Goal: Task Accomplishment & Management: Manage account settings

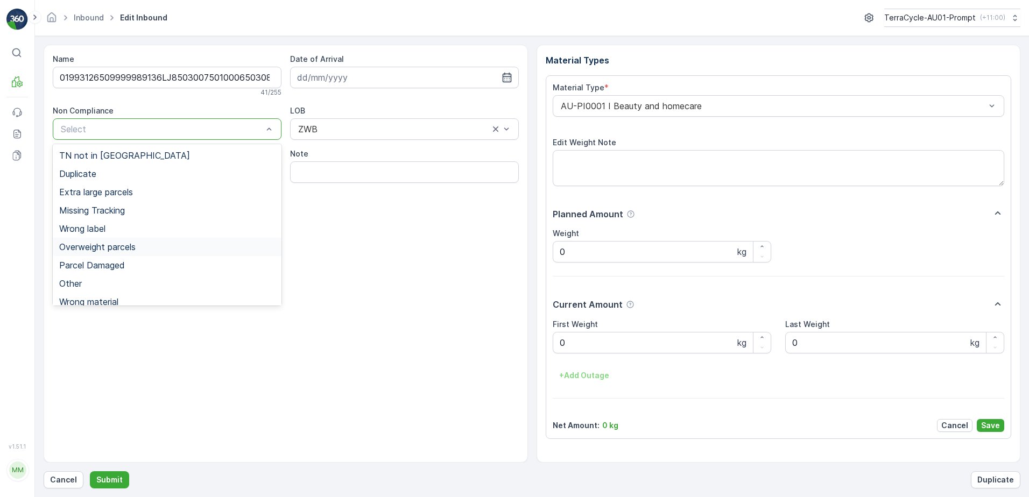
click at [105, 245] on span "Overweight parcels" at bounding box center [97, 247] width 76 height 10
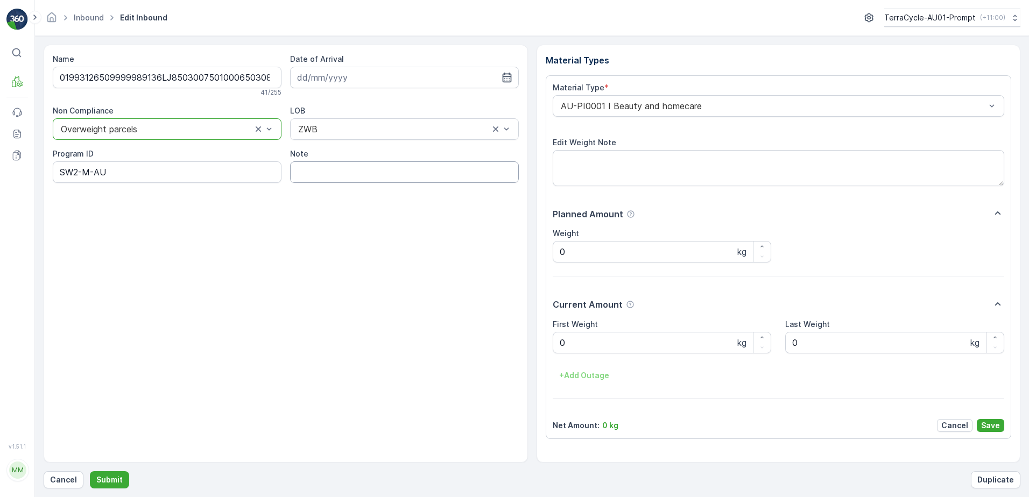
click at [320, 170] on input "Note" at bounding box center [404, 172] width 229 height 22
type input "BOX TOO HEAVY !!"
click at [571, 341] on Weight "0" at bounding box center [662, 343] width 219 height 22
type Weight "25.0"
click at [990, 430] on p "Save" at bounding box center [990, 425] width 19 height 11
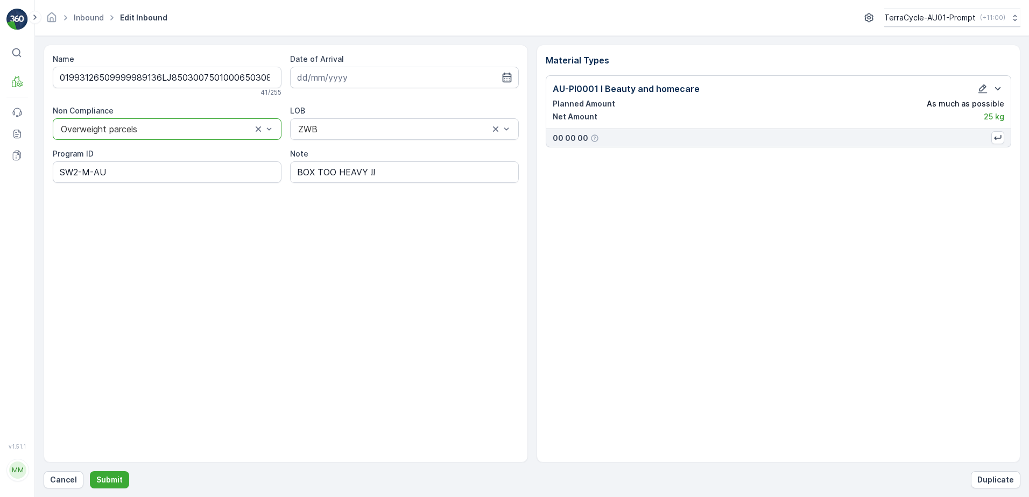
click at [113, 471] on div "Name 01993126509999989136LJ8503007501000650308 41 / 255 Date of Arrival Non Com…" at bounding box center [532, 267] width 976 height 444
click at [113, 482] on p "Submit" at bounding box center [109, 480] width 26 height 11
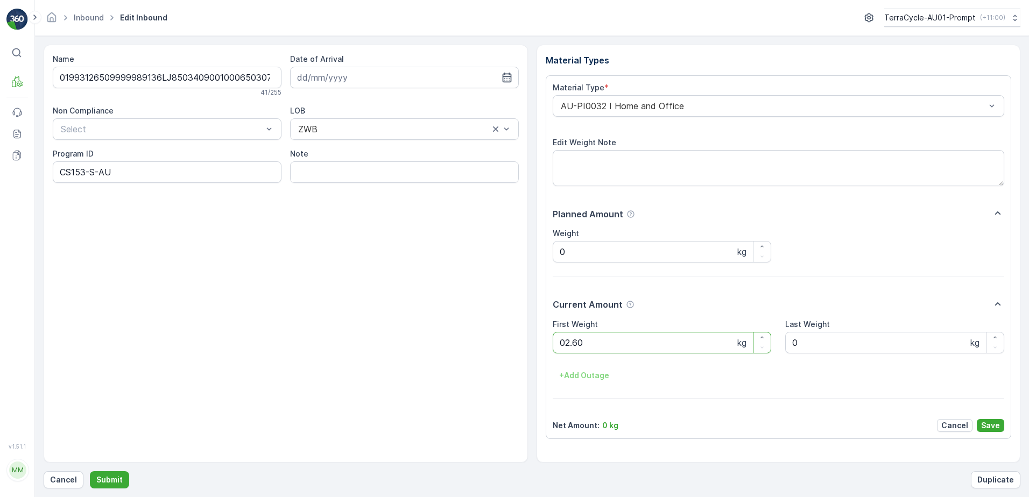
click at [90, 471] on button "Submit" at bounding box center [109, 479] width 39 height 17
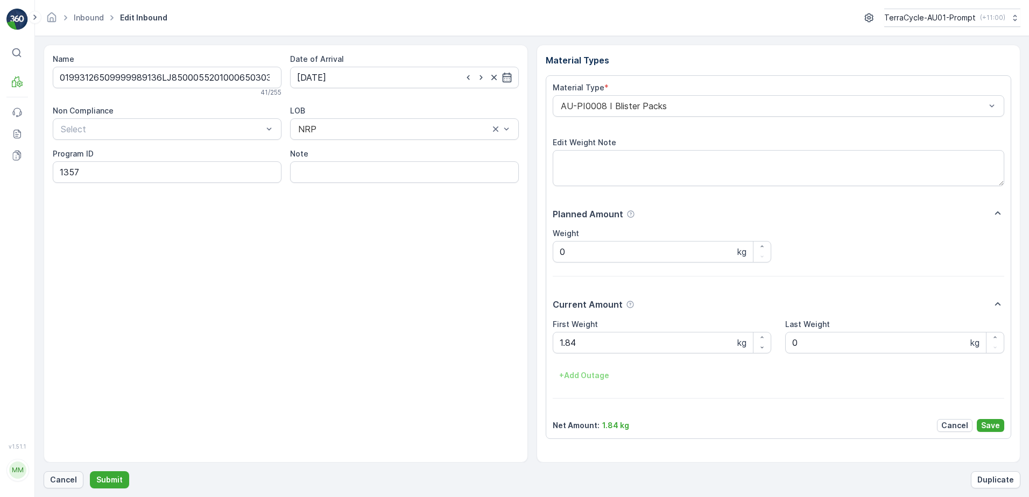
click at [49, 474] on button "Cancel" at bounding box center [64, 479] width 40 height 17
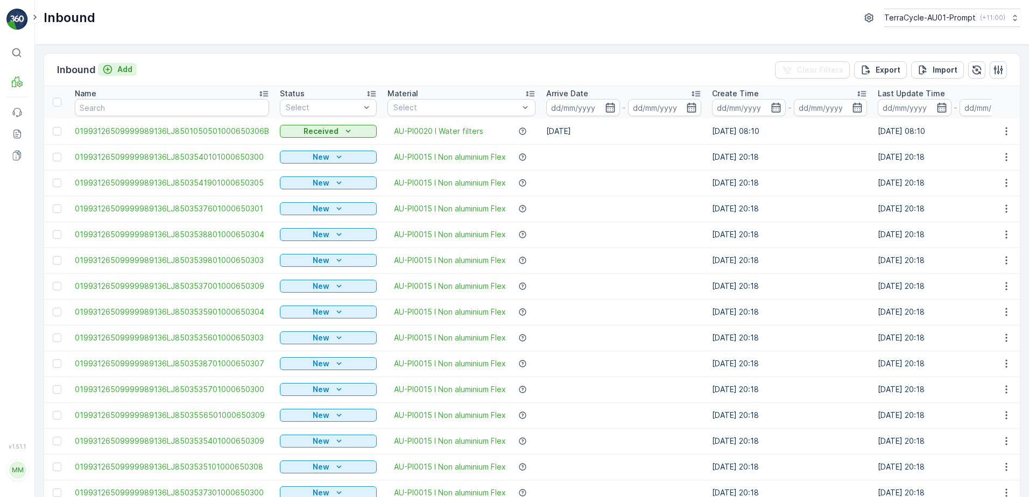
click at [127, 67] on p "Add" at bounding box center [124, 69] width 15 height 11
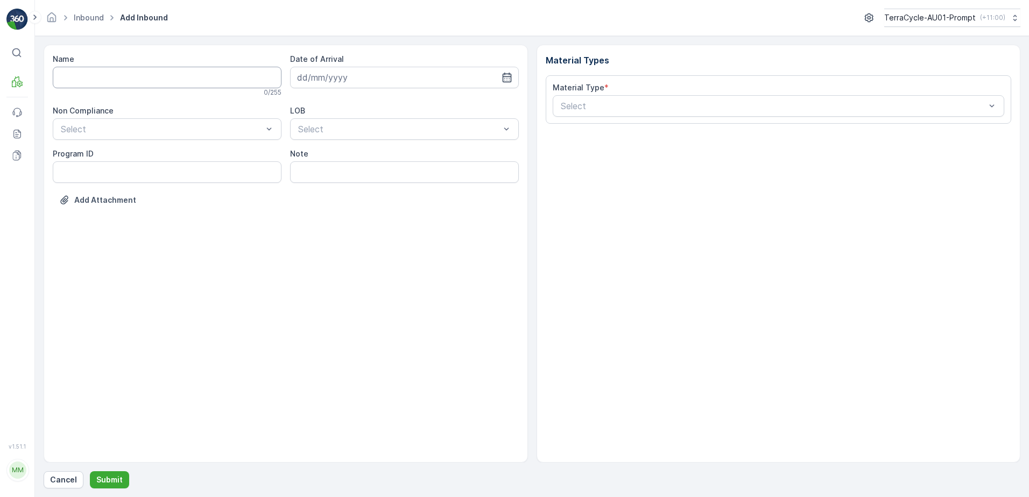
click at [89, 81] on input "Name" at bounding box center [167, 78] width 229 height 22
click at [90, 471] on button "Submit" at bounding box center [109, 479] width 39 height 17
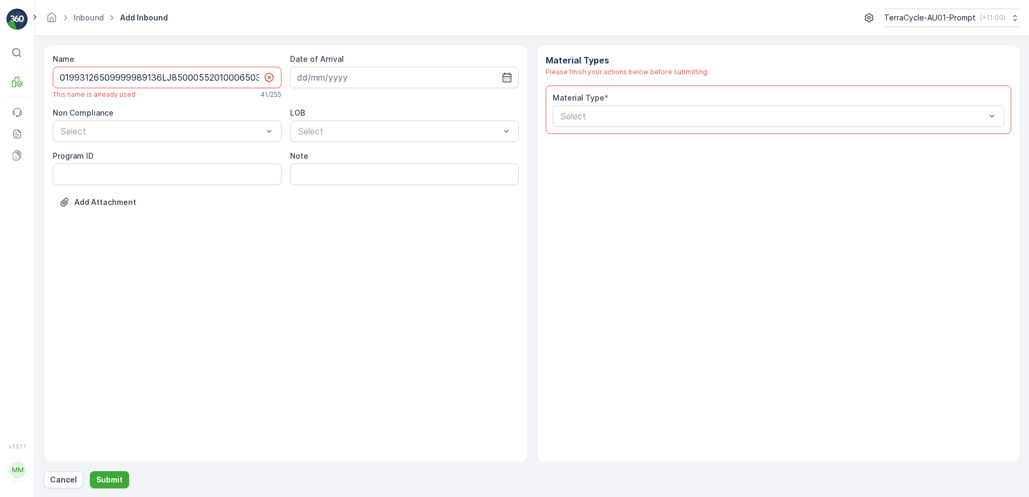
click at [261, 75] on div "01993126509999989136LJ8500055201000650303" at bounding box center [167, 78] width 229 height 22
click at [257, 77] on input "01993126509999989136LJ8500055201000650303" at bounding box center [167, 78] width 229 height 22
type input "01993126509999989136LJ8500055201000650303KKKK"
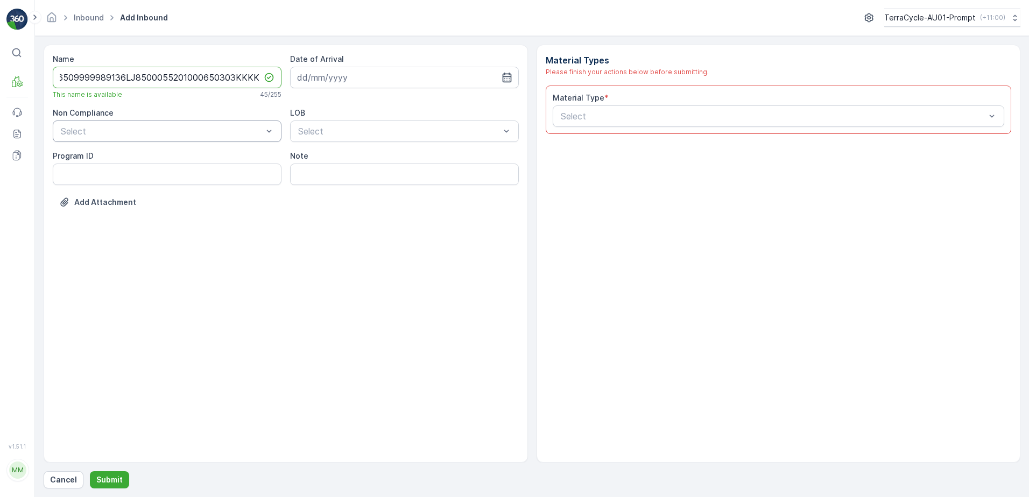
scroll to position [0, 0]
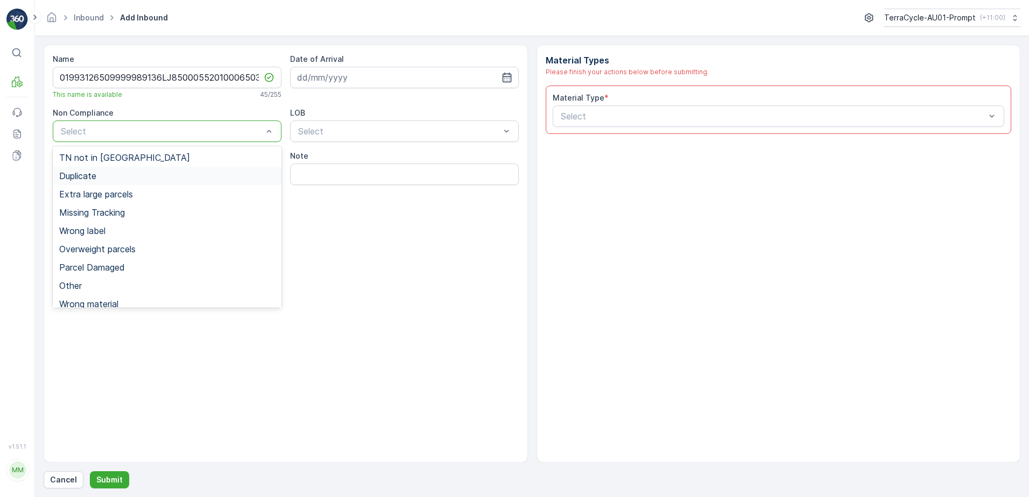
click at [123, 177] on div "Duplicate" at bounding box center [167, 176] width 216 height 10
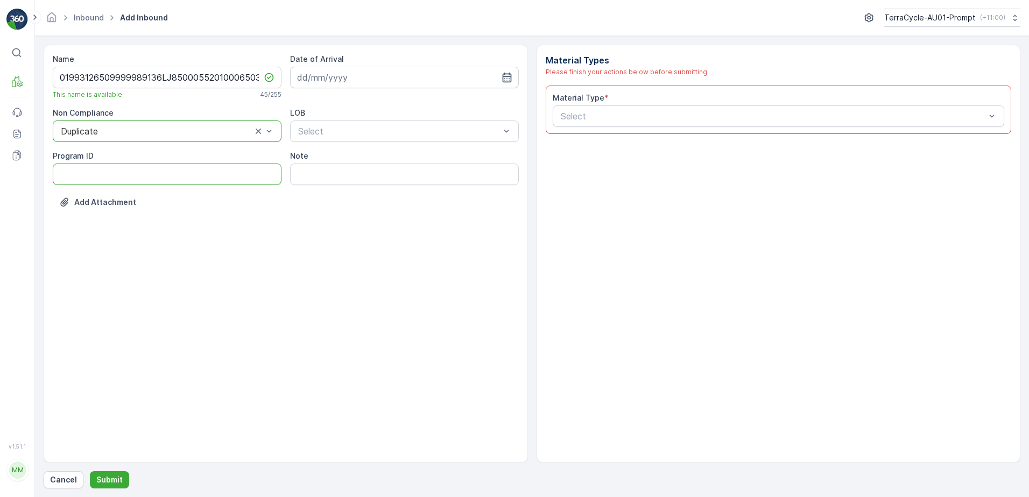
click at [90, 173] on ID "Program ID" at bounding box center [167, 175] width 229 height 22
type ID "1356"
click at [420, 76] on input at bounding box center [404, 78] width 229 height 22
click at [354, 165] on div "7" at bounding box center [346, 167] width 17 height 17
type input "[DATE]"
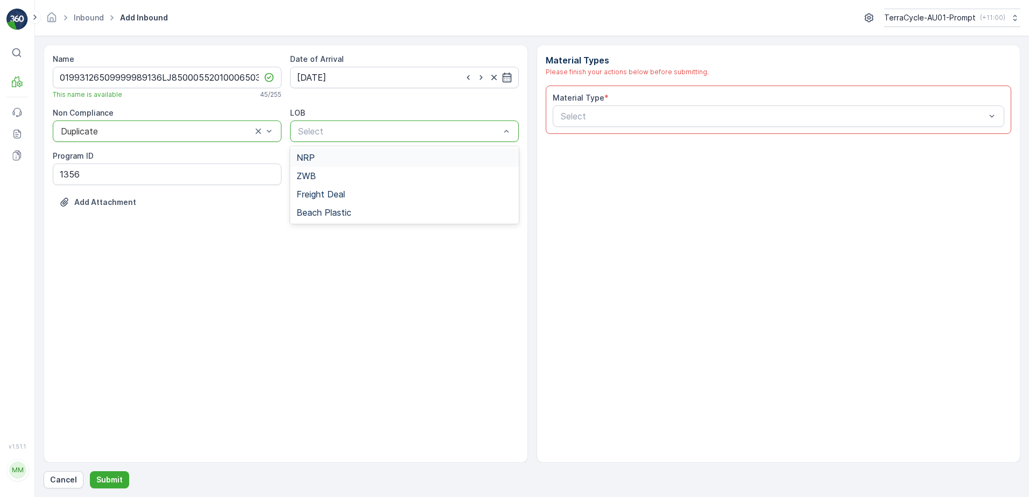
click at [358, 157] on div "NRP" at bounding box center [404, 158] width 216 height 10
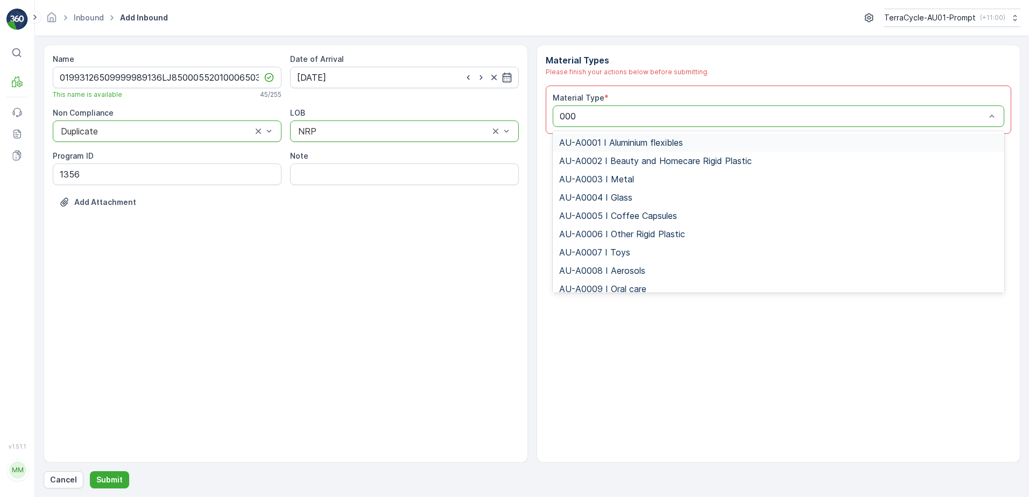
type input "0008"
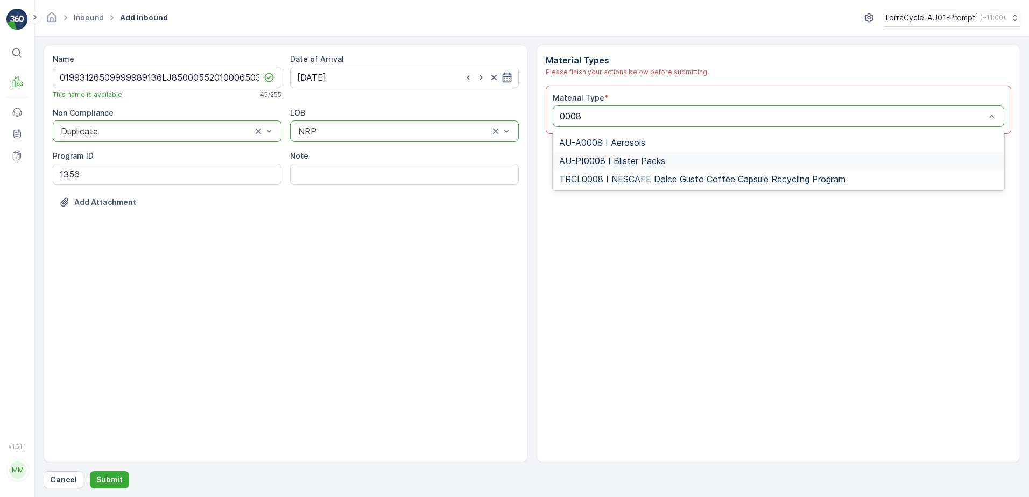
click at [628, 160] on span "AU-PI0008 I Blister Packs" at bounding box center [612, 161] width 106 height 10
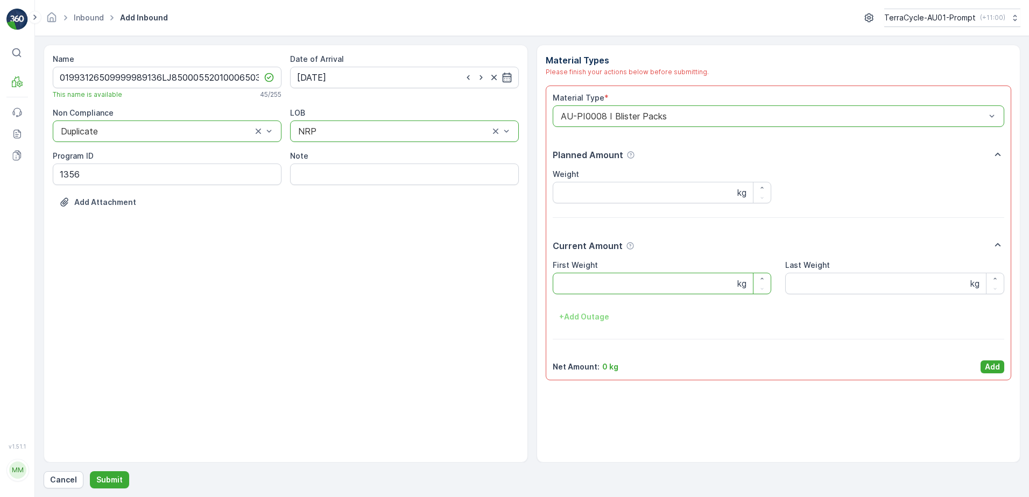
click at [614, 279] on Weight "First Weight" at bounding box center [662, 284] width 219 height 22
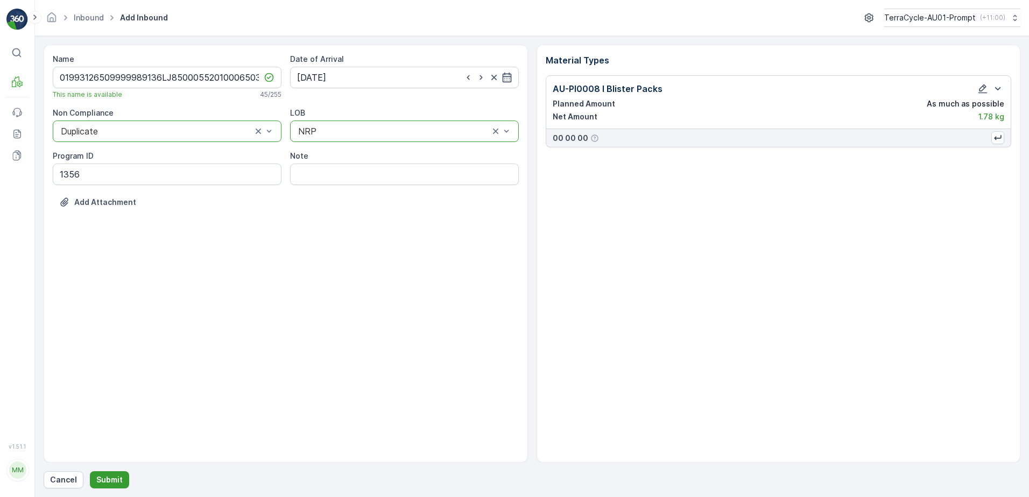
click at [109, 475] on p "Submit" at bounding box center [109, 480] width 26 height 11
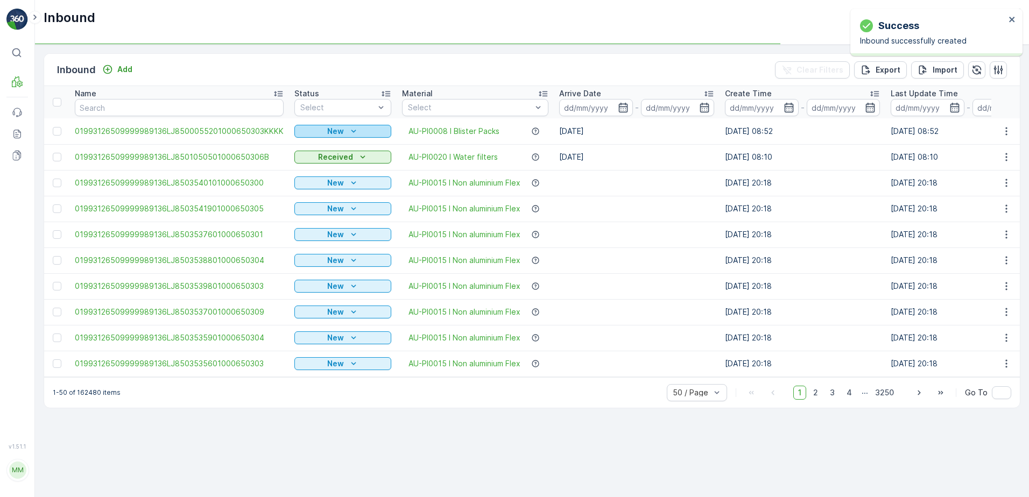
click at [344, 126] on div "New" at bounding box center [343, 131] width 88 height 11
click at [323, 159] on span "Scanned" at bounding box center [314, 162] width 32 height 11
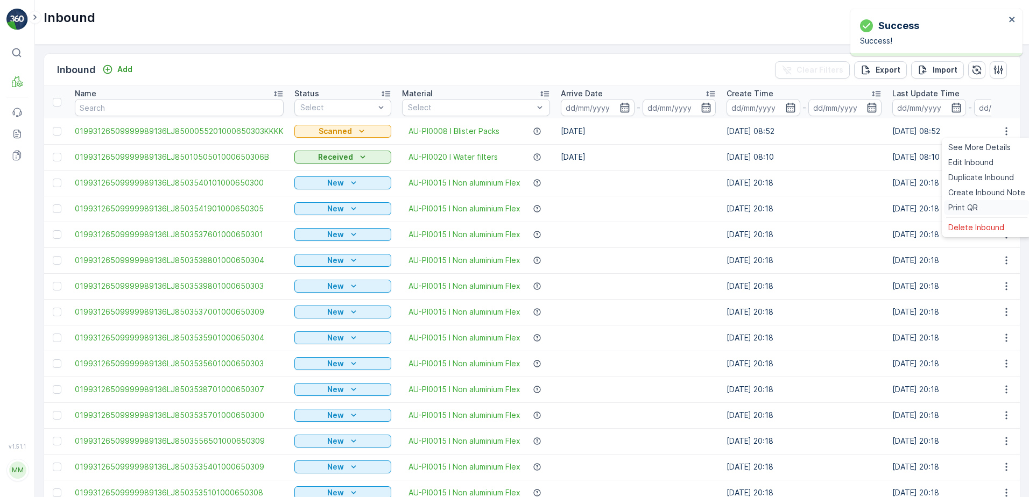
click at [975, 207] on span "Print QR" at bounding box center [963, 207] width 30 height 11
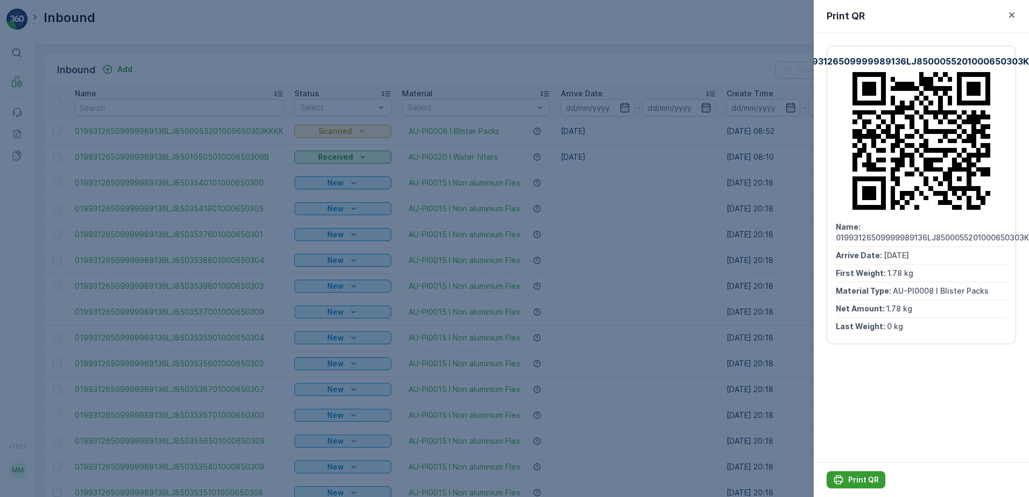
click at [856, 480] on p "Print QR" at bounding box center [863, 480] width 31 height 11
click at [1009, 17] on icon "button" at bounding box center [1011, 14] width 5 height 5
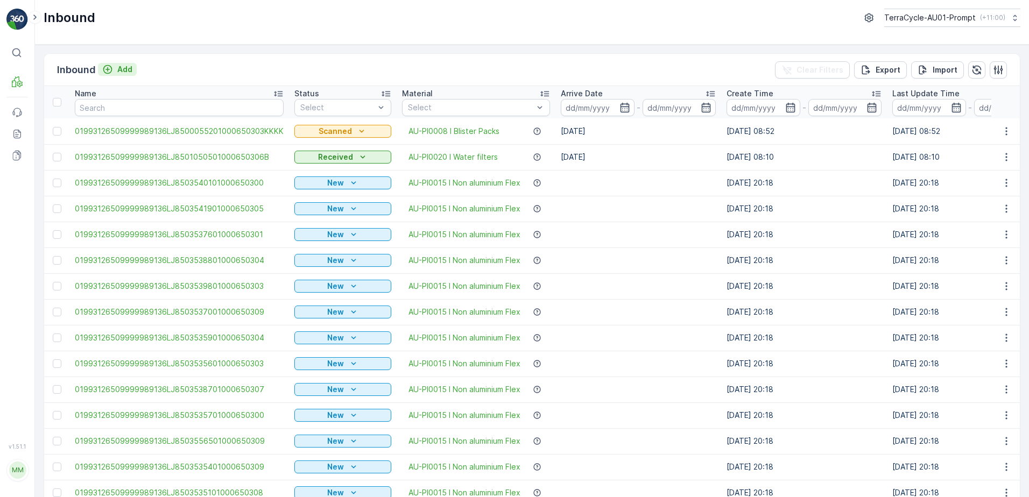
click at [130, 69] on p "Add" at bounding box center [124, 69] width 15 height 11
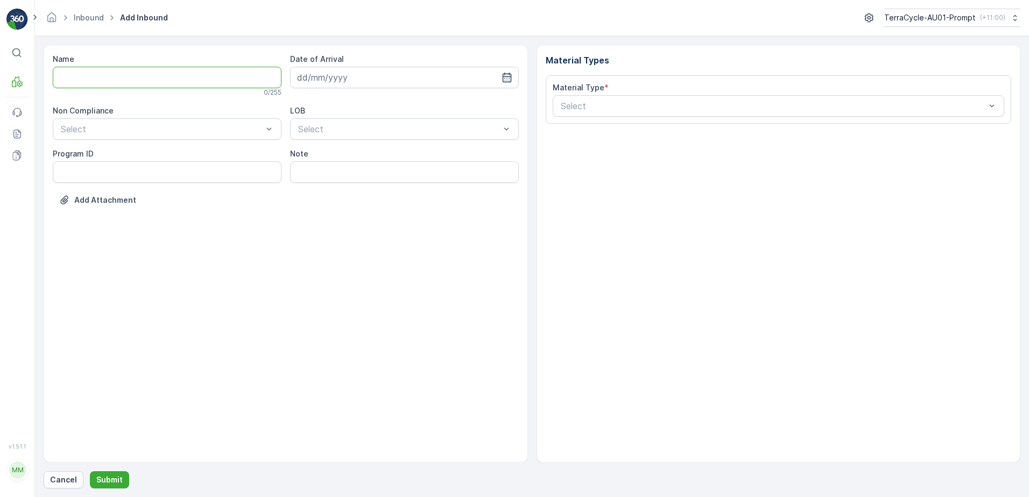
click at [88, 73] on input "Name" at bounding box center [167, 78] width 229 height 22
click at [90, 471] on button "Submit" at bounding box center [109, 479] width 39 height 17
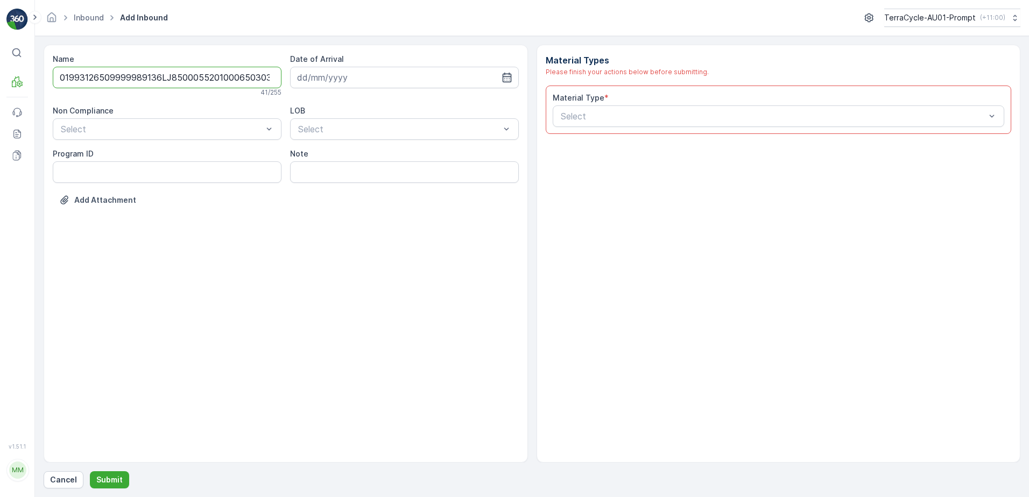
scroll to position [0, 3]
click at [263, 79] on input "01993126509999989136LJ8500055201000650303" at bounding box center [167, 78] width 229 height 22
type input "01993126509999989136LJ8500055201000650303LLLL"
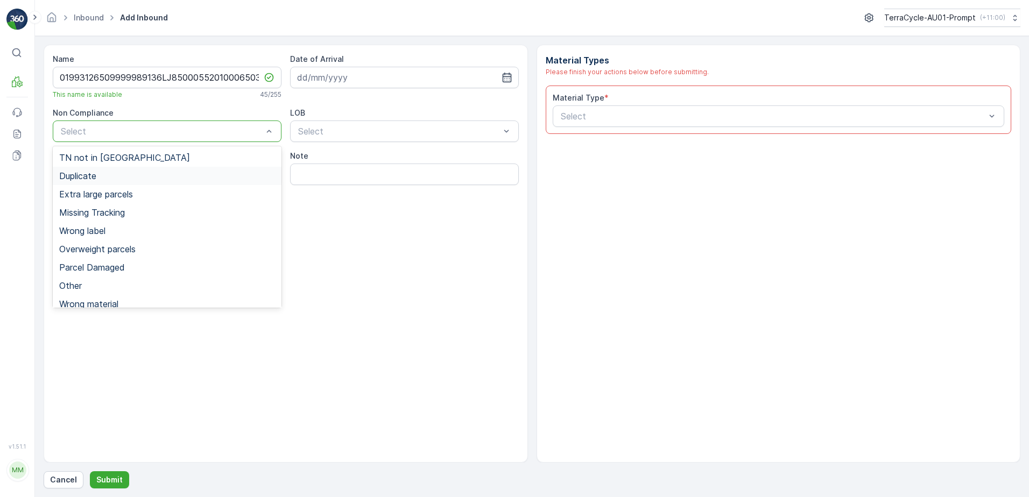
click at [96, 179] on span "Duplicate" at bounding box center [77, 176] width 37 height 10
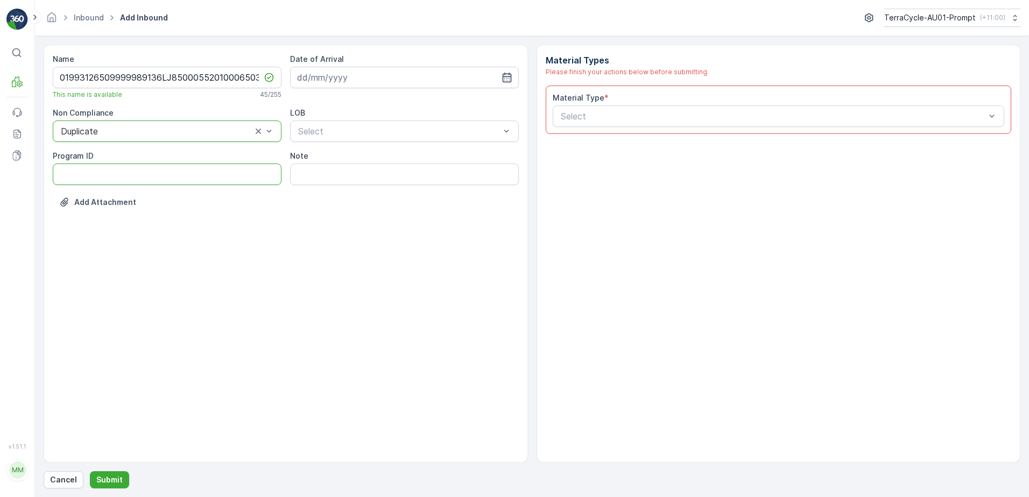
click at [86, 179] on ID "Program ID" at bounding box center [167, 175] width 229 height 22
type ID "1356"
click at [364, 72] on input at bounding box center [404, 78] width 229 height 22
click at [343, 168] on div "7" at bounding box center [346, 167] width 17 height 17
type input "[DATE]"
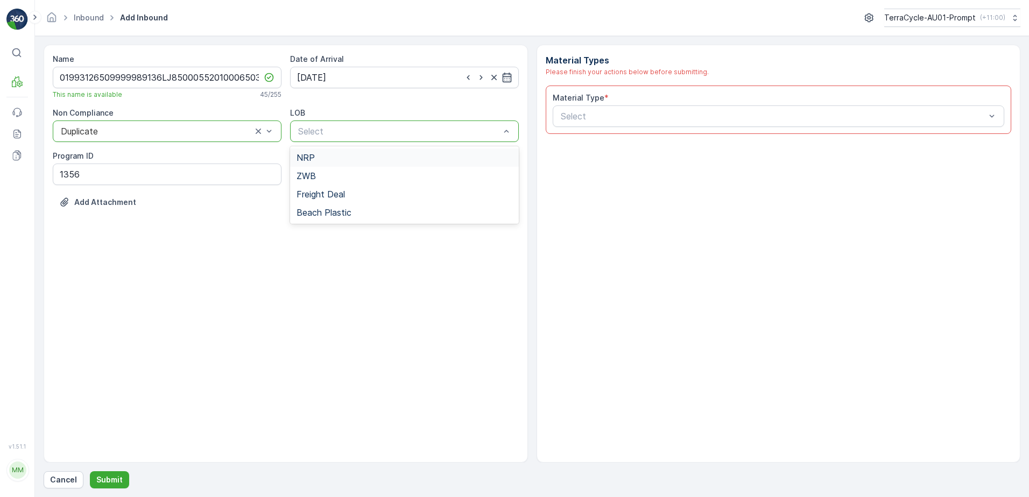
click at [346, 160] on div "NRP" at bounding box center [404, 158] width 216 height 10
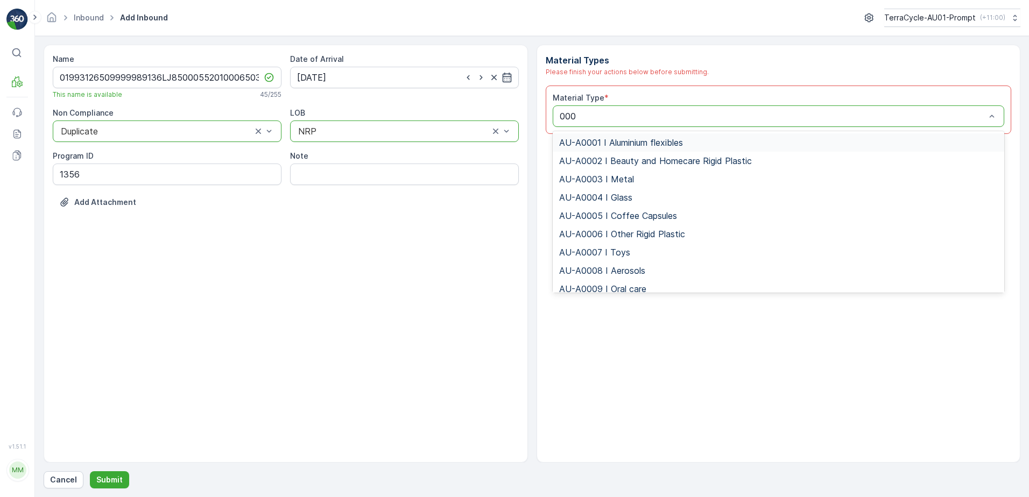
type input "0008"
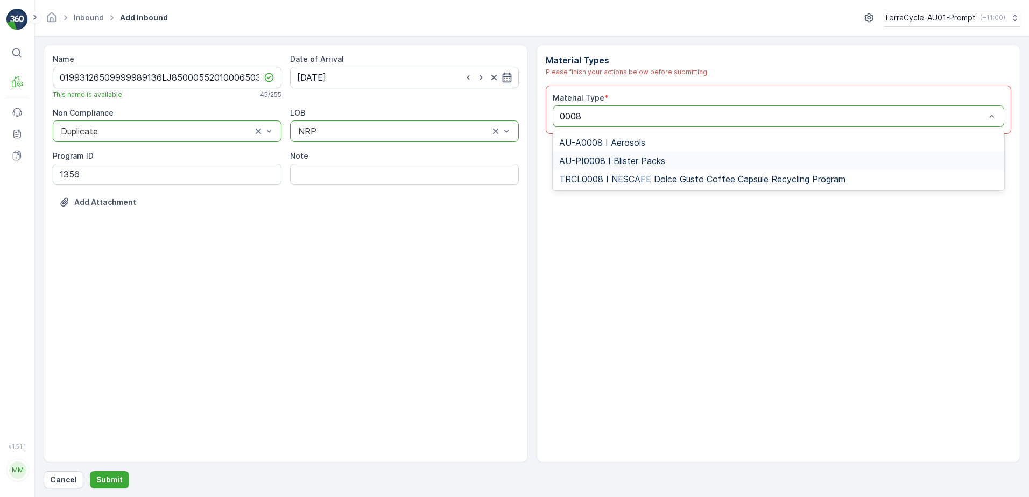
click at [653, 157] on span "AU-PI0008 I Blister Packs" at bounding box center [612, 161] width 106 height 10
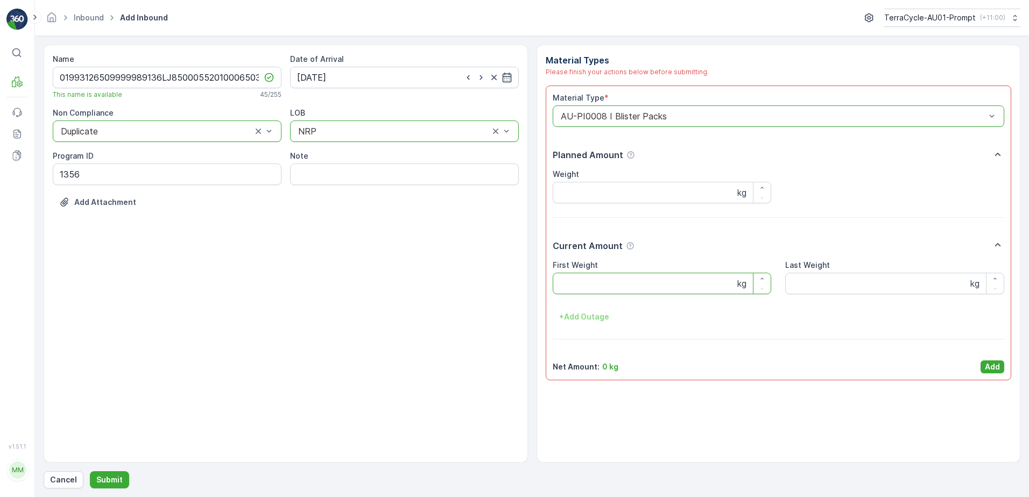
click at [631, 280] on Weight "First Weight" at bounding box center [662, 284] width 219 height 22
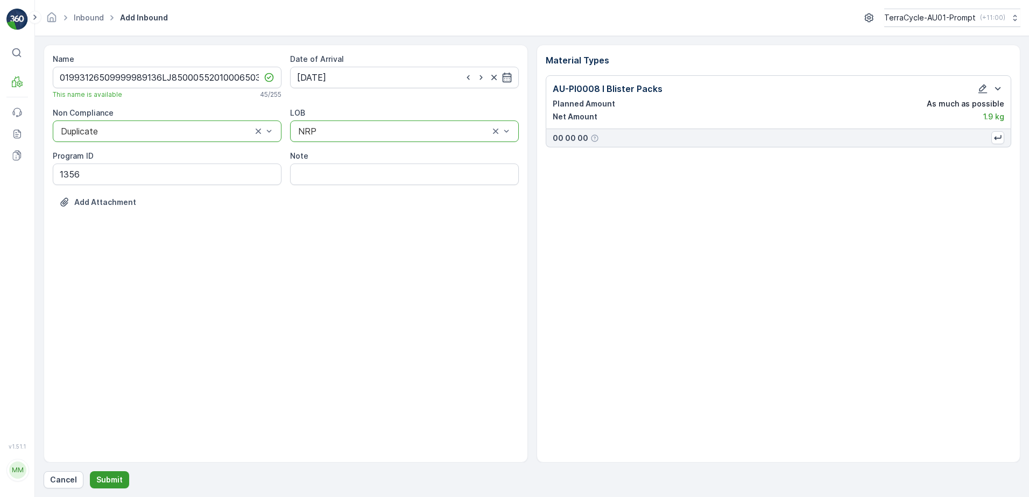
click at [97, 478] on p "Submit" at bounding box center [109, 480] width 26 height 11
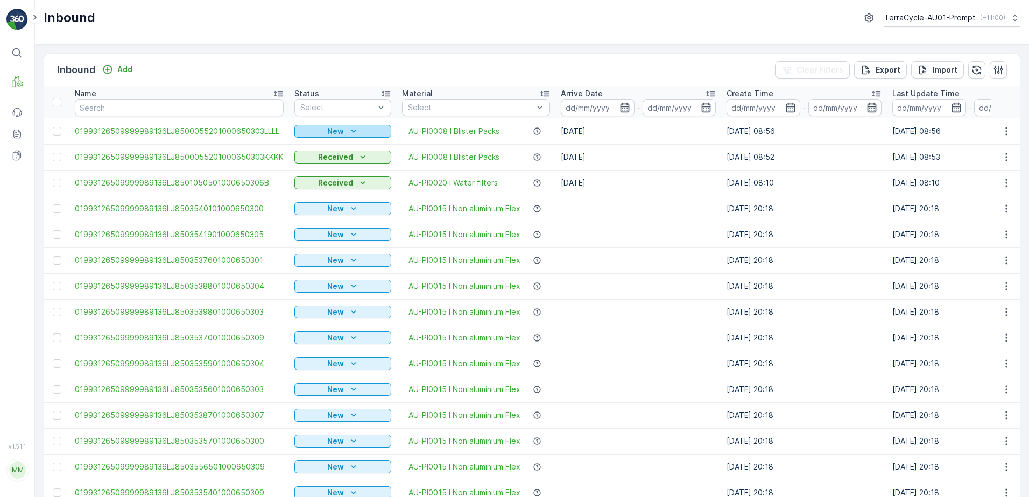
click at [349, 129] on icon "New" at bounding box center [353, 131] width 11 height 11
click at [343, 132] on div "New" at bounding box center [343, 131] width 88 height 11
click at [321, 164] on span "Scanned" at bounding box center [314, 162] width 32 height 11
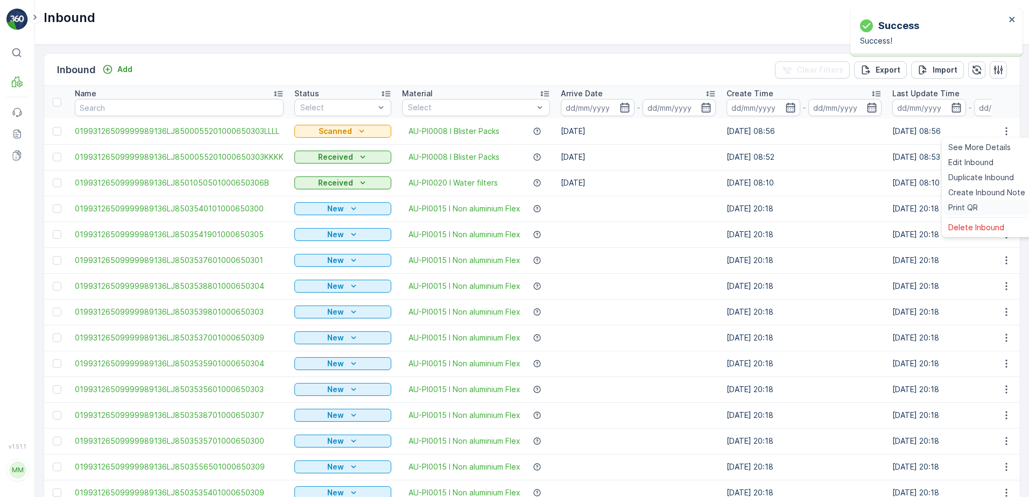
click at [960, 203] on span "Print QR" at bounding box center [963, 207] width 30 height 11
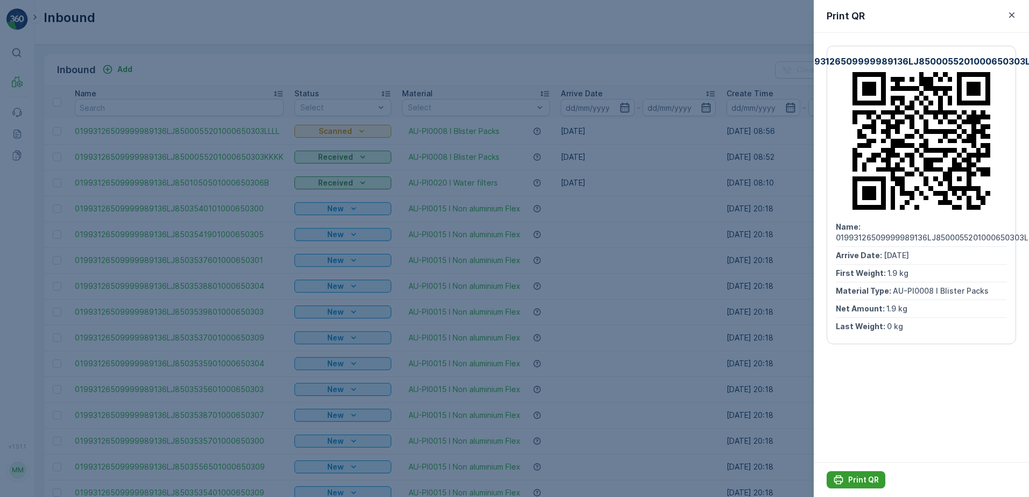
click at [862, 480] on p "Print QR" at bounding box center [863, 480] width 31 height 11
click at [1011, 16] on icon "button" at bounding box center [1011, 14] width 5 height 5
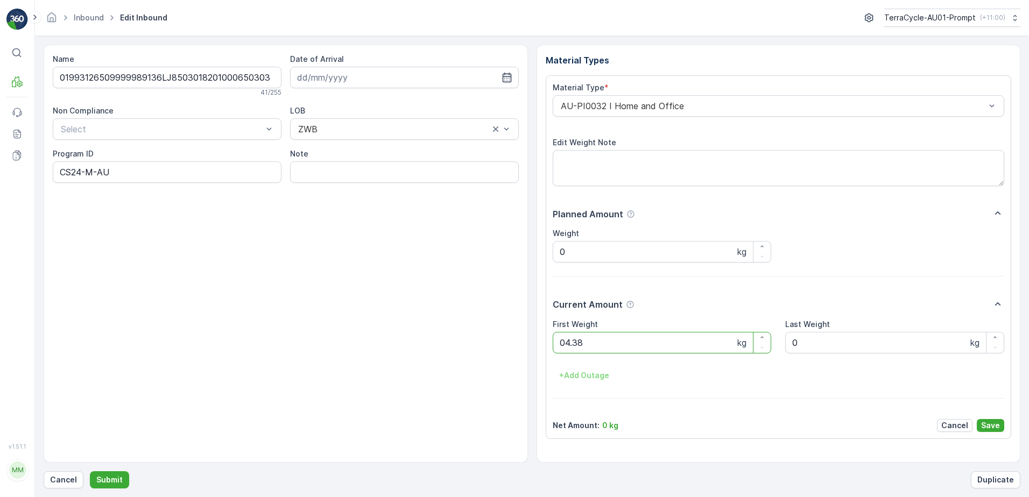
click at [90, 471] on button "Submit" at bounding box center [109, 479] width 39 height 17
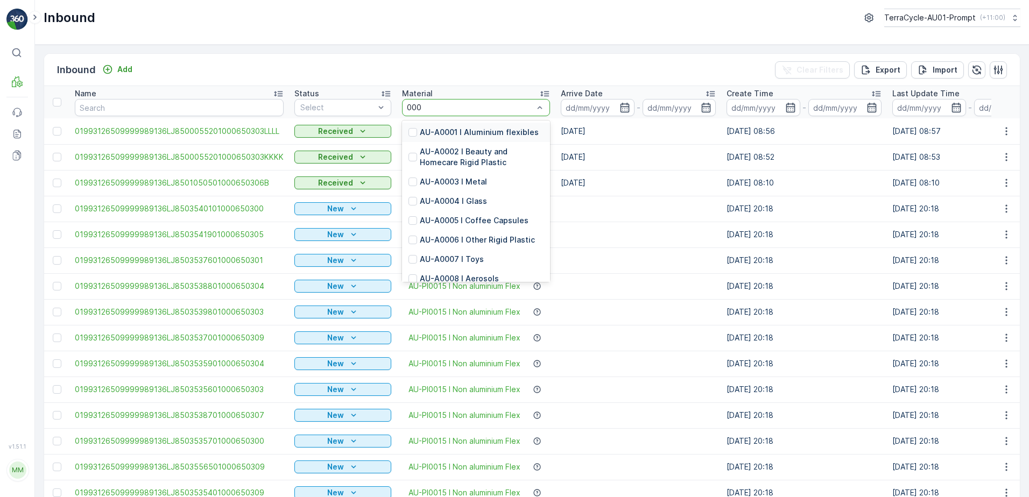
type input "0001"
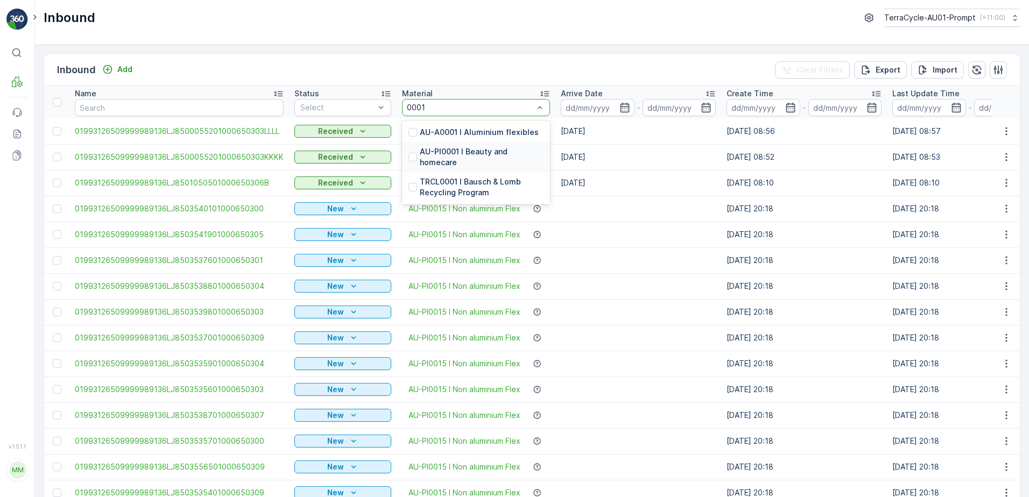
click at [463, 155] on p "AU-PI0001 I Beauty and homecare" at bounding box center [482, 157] width 124 height 22
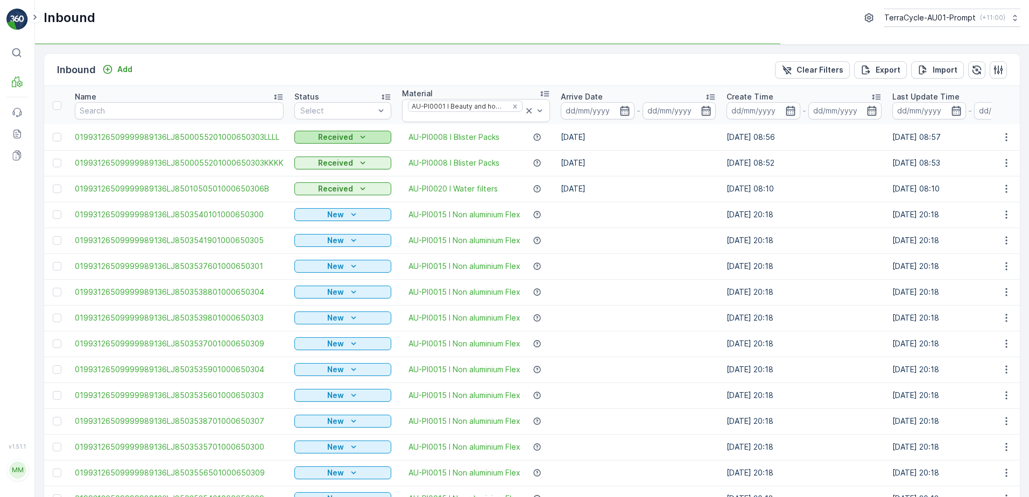
click at [333, 143] on button "Received" at bounding box center [342, 137] width 97 height 13
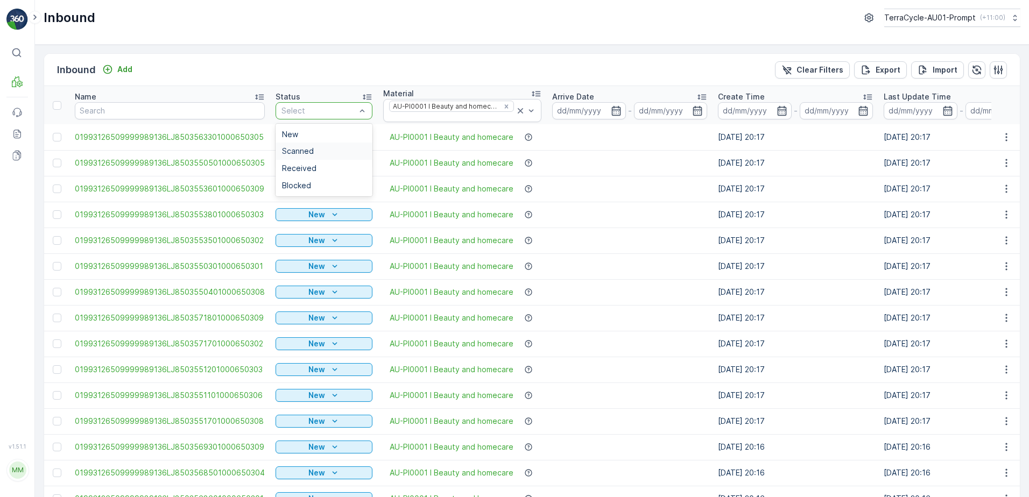
drag, startPoint x: 307, startPoint y: 150, endPoint x: 384, endPoint y: 146, distance: 76.5
click at [307, 148] on span "Scanned" at bounding box center [298, 151] width 32 height 9
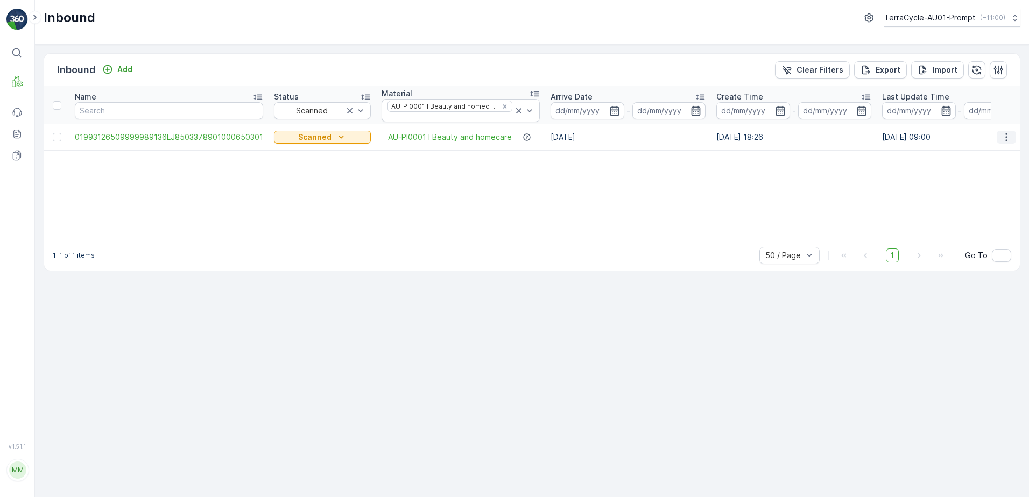
click at [1008, 138] on icon "button" at bounding box center [1006, 137] width 11 height 11
click at [971, 217] on span "Print QR" at bounding box center [963, 213] width 30 height 11
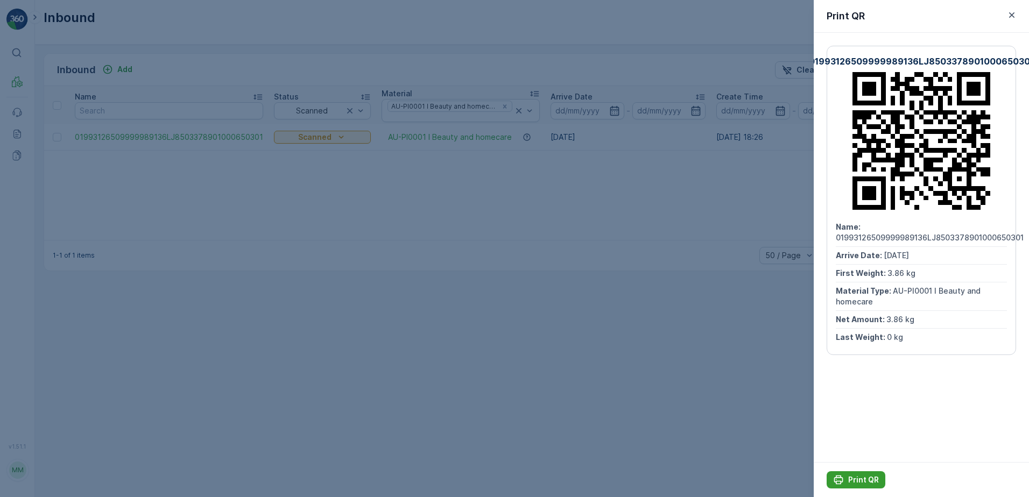
click at [858, 483] on p "Print QR" at bounding box center [863, 480] width 31 height 11
click at [1017, 12] on button "button" at bounding box center [1011, 15] width 13 height 13
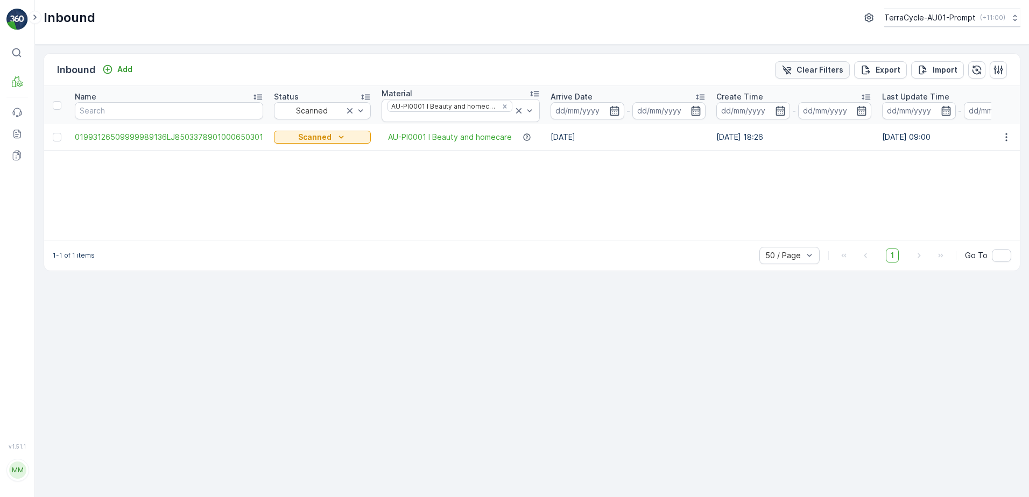
click at [810, 70] on p "Clear Filters" at bounding box center [819, 70] width 47 height 11
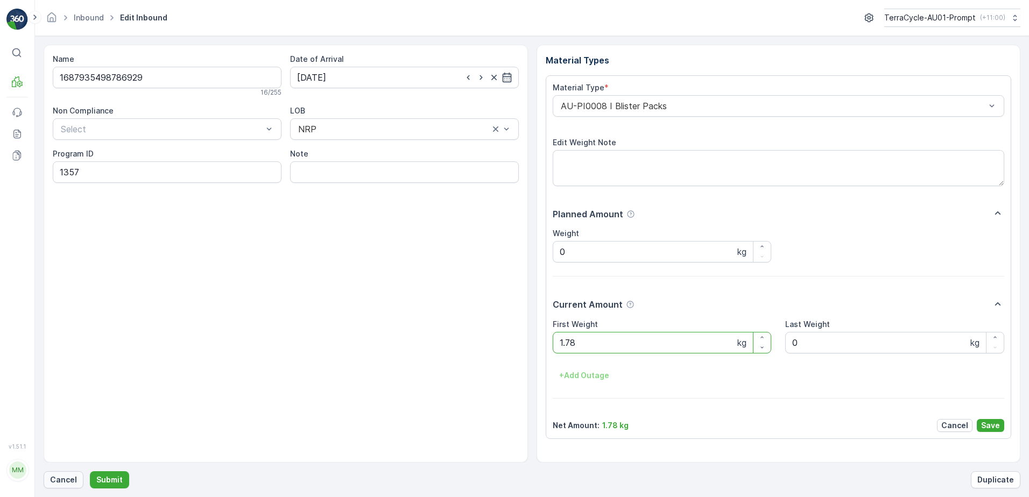
click at [66, 482] on p "Cancel" at bounding box center [63, 480] width 27 height 11
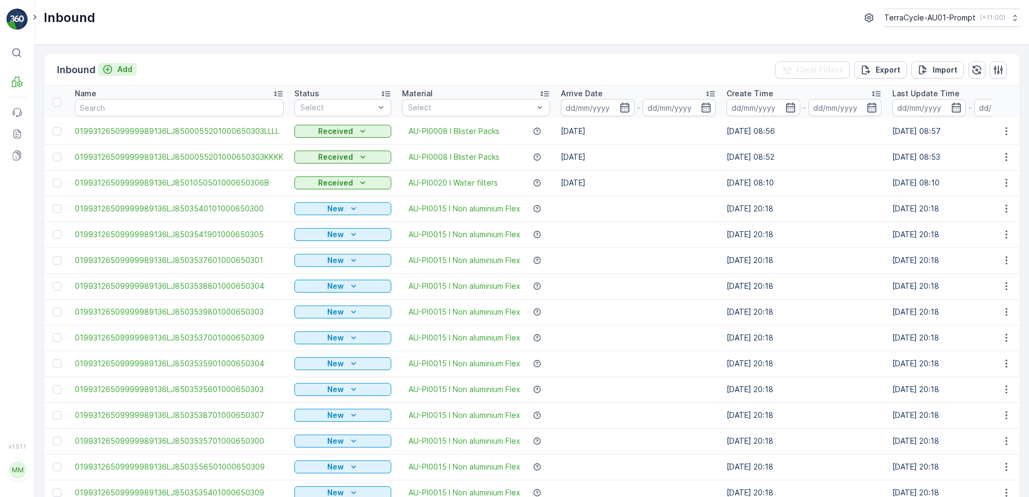
click at [123, 70] on p "Add" at bounding box center [124, 69] width 15 height 11
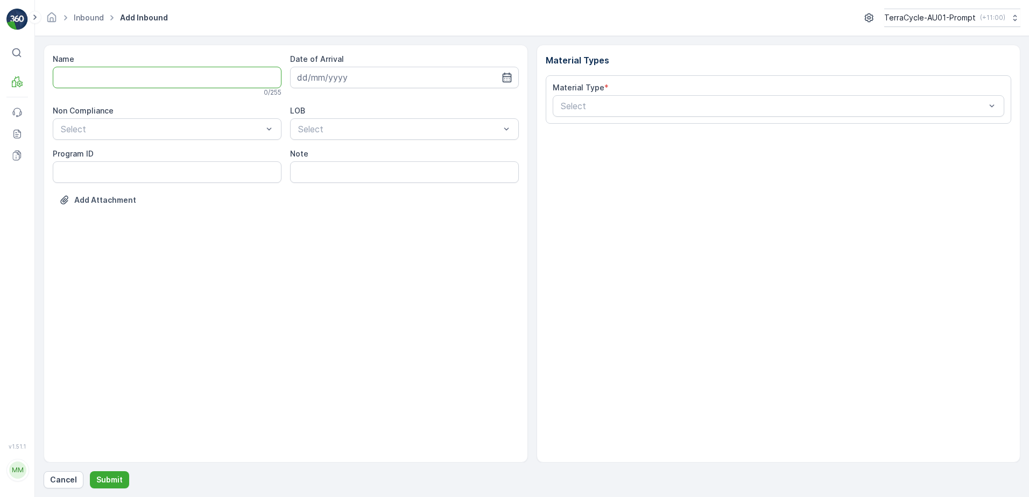
click at [115, 80] on input "Name" at bounding box center [167, 78] width 229 height 22
click at [90, 471] on button "Submit" at bounding box center [109, 479] width 39 height 17
type input "1687935498786929TT"
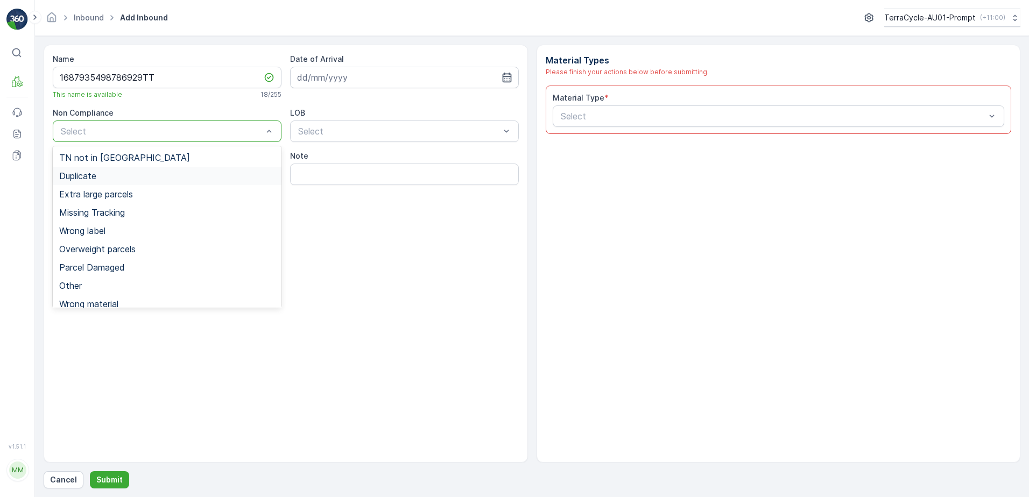
click at [109, 171] on div "Duplicate" at bounding box center [167, 176] width 229 height 18
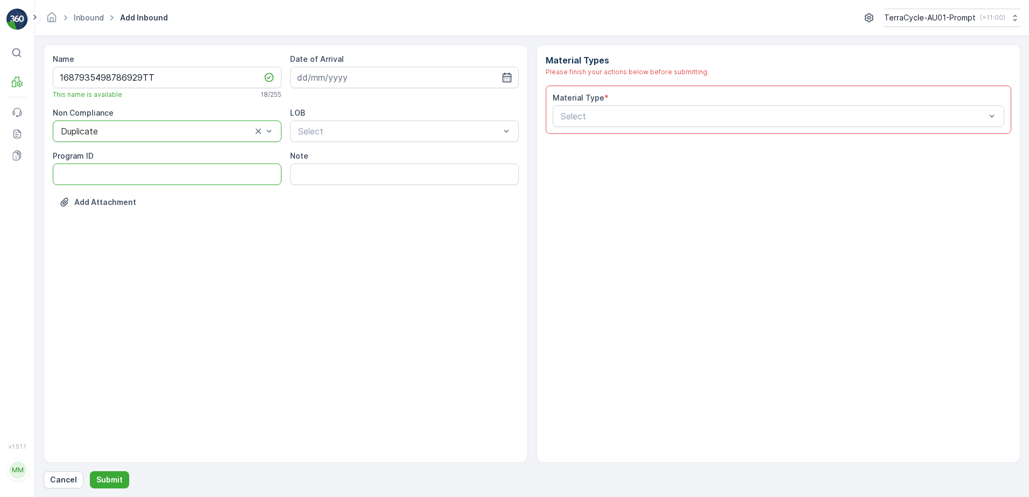
click at [72, 179] on ID "Program ID" at bounding box center [167, 175] width 229 height 22
type ID "1356"
click at [383, 78] on input at bounding box center [404, 78] width 229 height 22
click at [343, 169] on div "7" at bounding box center [346, 167] width 17 height 17
type input "[DATE]"
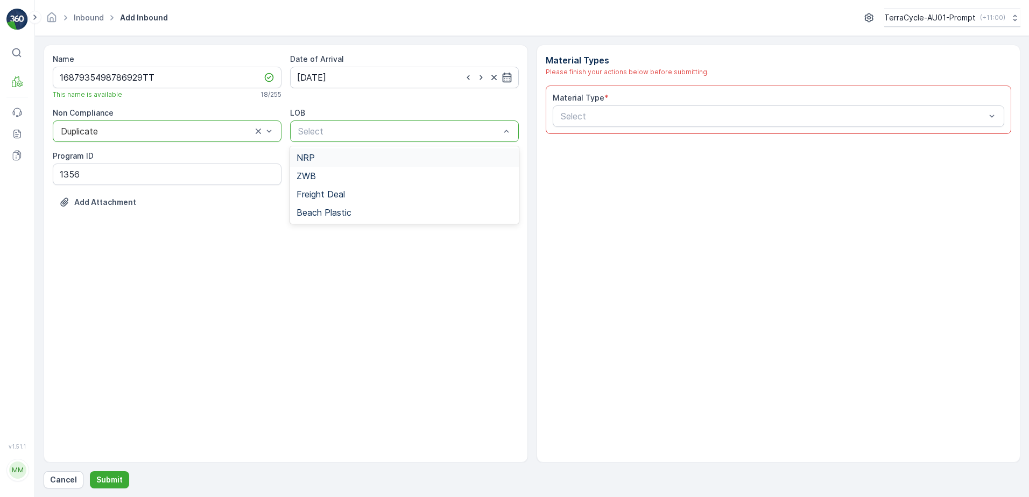
click at [336, 157] on div "NRP" at bounding box center [404, 158] width 216 height 10
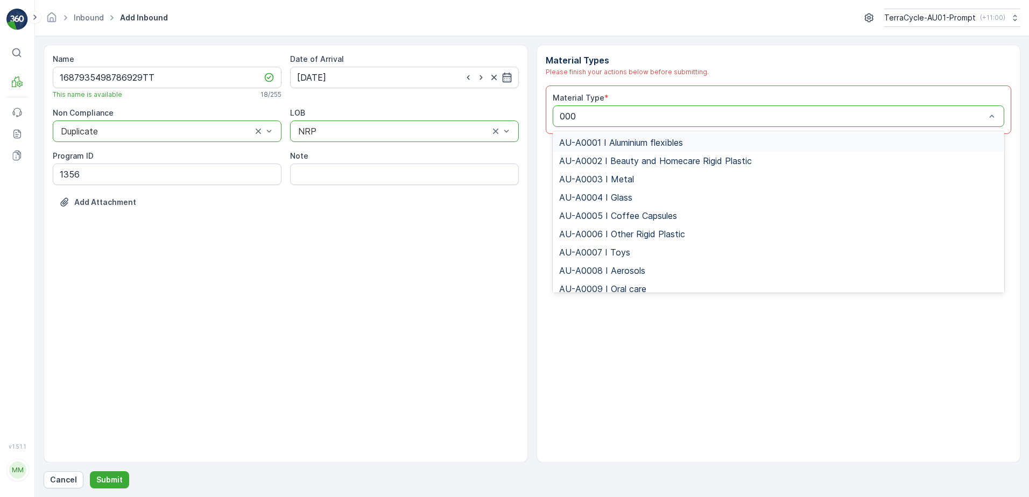
type input "0008"
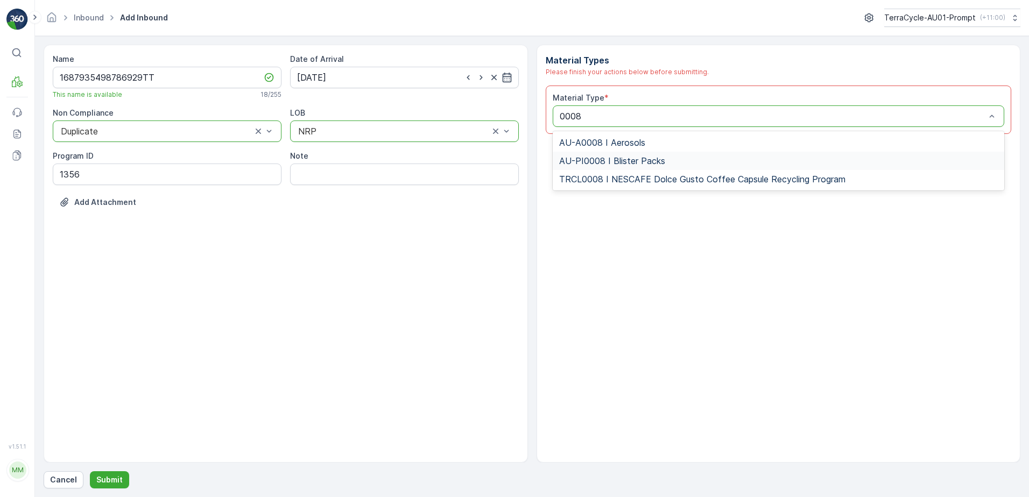
click at [642, 164] on span "AU-PI0008 I Blister Packs" at bounding box center [612, 161] width 106 height 10
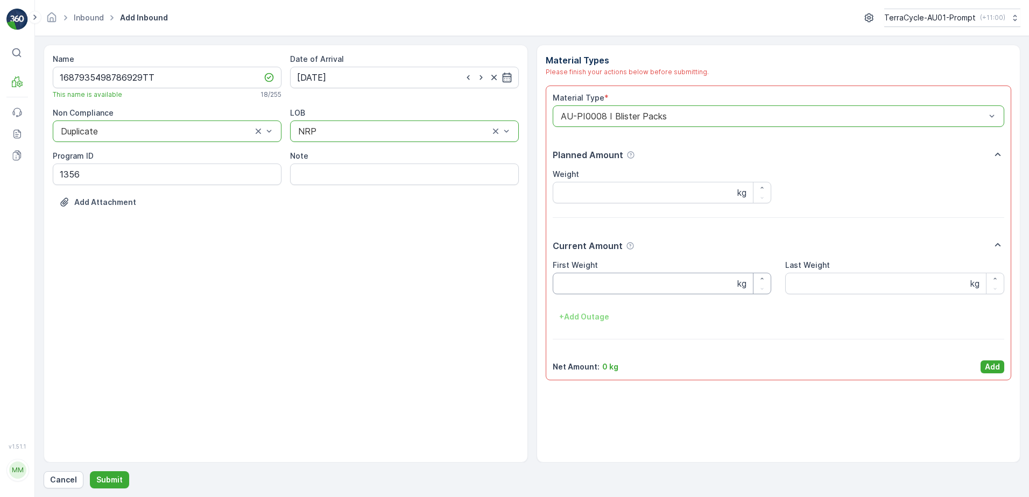
click at [568, 282] on Weight "First Weight" at bounding box center [662, 284] width 219 height 22
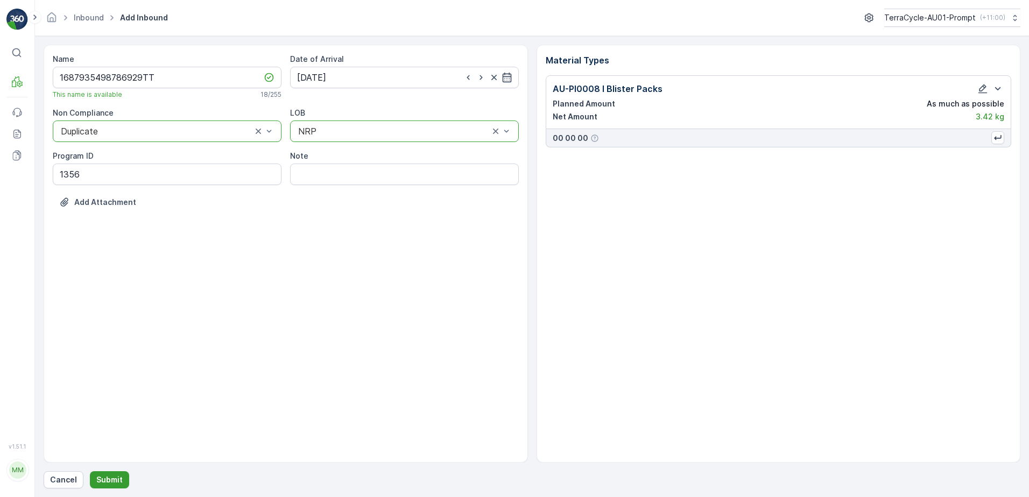
click at [112, 487] on button "Submit" at bounding box center [109, 479] width 39 height 17
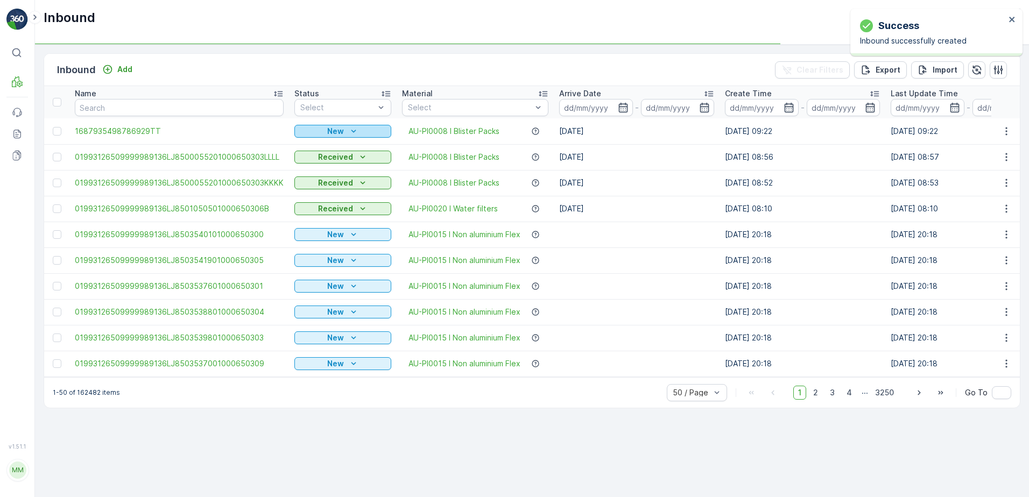
click at [349, 130] on icon "New" at bounding box center [353, 131] width 11 height 11
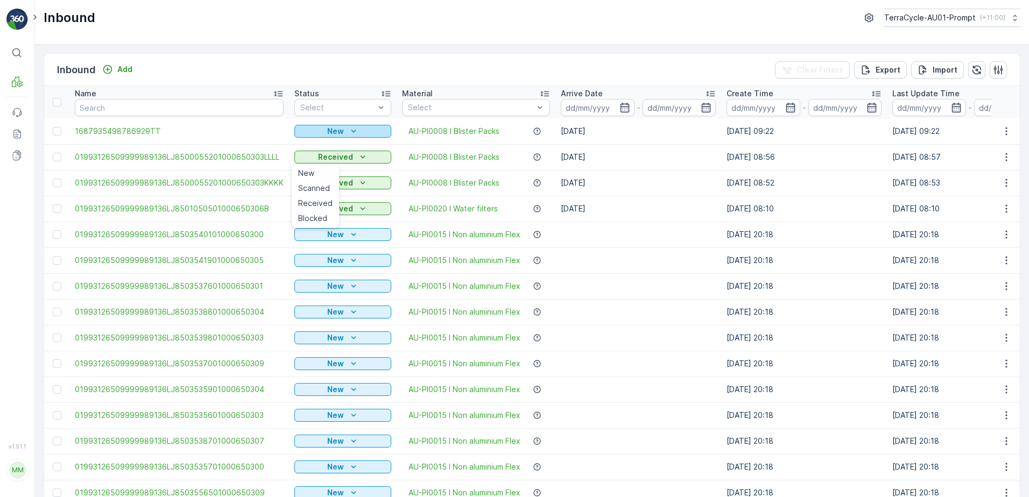
click at [351, 130] on icon "New" at bounding box center [353, 131] width 11 height 11
click at [306, 161] on span "Scanned" at bounding box center [314, 162] width 32 height 11
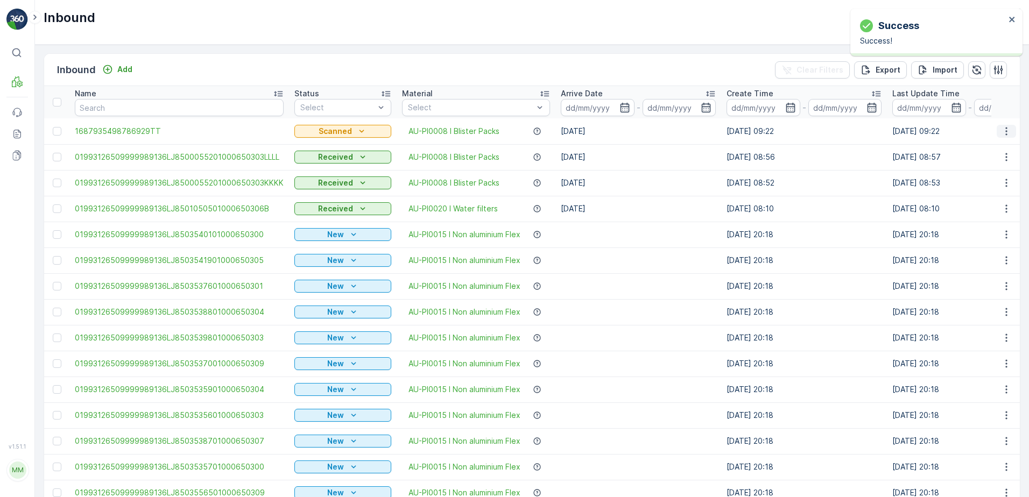
click at [1001, 131] on icon "button" at bounding box center [1006, 131] width 11 height 11
click at [951, 209] on span "Print QR" at bounding box center [963, 207] width 30 height 11
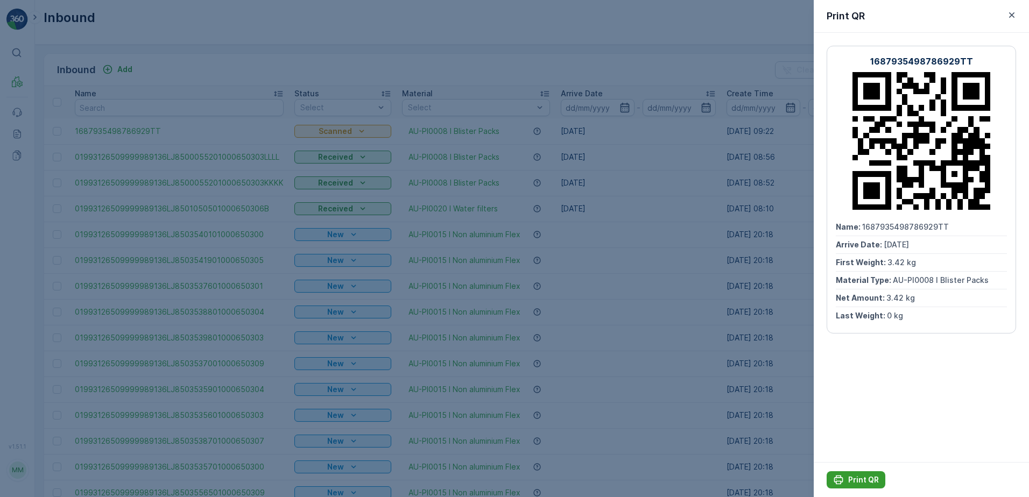
click at [861, 475] on p "Print QR" at bounding box center [863, 480] width 31 height 11
click at [1011, 14] on icon "button" at bounding box center [1011, 14] width 5 height 5
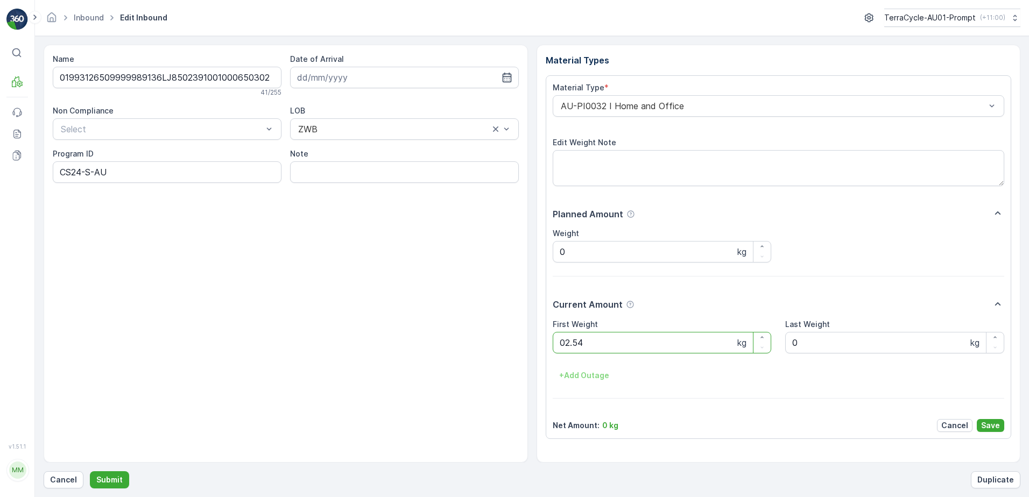
click at [90, 471] on button "Submit" at bounding box center [109, 479] width 39 height 17
click at [60, 479] on p "Cancel" at bounding box center [63, 480] width 27 height 11
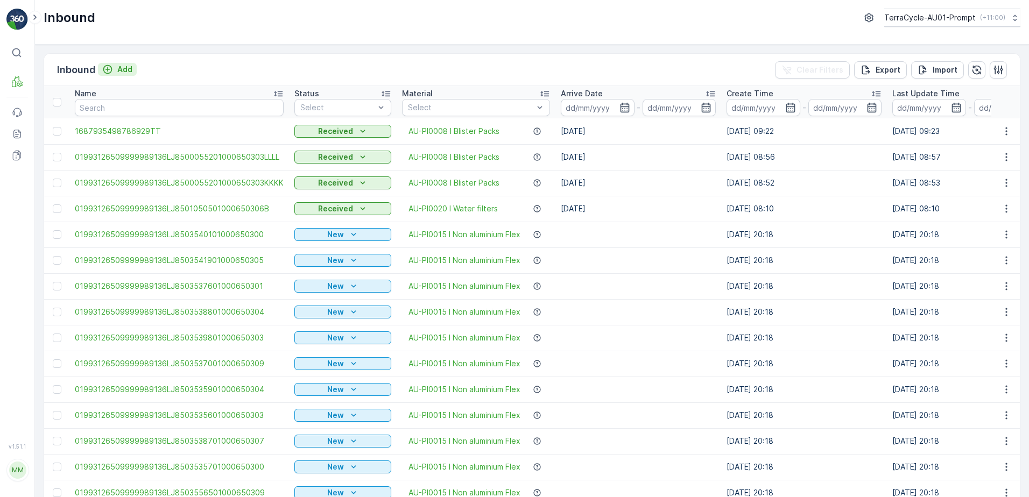
click at [131, 69] on p "Add" at bounding box center [124, 69] width 15 height 11
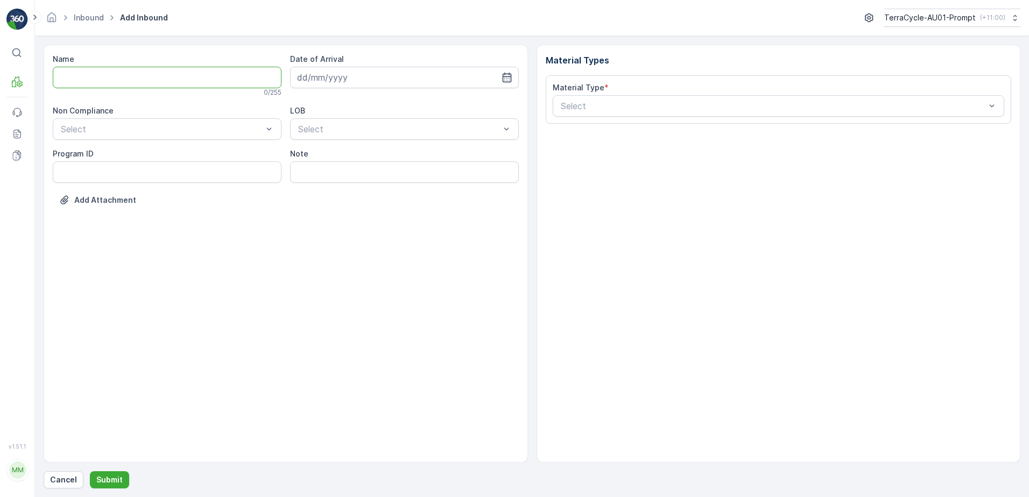
click at [133, 78] on input "Name" at bounding box center [167, 78] width 229 height 22
click at [90, 471] on button "Submit" at bounding box center [109, 479] width 39 height 17
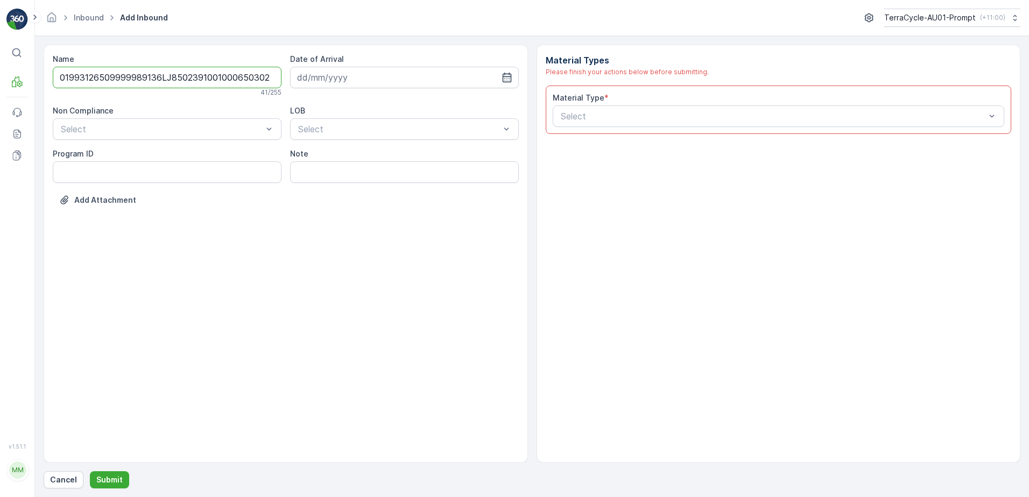
scroll to position [0, 2]
click at [259, 77] on input "01993126509999989136LJ8502391001000650302" at bounding box center [167, 78] width 229 height 22
type input "01993126509999989136LJ8502391001000650302A"
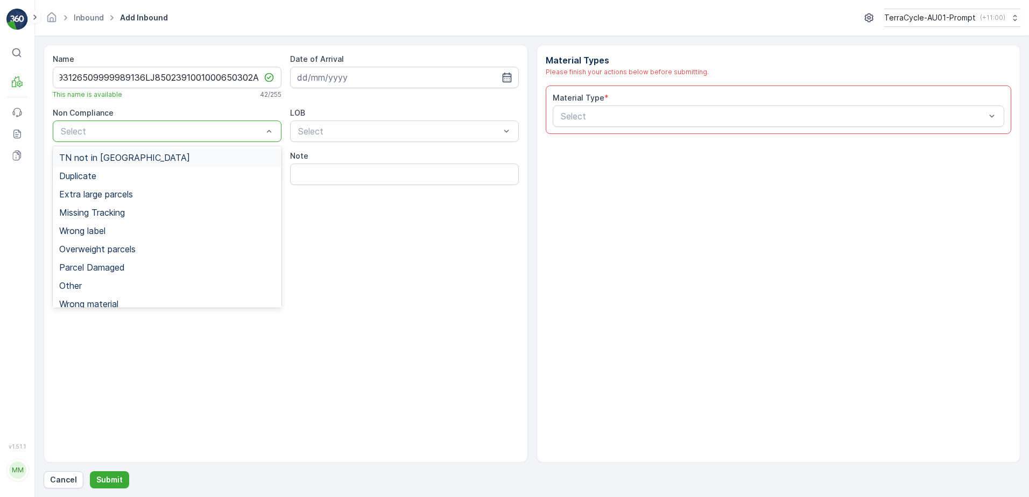
scroll to position [0, 0]
click at [118, 175] on div "Duplicate" at bounding box center [167, 176] width 216 height 10
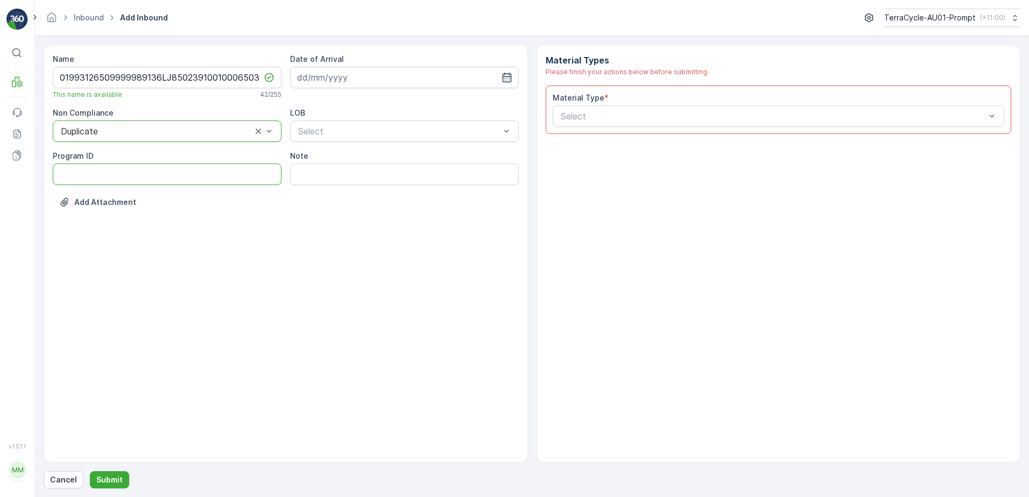
click at [81, 174] on ID "Program ID" at bounding box center [167, 175] width 229 height 22
type ID "CS24-S"
click at [367, 77] on input at bounding box center [404, 78] width 229 height 22
click at [348, 167] on div "7" at bounding box center [346, 167] width 17 height 17
type input "[DATE]"
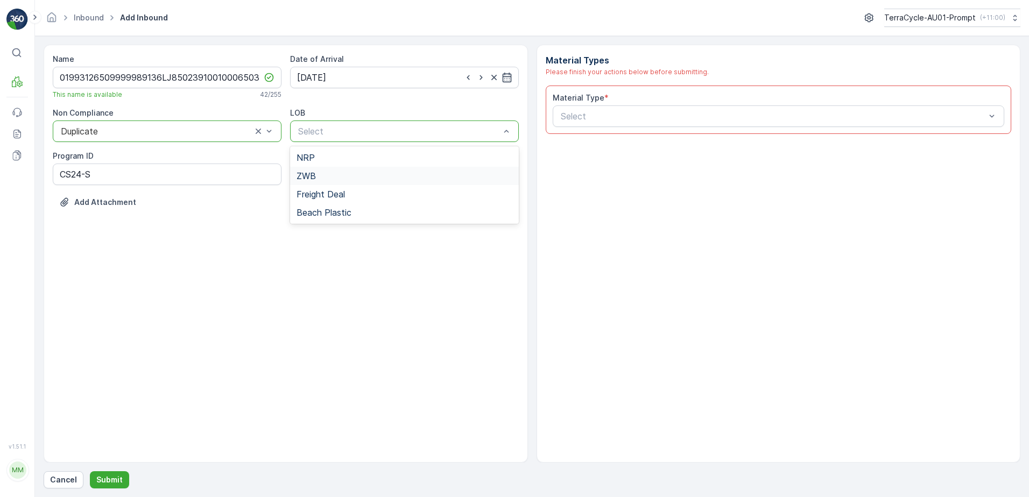
click at [341, 173] on div "ZWB" at bounding box center [404, 176] width 216 height 10
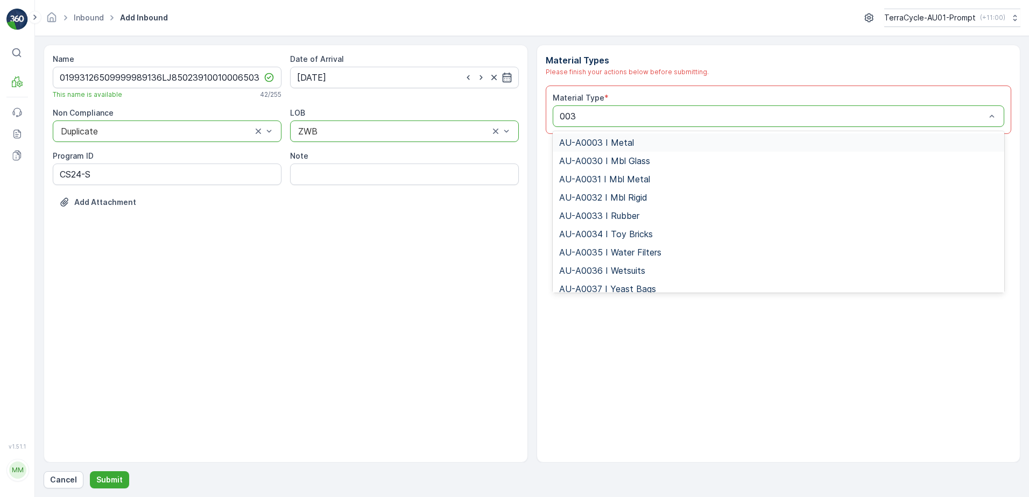
type input "0032"
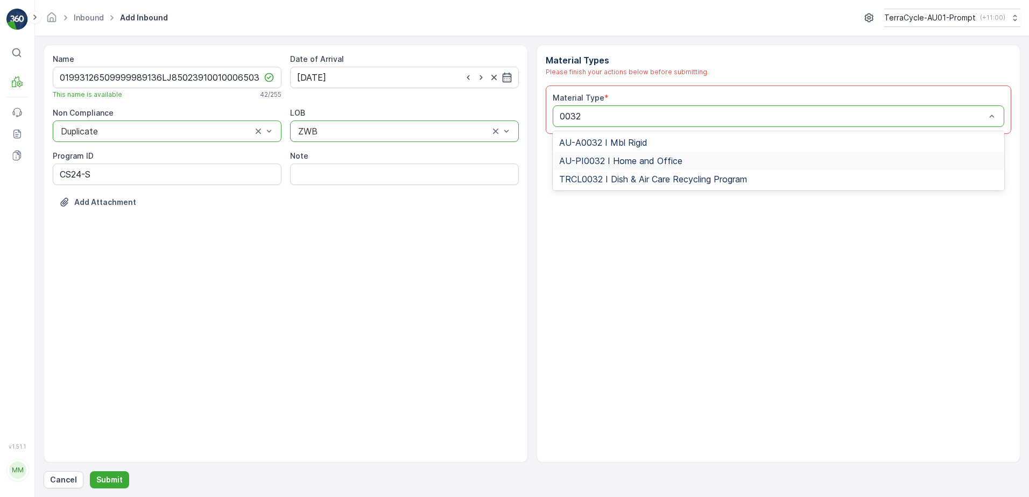
click at [671, 162] on span "AU-PI0032 I Home and Office" at bounding box center [620, 161] width 123 height 10
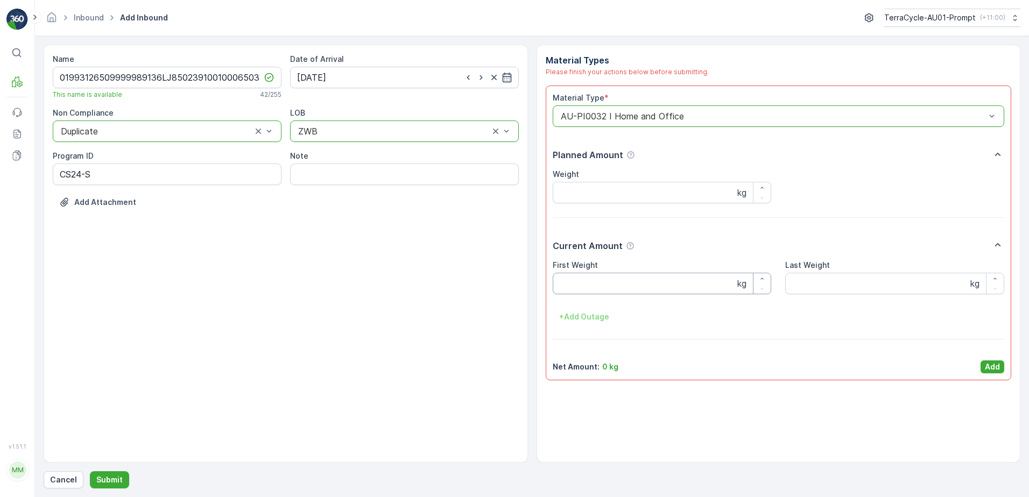
click at [639, 284] on Weight "First Weight" at bounding box center [662, 284] width 219 height 22
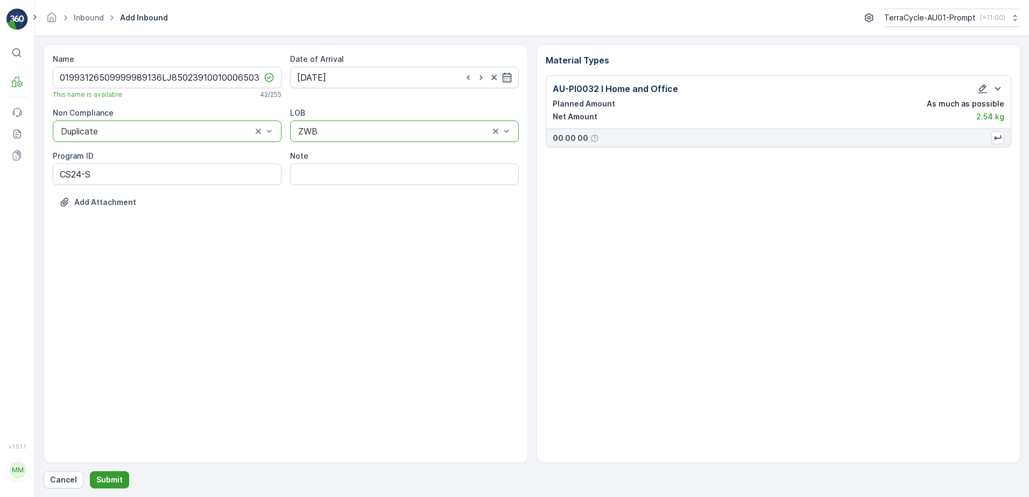
click at [116, 483] on p "Submit" at bounding box center [109, 480] width 26 height 11
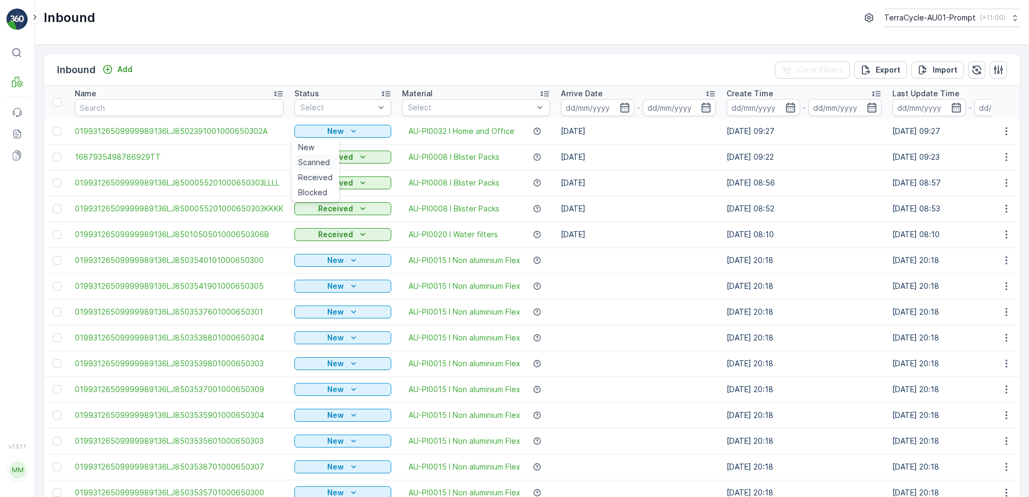
click at [328, 160] on span "Scanned" at bounding box center [314, 162] width 32 height 11
click at [1005, 129] on icon "button" at bounding box center [1006, 131] width 11 height 11
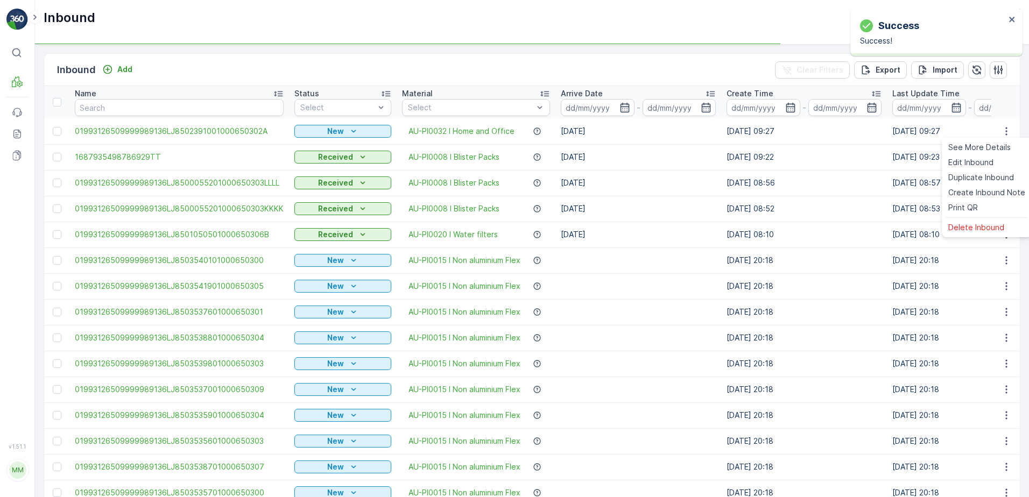
click at [978, 206] on td "[DATE] 08:53" at bounding box center [970, 209] width 166 height 26
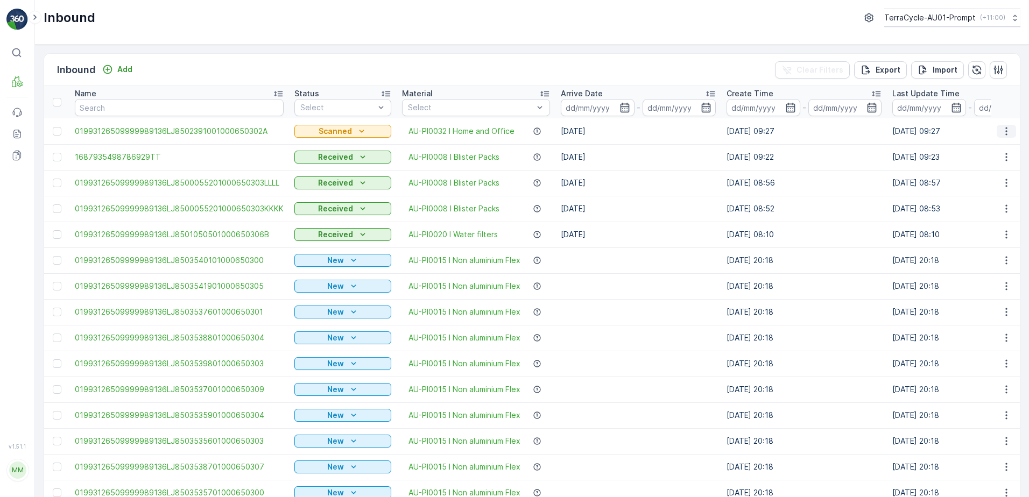
click at [1007, 129] on icon "button" at bounding box center [1006, 131] width 11 height 11
click at [972, 204] on span "Print QR" at bounding box center [963, 207] width 30 height 11
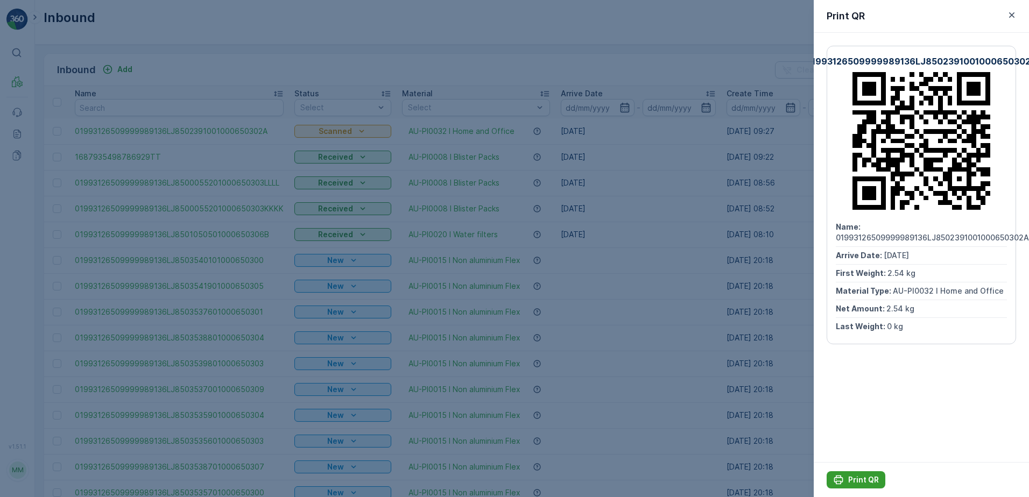
click at [847, 475] on div "Print QR" at bounding box center [856, 480] width 46 height 11
click at [1013, 17] on icon "button" at bounding box center [1011, 14] width 5 height 5
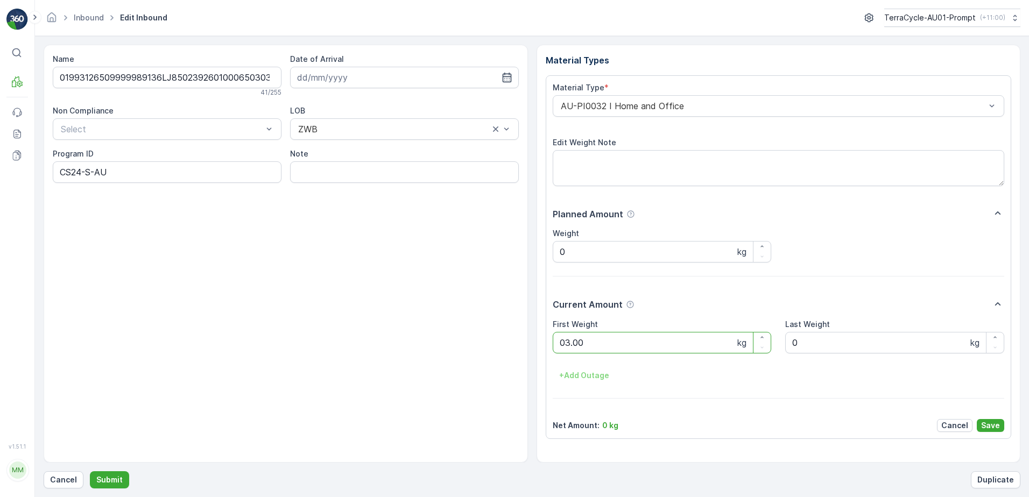
click at [90, 471] on button "Submit" at bounding box center [109, 479] width 39 height 17
click at [121, 172] on ID "SW14-M-AU" at bounding box center [167, 172] width 229 height 22
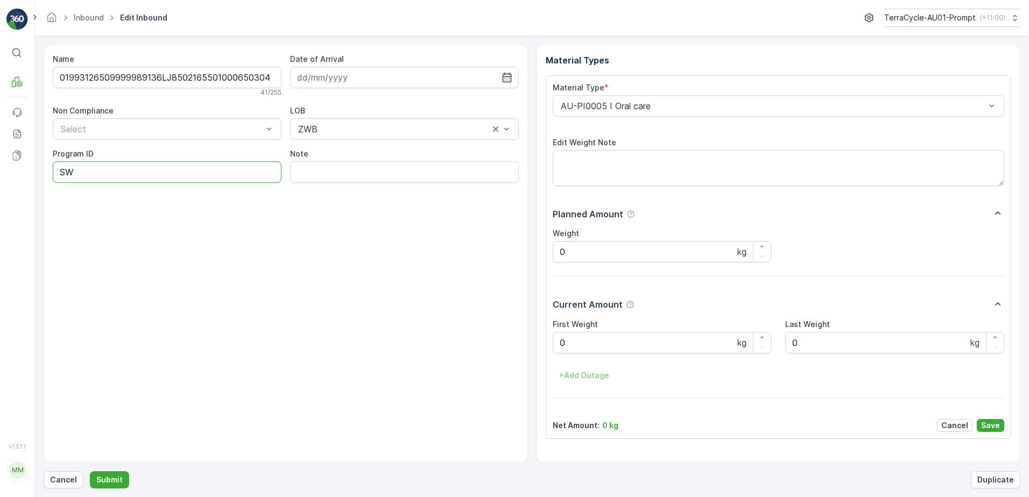
type ID "S"
type ID "CS8-S"
click at [359, 74] on input at bounding box center [404, 78] width 229 height 22
drag, startPoint x: 343, startPoint y: 165, endPoint x: 507, endPoint y: 103, distance: 175.4
click at [344, 165] on div "7" at bounding box center [346, 167] width 17 height 17
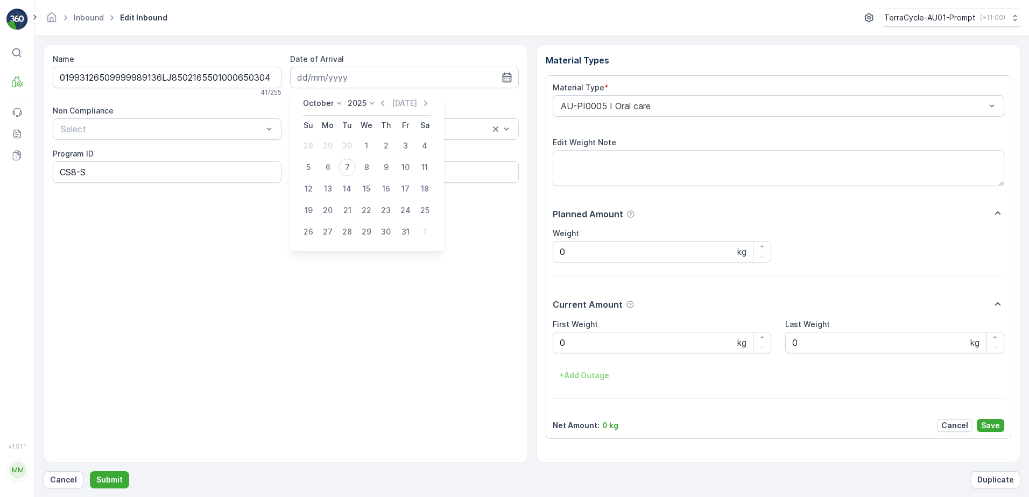
type input "[DATE]"
click at [557, 108] on div "AU-PI0005 I Oral care" at bounding box center [779, 106] width 452 height 22
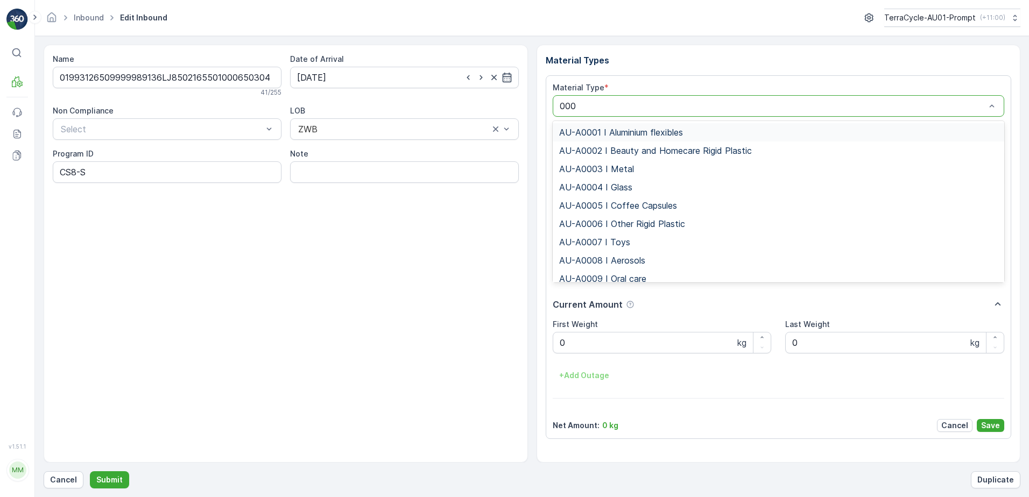
type input "0003"
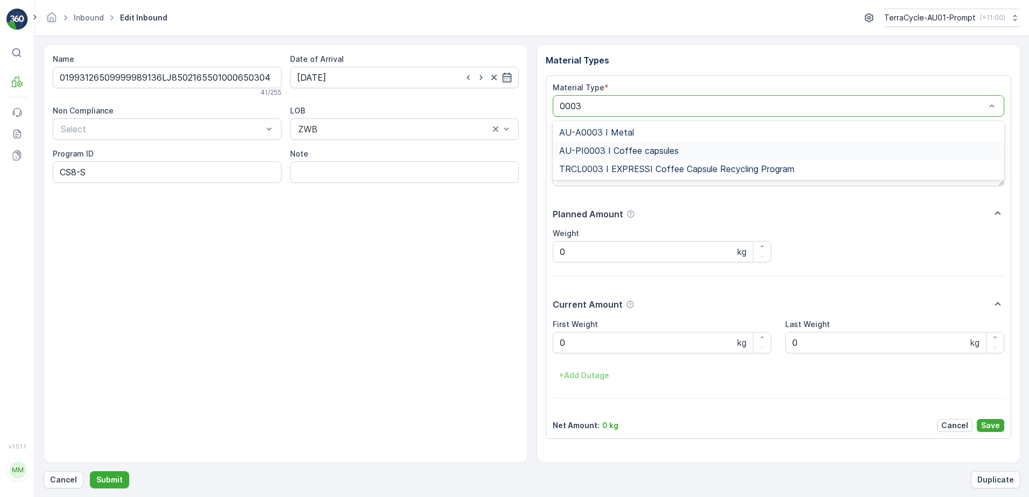
click at [653, 150] on span "AU-PI0003 I Coffee capsules" at bounding box center [618, 151] width 119 height 10
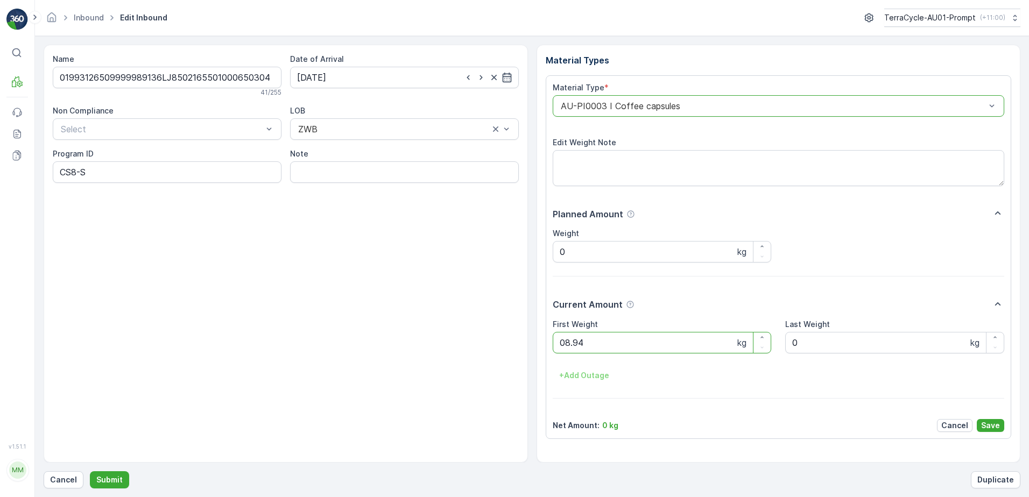
click at [90, 471] on button "Submit" at bounding box center [109, 479] width 39 height 17
click at [84, 173] on ID "CS178-M-AU" at bounding box center [167, 172] width 229 height 22
type ID "CS24-M-AU"
click at [556, 105] on div "AU-PI0015 I Non aluminium Flex" at bounding box center [779, 106] width 452 height 22
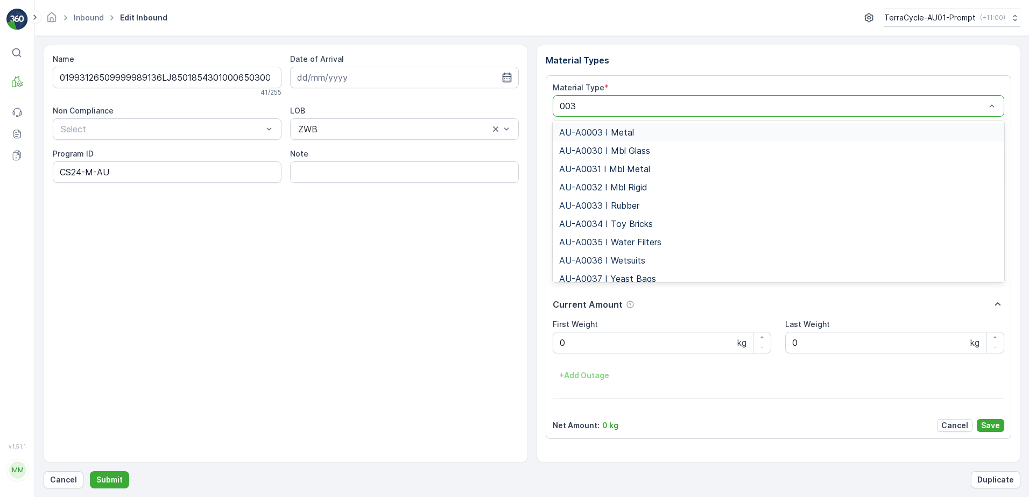
type input "0032"
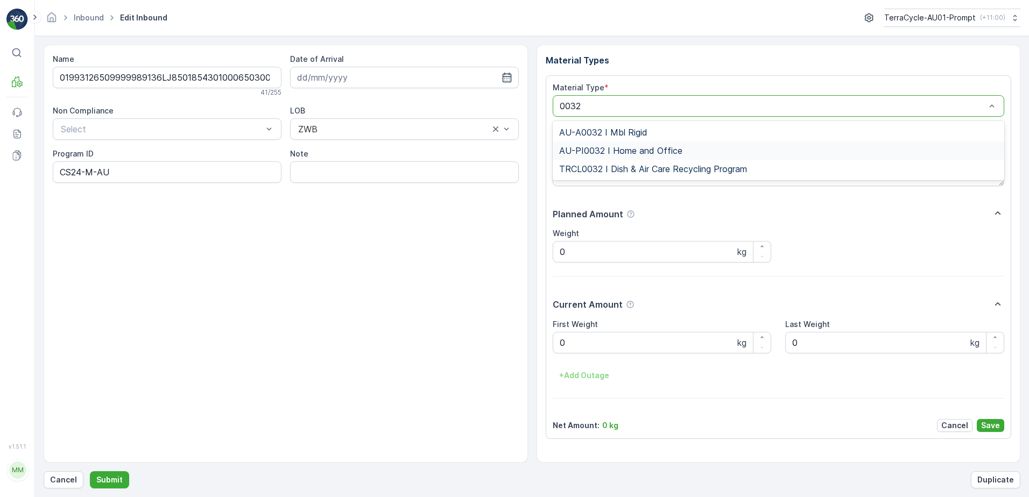
click at [654, 153] on span "AU-PI0032 I Home and Office" at bounding box center [620, 151] width 123 height 10
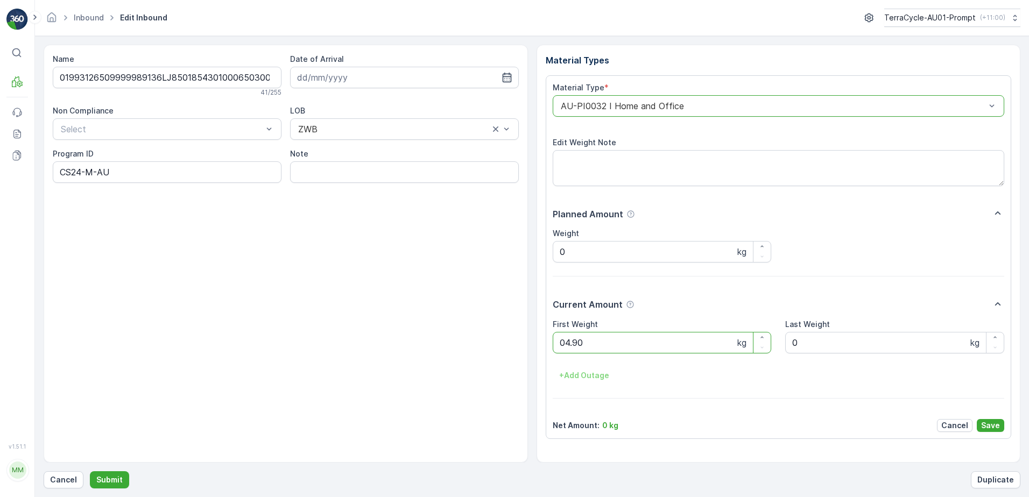
click at [90, 471] on button "Submit" at bounding box center [109, 479] width 39 height 17
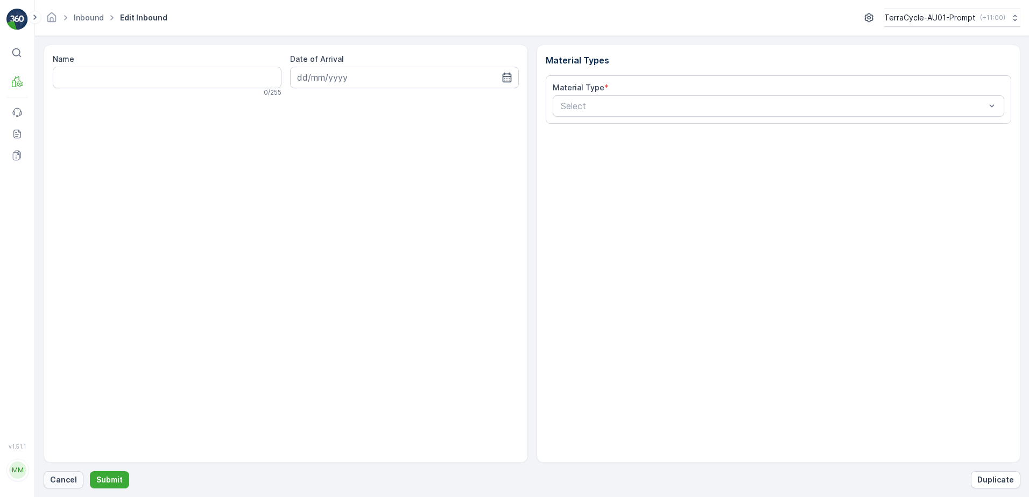
click at [65, 475] on p "Cancel" at bounding box center [63, 480] width 27 height 11
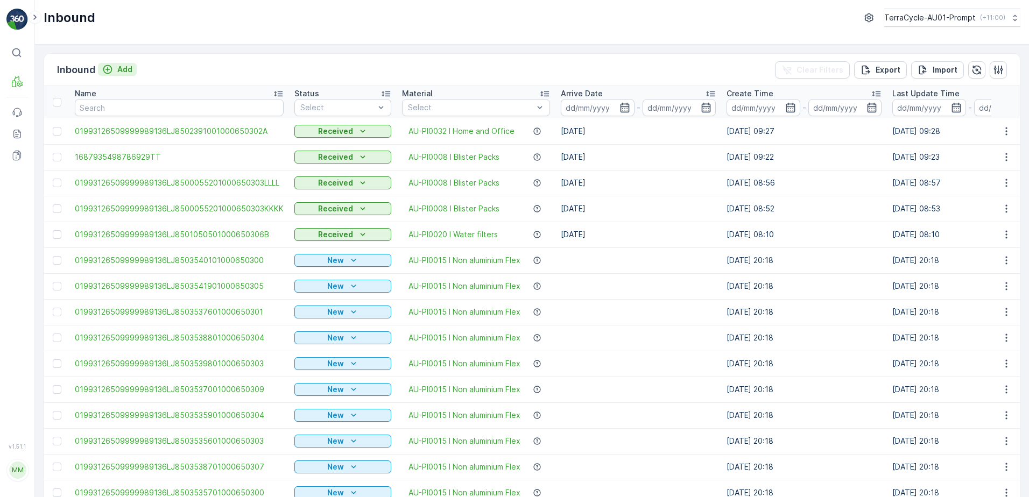
click at [124, 74] on p "Add" at bounding box center [124, 69] width 15 height 11
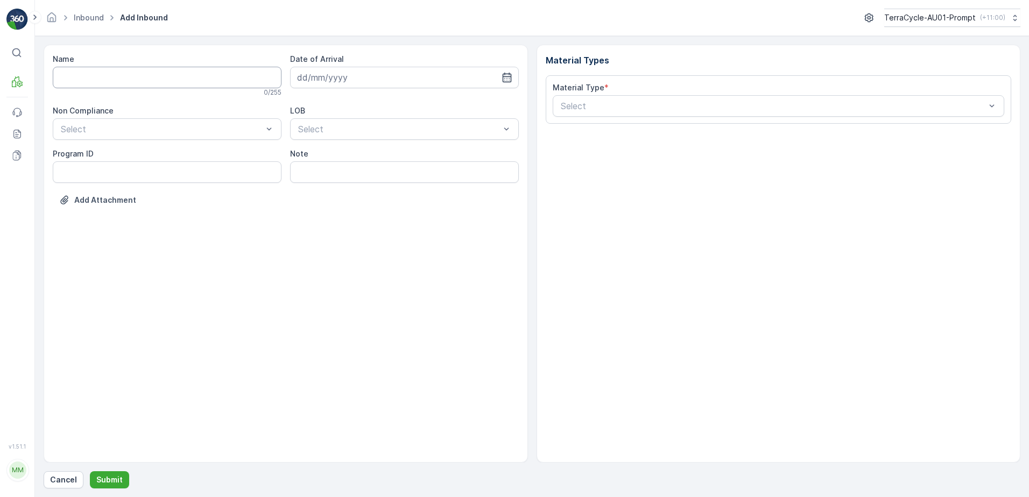
click at [131, 77] on input "Name" at bounding box center [167, 78] width 229 height 22
type input "01993126509999989136LJ8502509501000650304"
click at [90, 471] on button "Submit" at bounding box center [109, 479] width 39 height 17
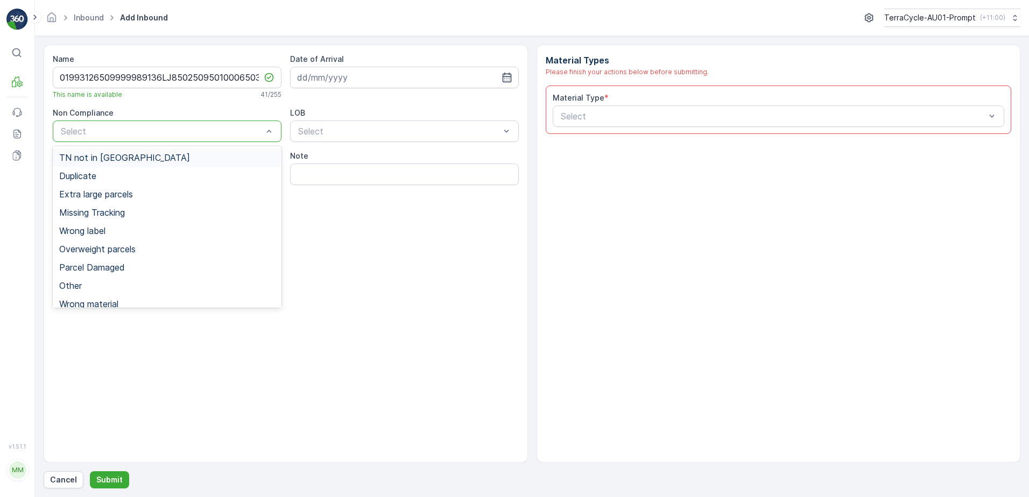
click at [118, 156] on span "TN not in [GEOGRAPHIC_DATA]" at bounding box center [124, 158] width 131 height 10
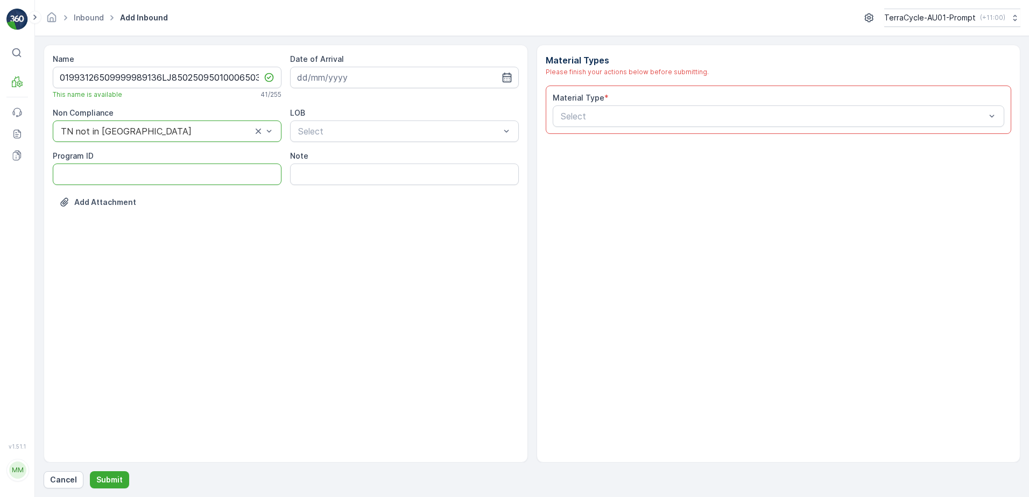
click at [110, 170] on ID "Program ID" at bounding box center [167, 175] width 229 height 22
type ID "CS178-M"
click at [381, 79] on input at bounding box center [404, 78] width 229 height 22
click at [341, 169] on div "7" at bounding box center [346, 167] width 17 height 17
type input "[DATE]"
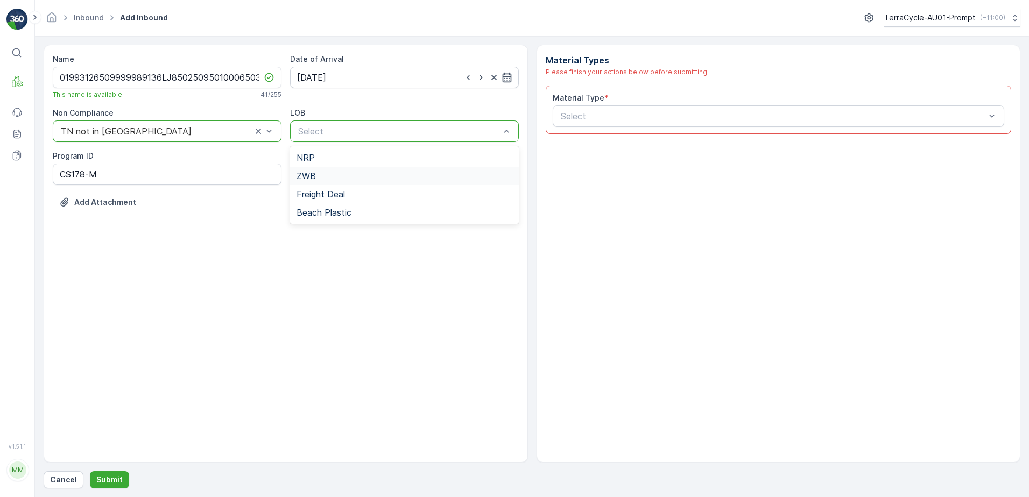
drag, startPoint x: 343, startPoint y: 174, endPoint x: 596, endPoint y: 180, distance: 252.9
click at [343, 174] on div "ZWB" at bounding box center [404, 176] width 216 height 10
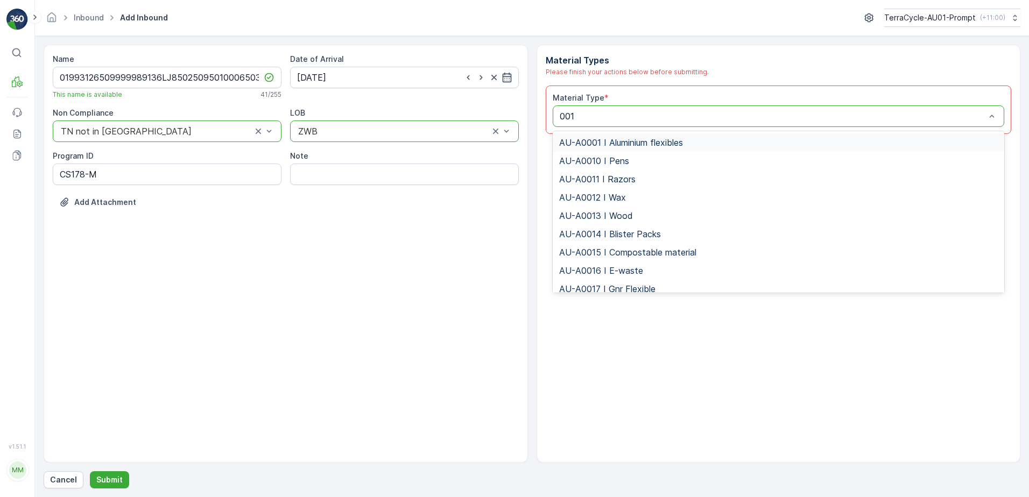
type input "0015"
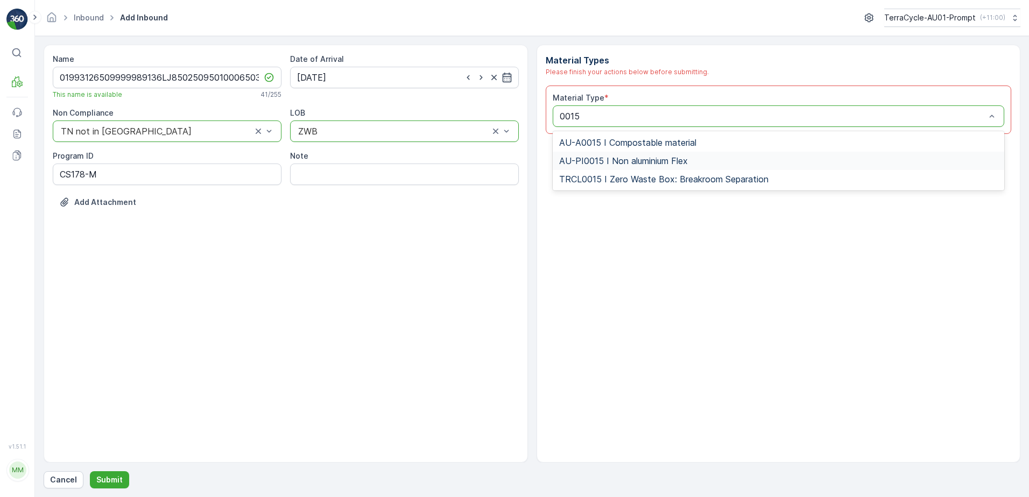
click at [641, 155] on div "AU-PI0015 I Non aluminium Flex" at bounding box center [779, 161] width 452 height 18
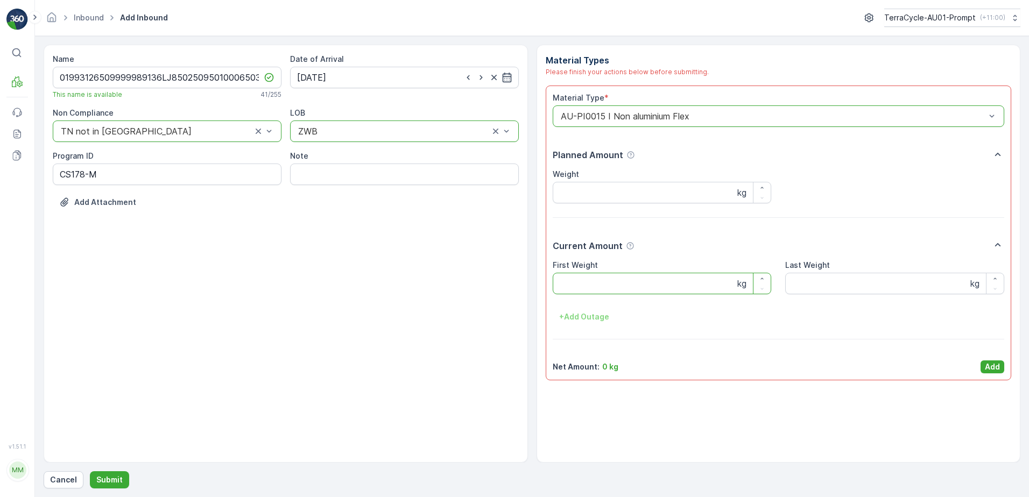
click at [590, 280] on Weight "First Weight" at bounding box center [662, 284] width 219 height 22
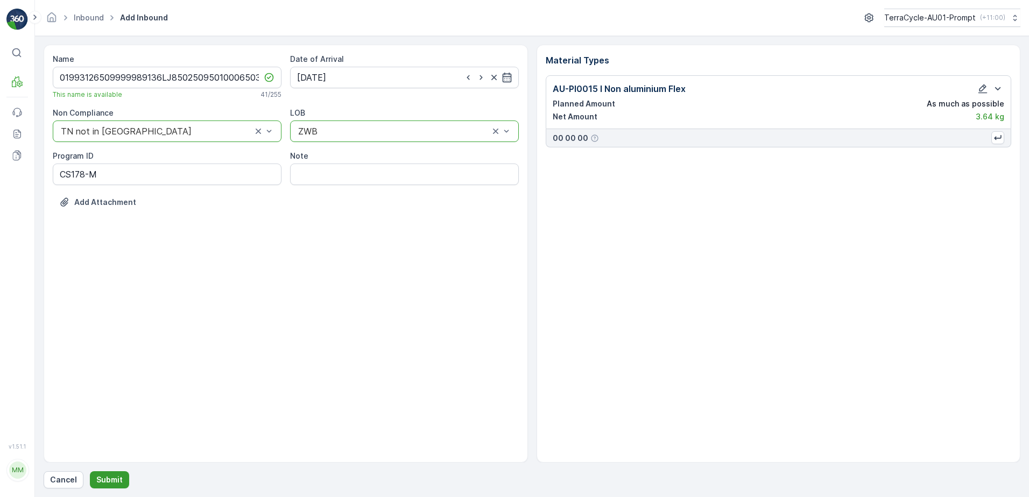
click at [101, 477] on p "Submit" at bounding box center [109, 480] width 26 height 11
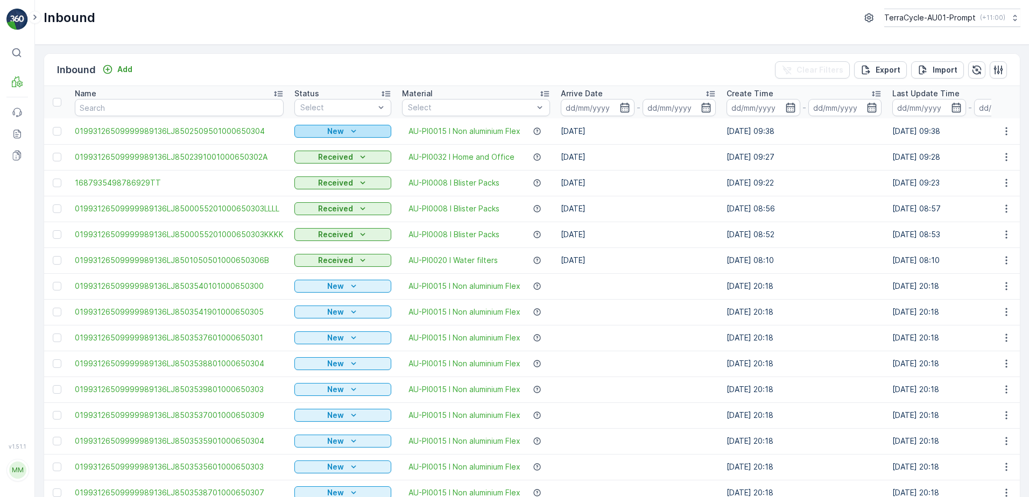
click at [358, 133] on div "New" at bounding box center [343, 131] width 88 height 11
click at [324, 158] on span "Scanned" at bounding box center [314, 162] width 32 height 11
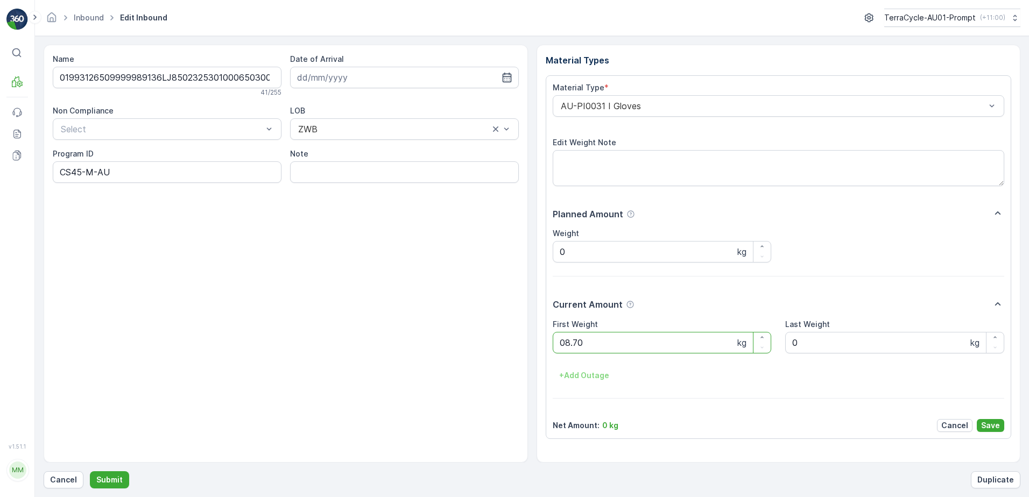
click at [90, 471] on button "Submit" at bounding box center [109, 479] width 39 height 17
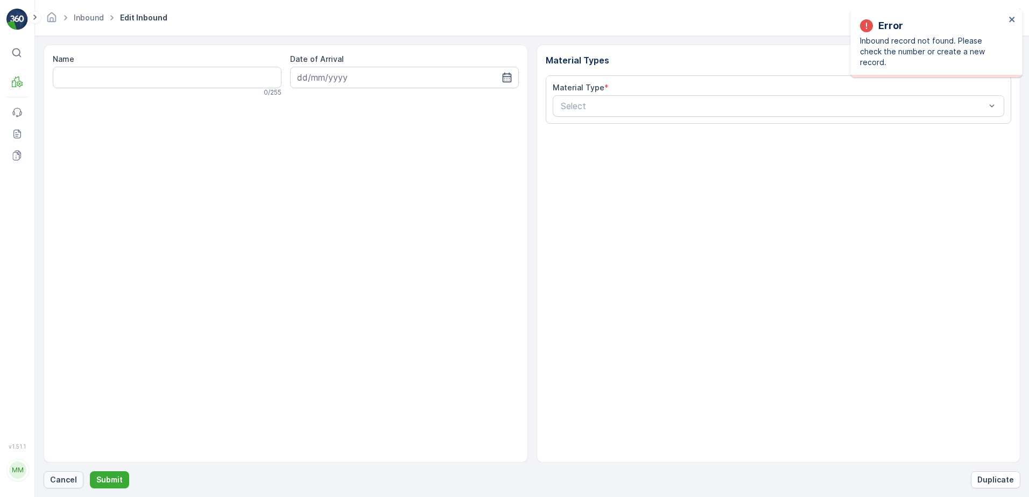
click at [67, 479] on p "Cancel" at bounding box center [63, 480] width 27 height 11
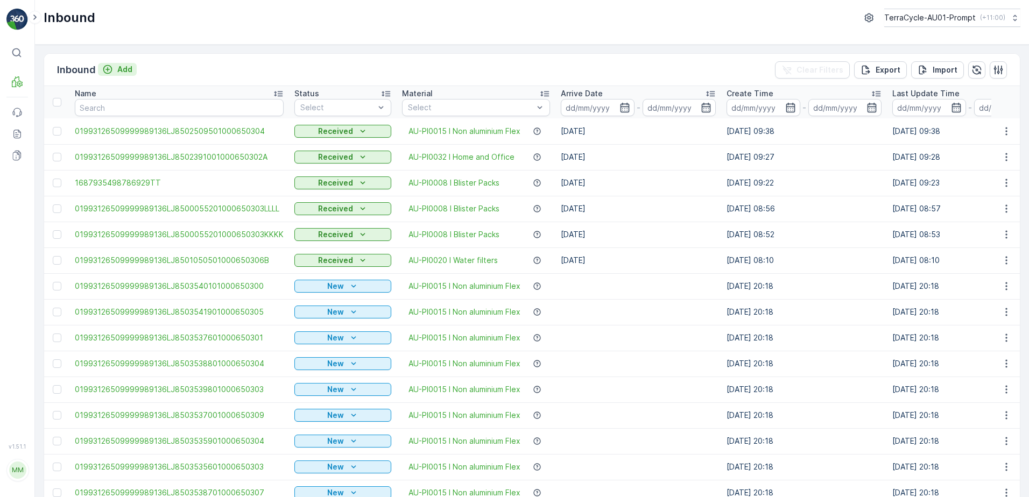
click at [127, 68] on p "Add" at bounding box center [124, 69] width 15 height 11
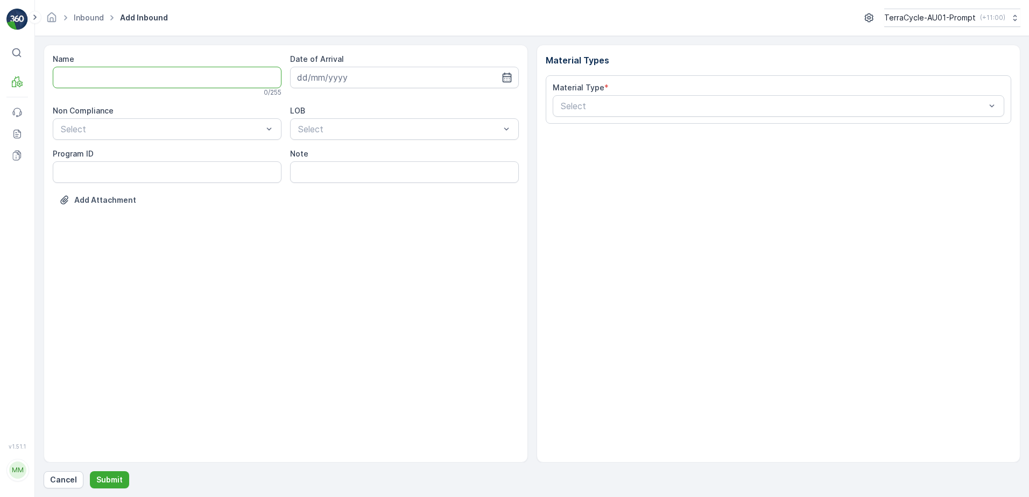
click at [116, 74] on input "Name" at bounding box center [167, 78] width 229 height 22
type input "019931265099999891ZX2001637901000650808"
click at [90, 471] on button "Submit" at bounding box center [109, 479] width 39 height 17
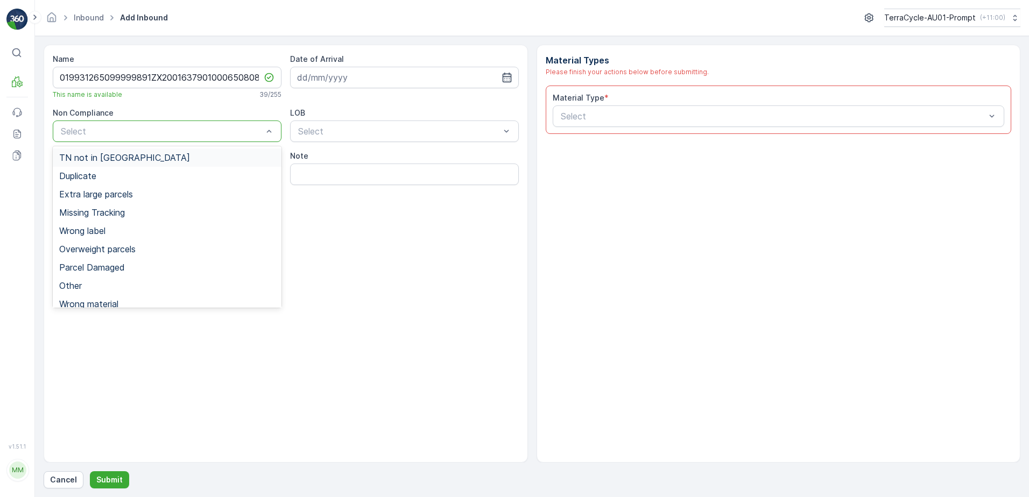
click at [118, 159] on span "TN not in [GEOGRAPHIC_DATA]" at bounding box center [124, 158] width 131 height 10
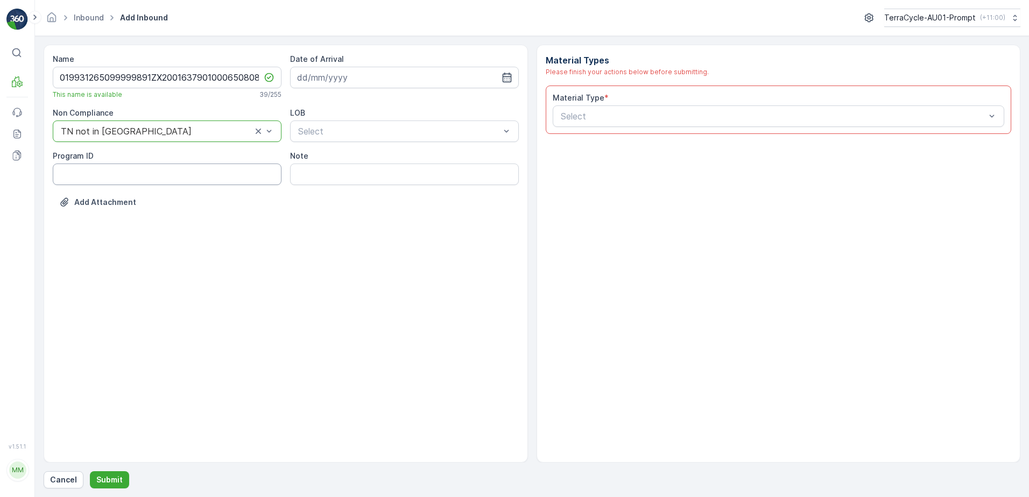
click at [87, 169] on ID "Program ID" at bounding box center [167, 175] width 229 height 22
type ID "CS178-S"
click at [431, 76] on input at bounding box center [404, 78] width 229 height 22
click at [344, 168] on div "7" at bounding box center [346, 167] width 17 height 17
type input "[DATE]"
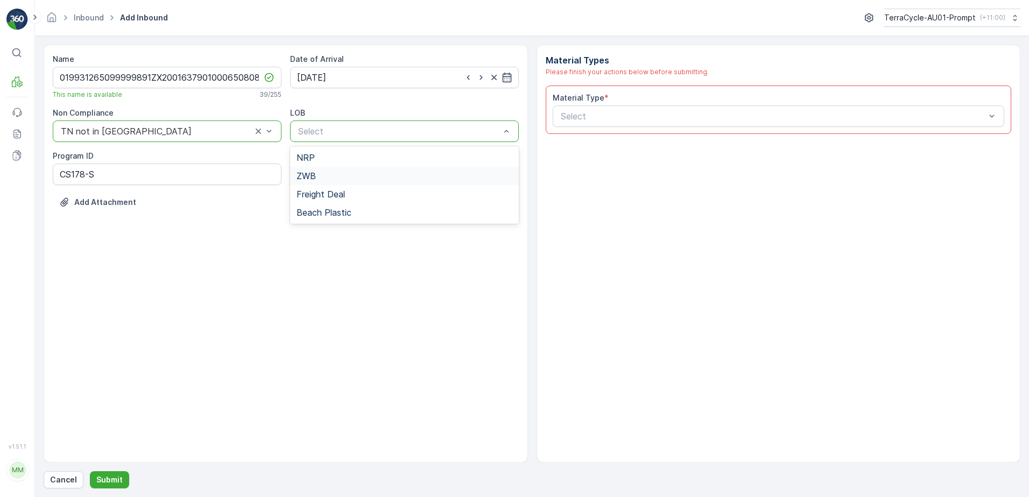
click at [338, 173] on div "ZWB" at bounding box center [404, 176] width 216 height 10
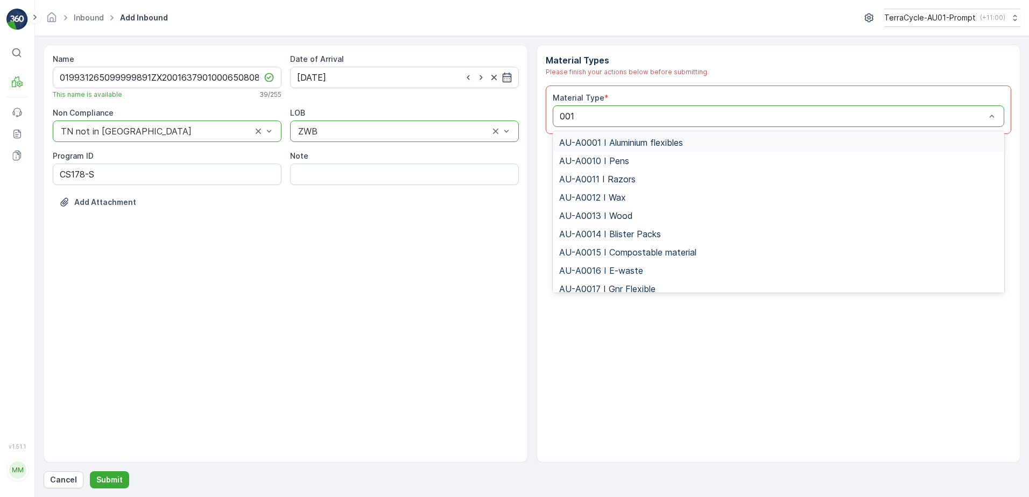
type input "0015"
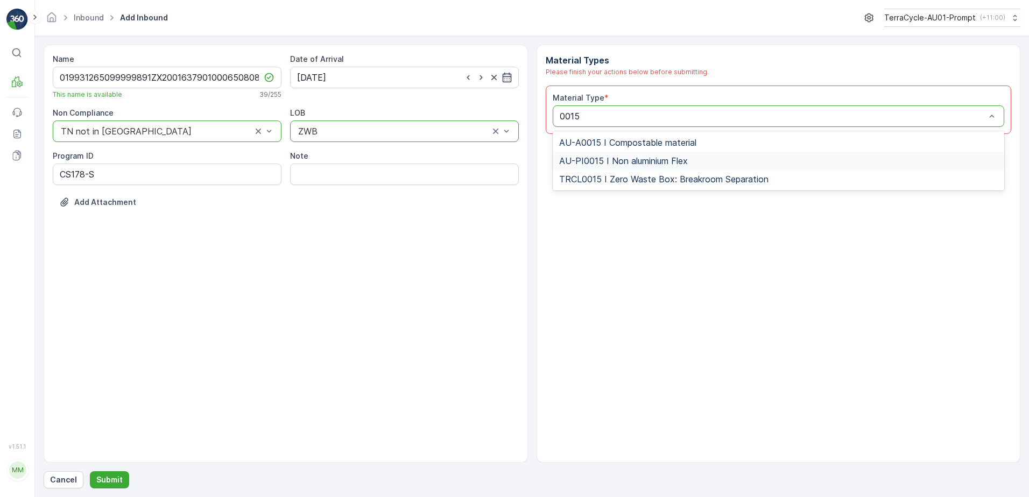
click at [638, 154] on div "AU-PI0015 I Non aluminium Flex" at bounding box center [779, 161] width 452 height 18
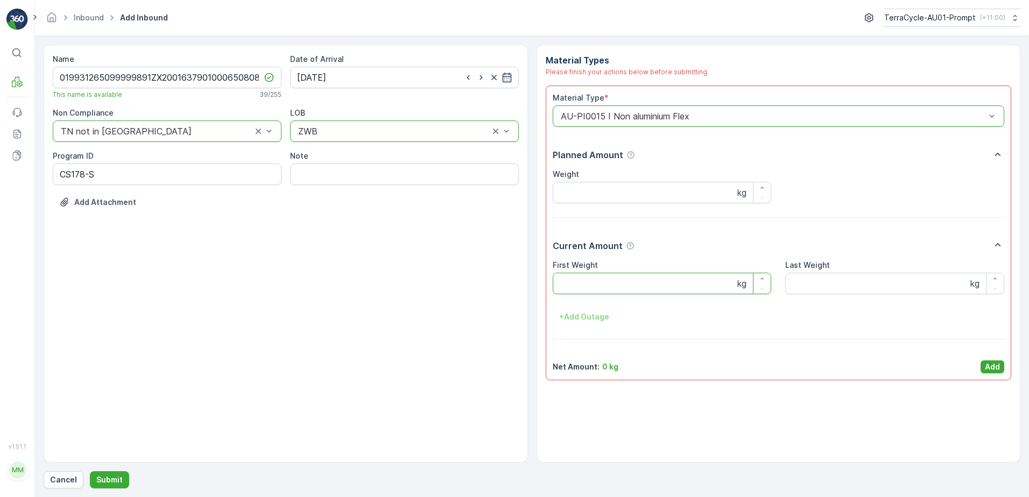
click at [629, 284] on Weight "First Weight" at bounding box center [662, 284] width 219 height 22
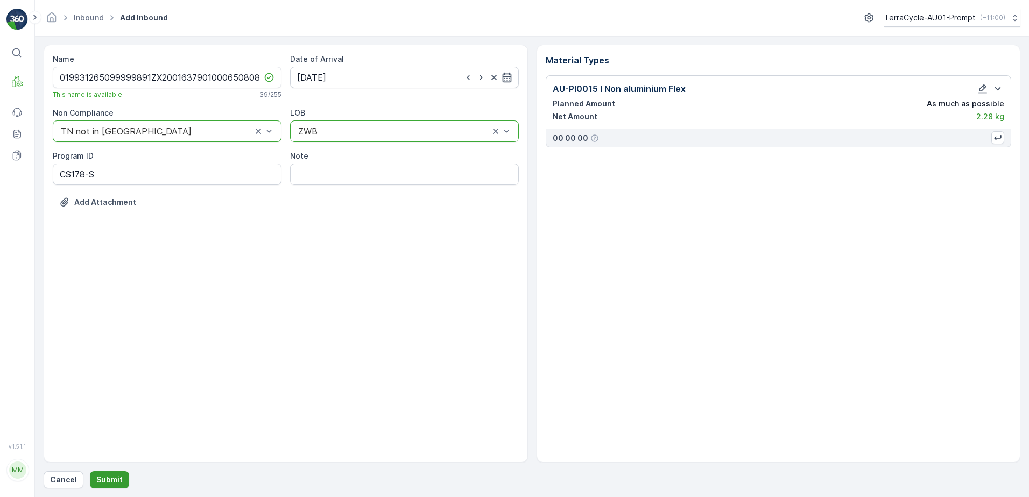
click at [107, 476] on p "Submit" at bounding box center [109, 480] width 26 height 11
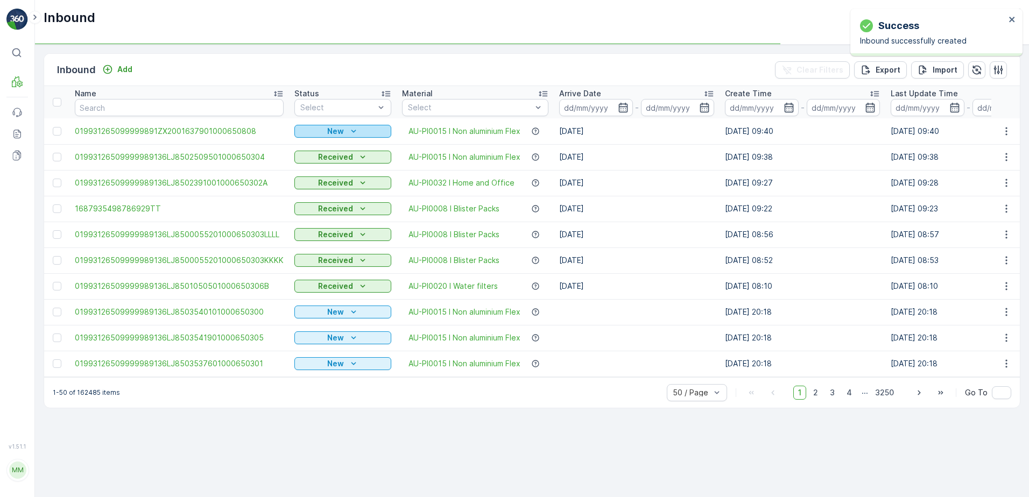
click at [341, 130] on div "New" at bounding box center [343, 131] width 88 height 11
click at [319, 160] on span "Scanned" at bounding box center [314, 162] width 32 height 11
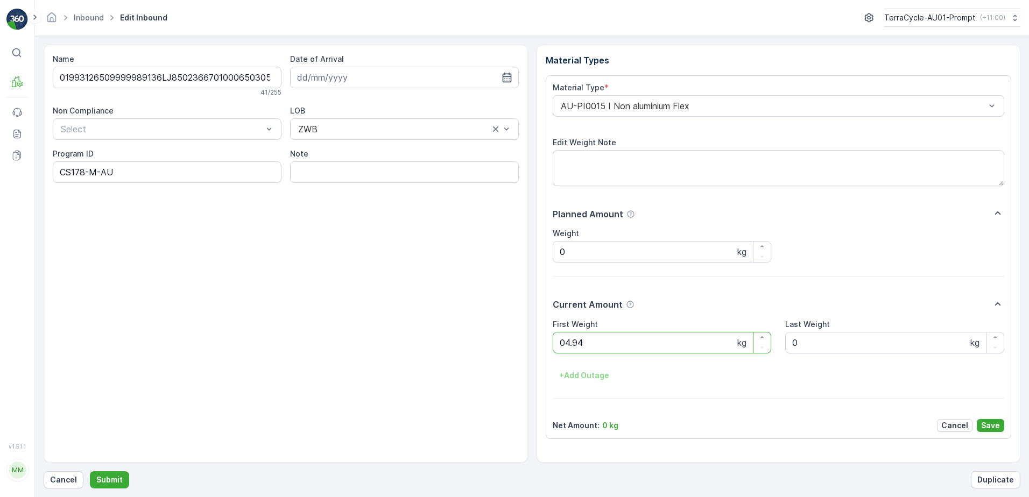
click at [90, 471] on button "Submit" at bounding box center [109, 479] width 39 height 17
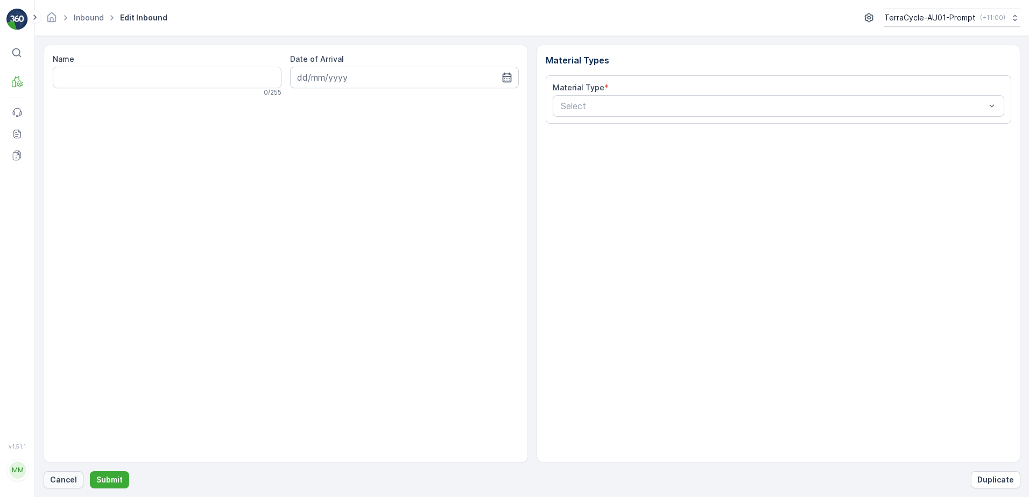
click at [63, 477] on p "Cancel" at bounding box center [63, 480] width 27 height 11
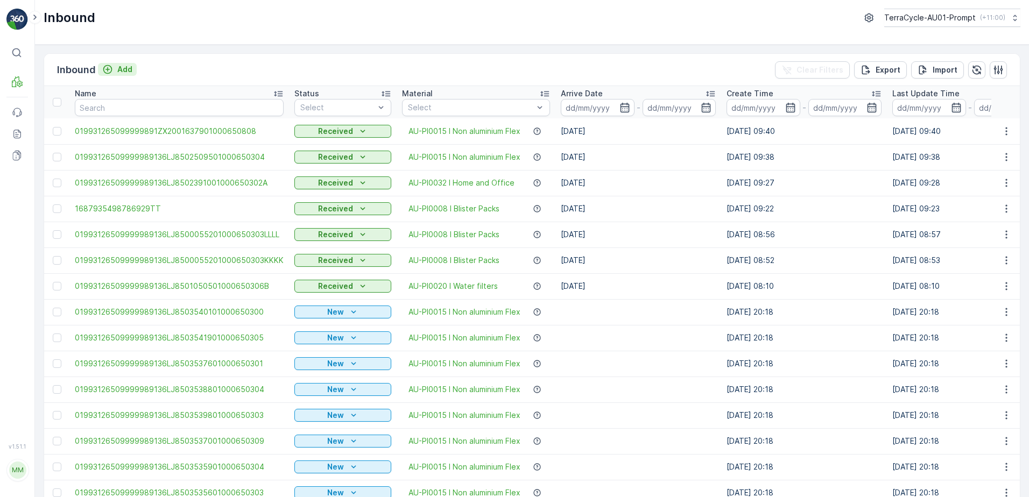
click at [129, 68] on p "Add" at bounding box center [124, 69] width 15 height 11
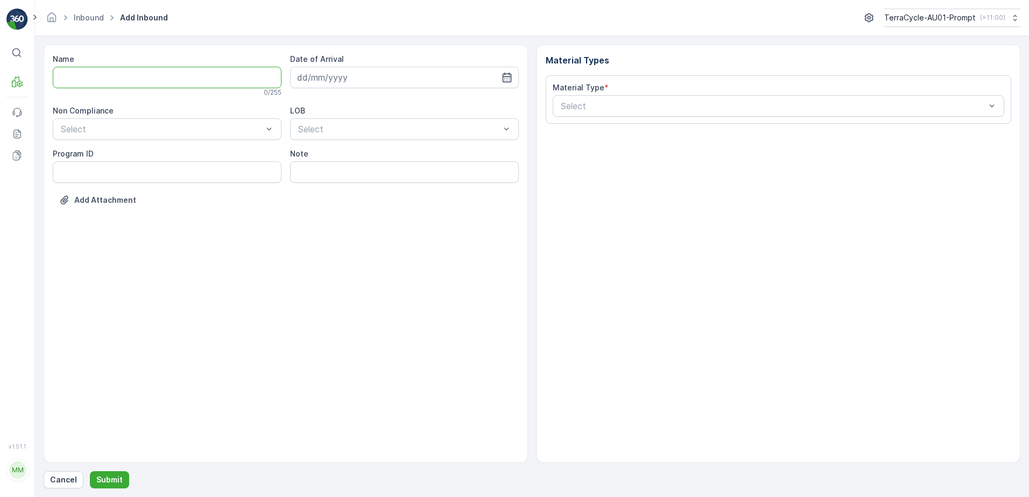
click at [126, 72] on input "Name" at bounding box center [167, 78] width 229 height 22
type input "019931265099999891ZX2001479901000650806"
click at [90, 471] on button "Submit" at bounding box center [109, 479] width 39 height 17
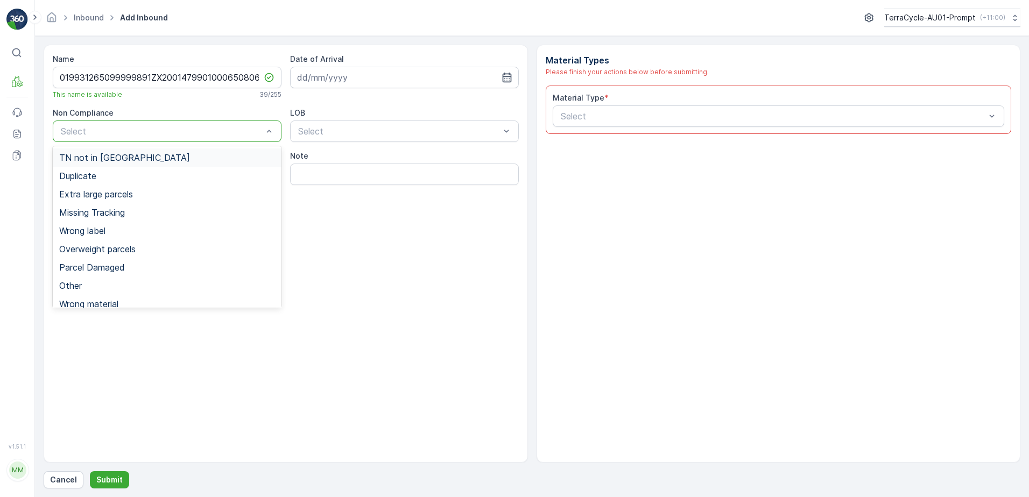
click at [134, 155] on div "TN not in [GEOGRAPHIC_DATA]" at bounding box center [167, 158] width 216 height 10
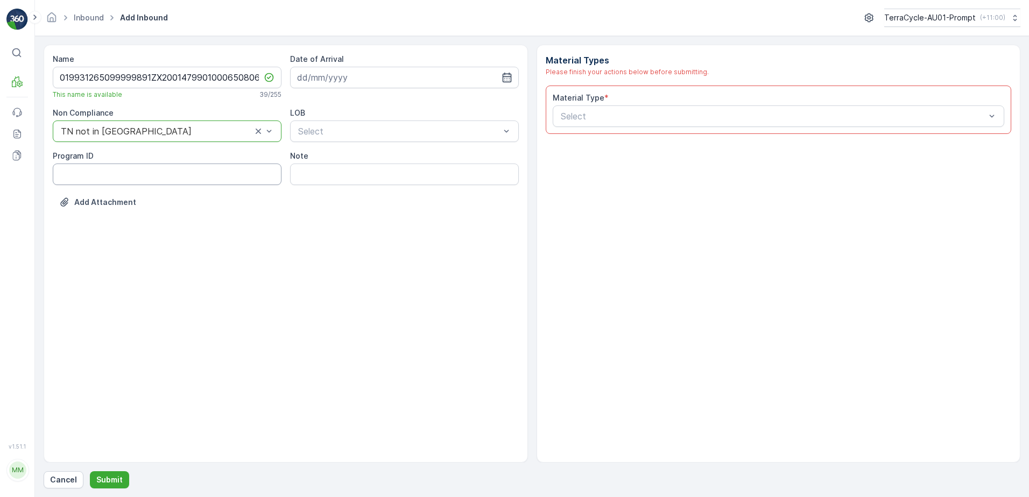
click at [105, 177] on ID "Program ID" at bounding box center [167, 175] width 229 height 22
type ID "CS83-M"
click at [340, 71] on input at bounding box center [404, 78] width 229 height 22
click at [341, 162] on div "7" at bounding box center [346, 167] width 17 height 17
type input "[DATE]"
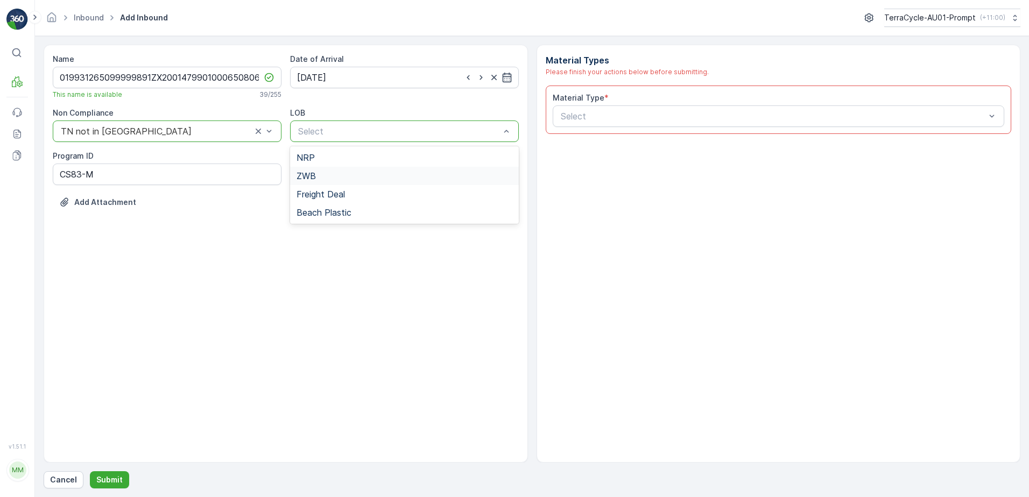
click at [335, 172] on div "ZWB" at bounding box center [404, 176] width 216 height 10
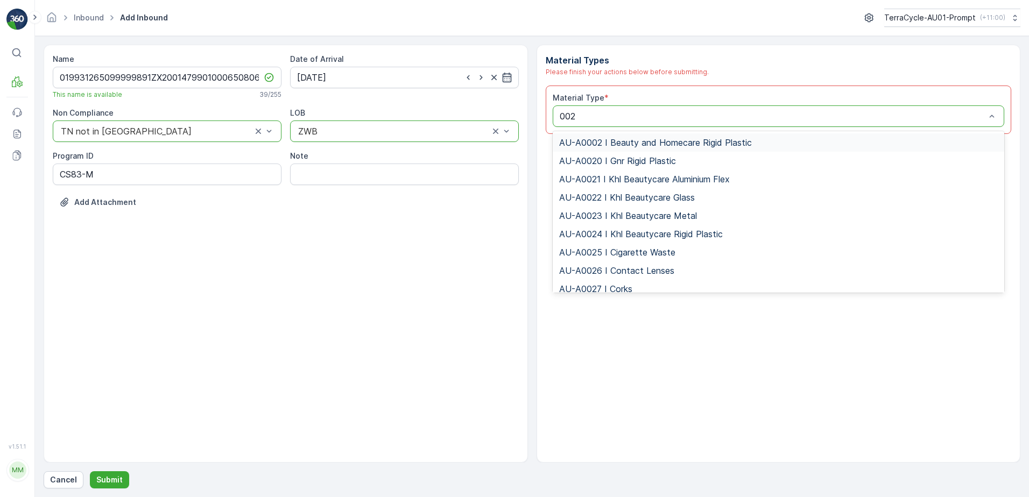
type input "0023"
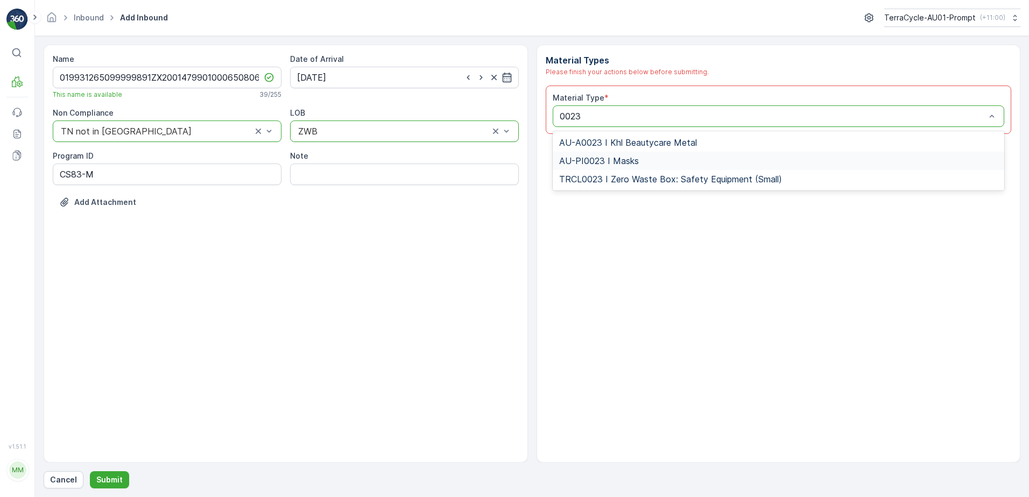
click at [623, 162] on span "AU-PI0023 I Masks" at bounding box center [599, 161] width 80 height 10
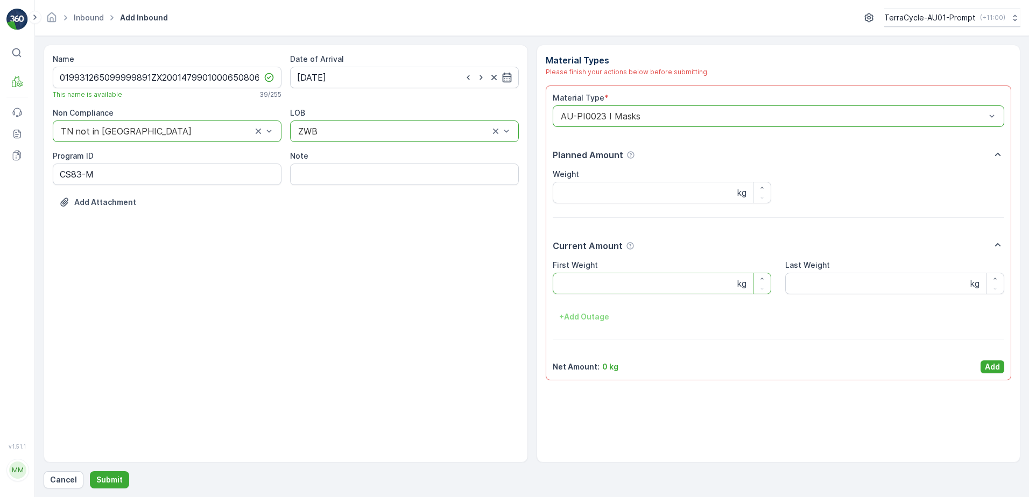
click at [618, 282] on Weight "First Weight" at bounding box center [662, 284] width 219 height 22
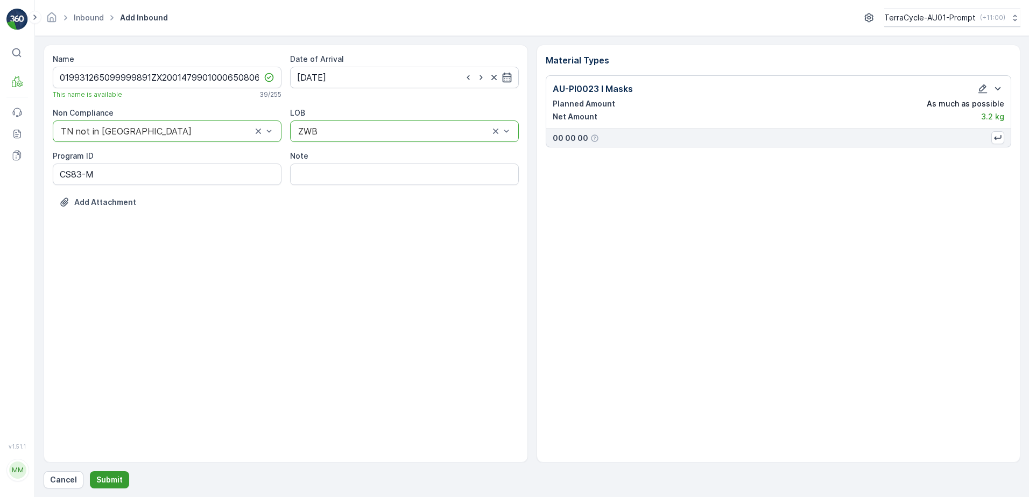
click at [114, 481] on p "Submit" at bounding box center [109, 480] width 26 height 11
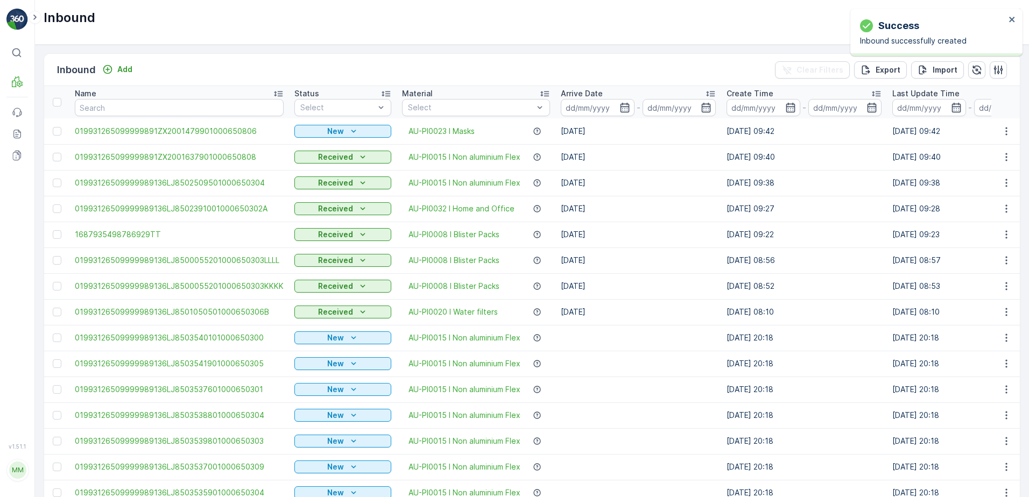
click at [348, 128] on icon "New" at bounding box center [353, 131] width 11 height 11
click at [321, 160] on span "Scanned" at bounding box center [314, 162] width 32 height 11
click at [367, 131] on div "Scanned" at bounding box center [343, 131] width 88 height 11
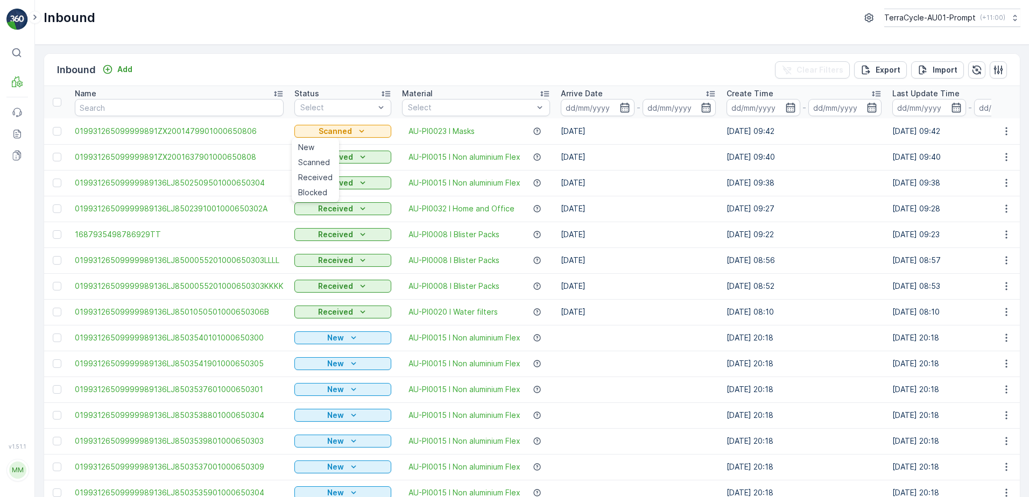
drag, startPoint x: 303, startPoint y: 175, endPoint x: 341, endPoint y: 142, distance: 50.3
click at [305, 175] on span "Received" at bounding box center [315, 177] width 34 height 11
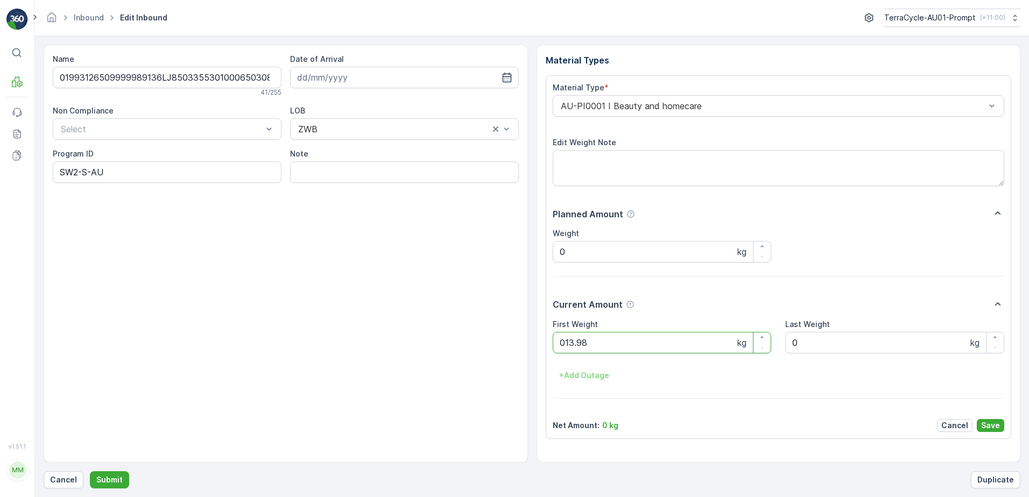
click at [90, 471] on button "Submit" at bounding box center [109, 479] width 39 height 17
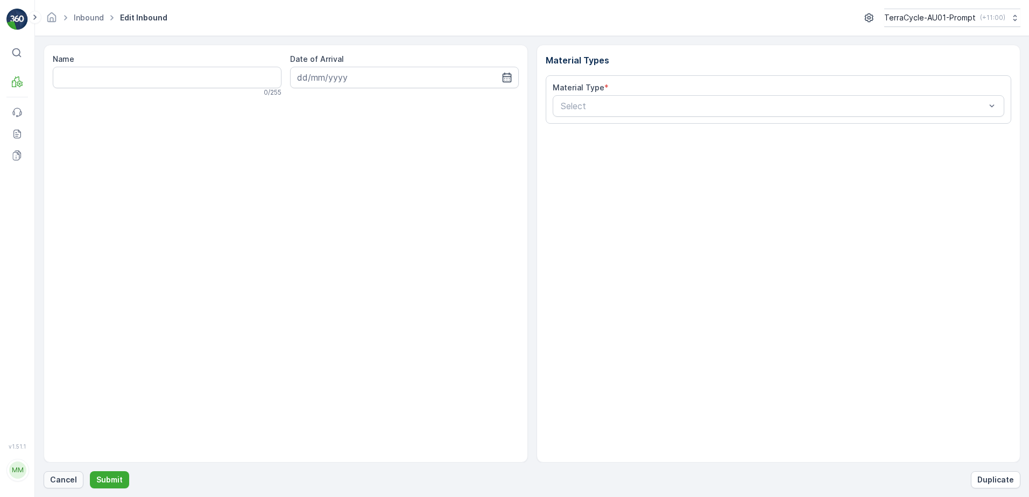
click at [56, 480] on p "Cancel" at bounding box center [63, 480] width 27 height 11
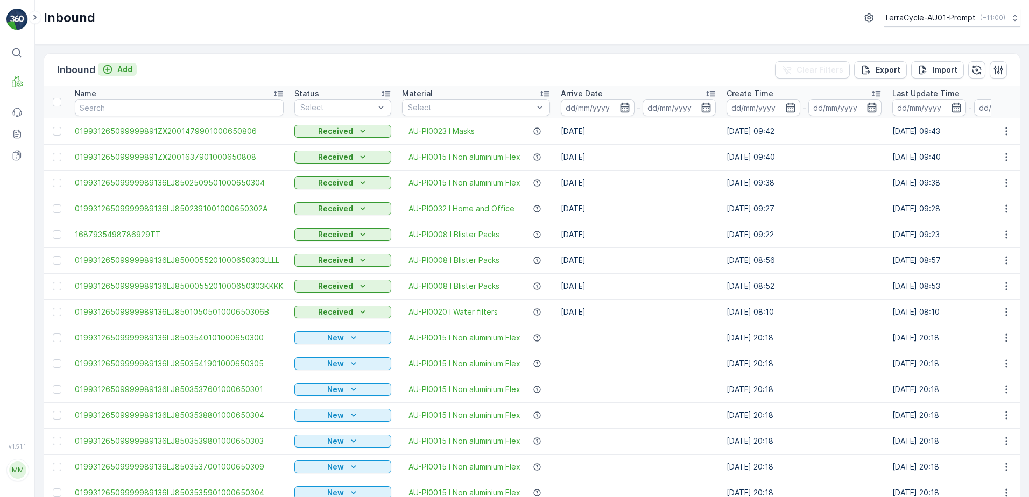
click at [123, 73] on p "Add" at bounding box center [124, 69] width 15 height 11
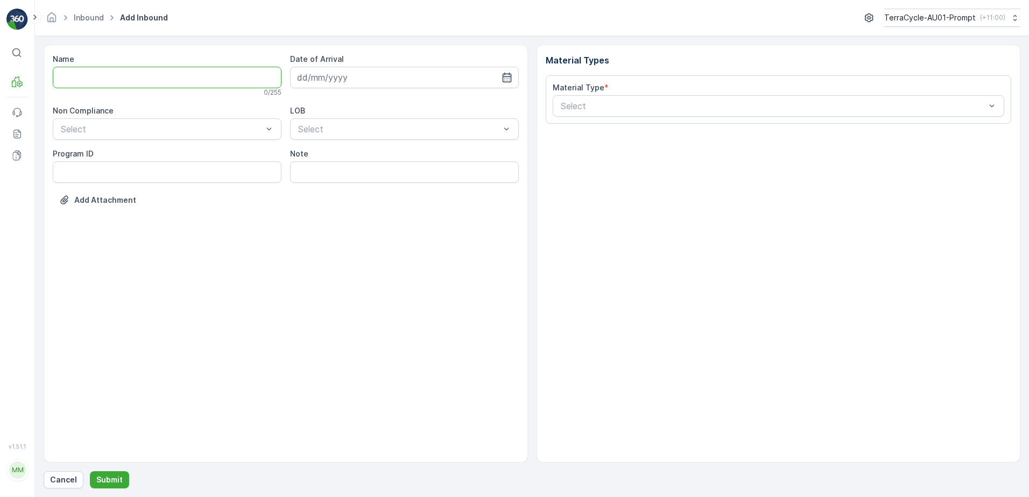
click at [112, 80] on input "Name" at bounding box center [167, 78] width 229 height 22
type input "019931265099999891ZX2001637601000650807"
click at [90, 471] on button "Submit" at bounding box center [109, 479] width 39 height 17
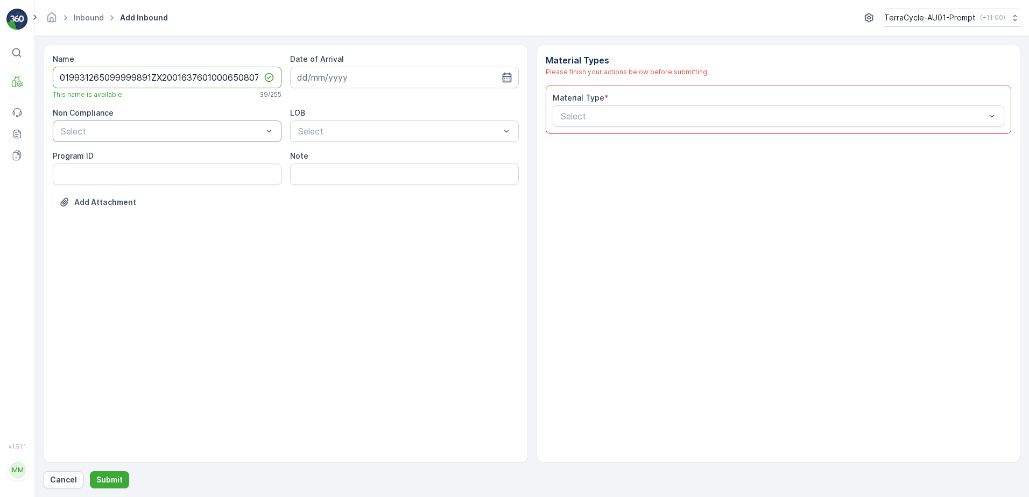
click at [108, 138] on div "Select" at bounding box center [167, 132] width 229 height 22
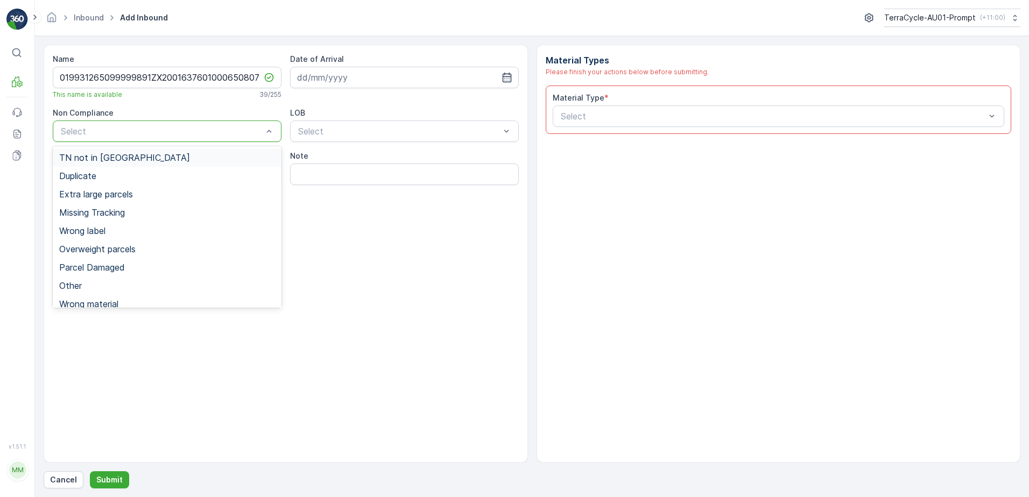
click at [102, 162] on span "TN not in [GEOGRAPHIC_DATA]" at bounding box center [124, 158] width 131 height 10
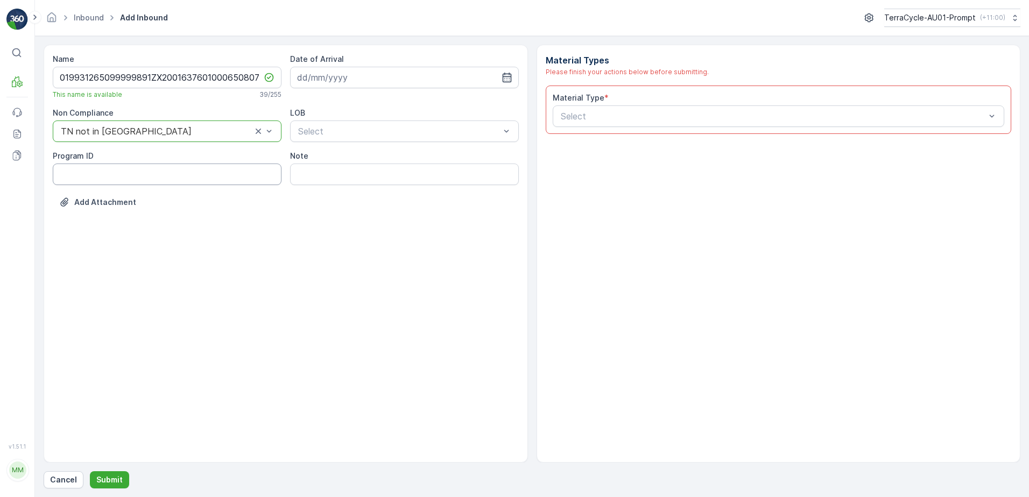
click at [79, 174] on ID "Program ID" at bounding box center [167, 175] width 229 height 22
type ID "SW2-M"
click at [365, 74] on input at bounding box center [404, 78] width 229 height 22
click at [352, 168] on div "7" at bounding box center [346, 167] width 17 height 17
type input "[DATE]"
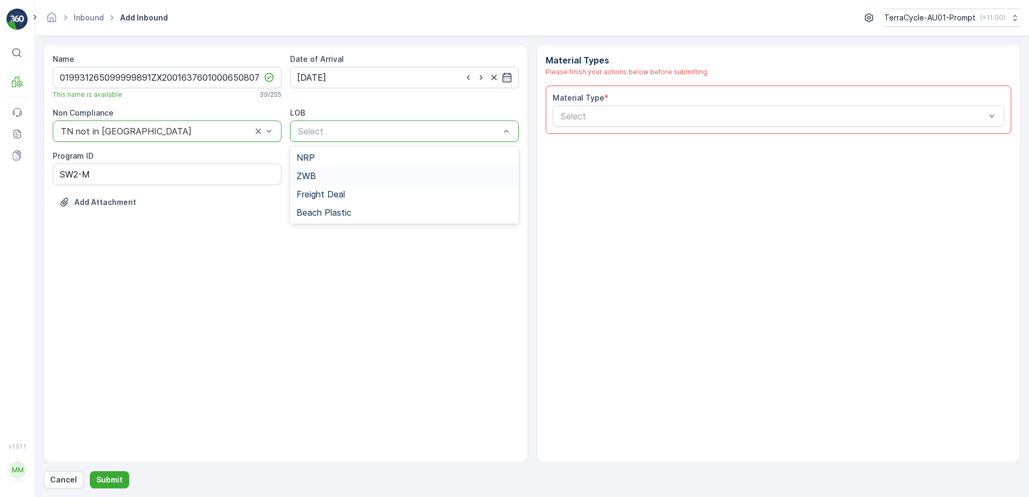
click at [323, 176] on div "ZWB" at bounding box center [404, 176] width 216 height 10
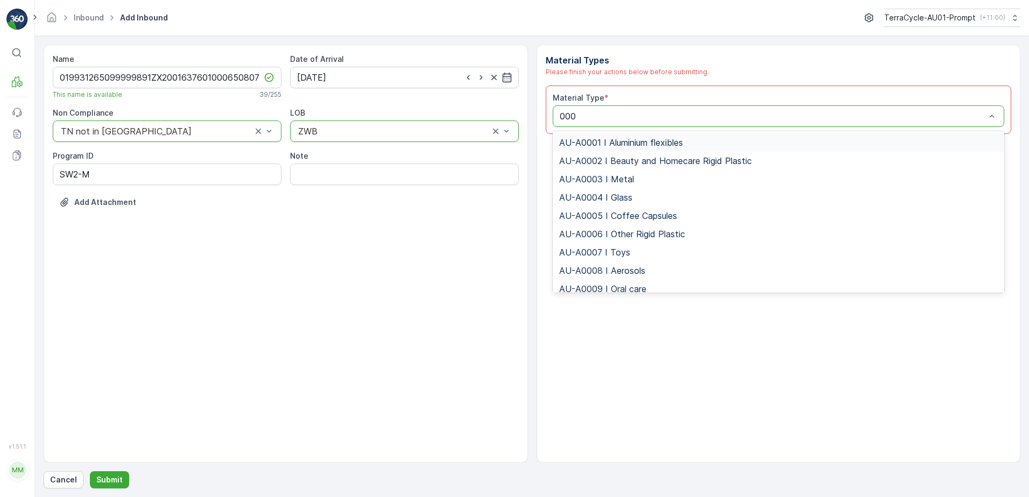
type input "0001"
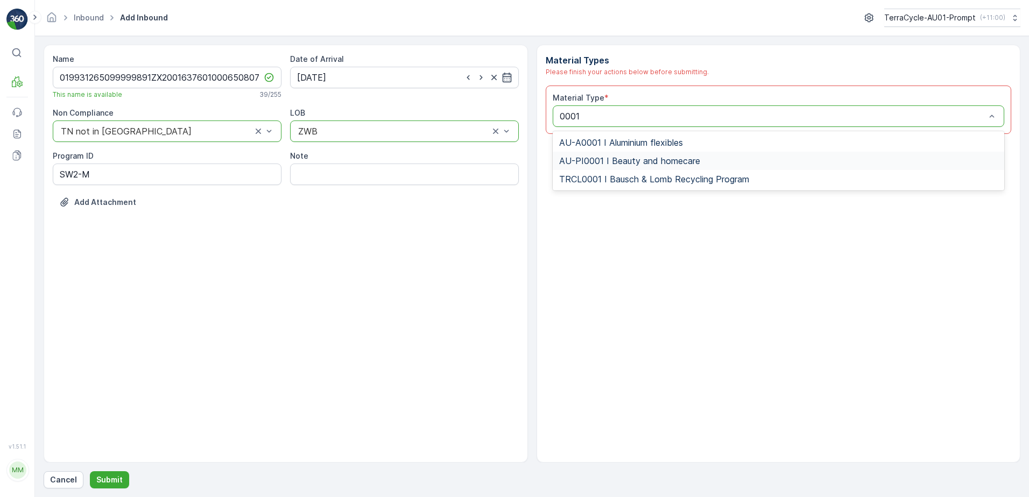
click at [633, 164] on span "AU-PI0001 I Beauty and homecare" at bounding box center [629, 161] width 141 height 10
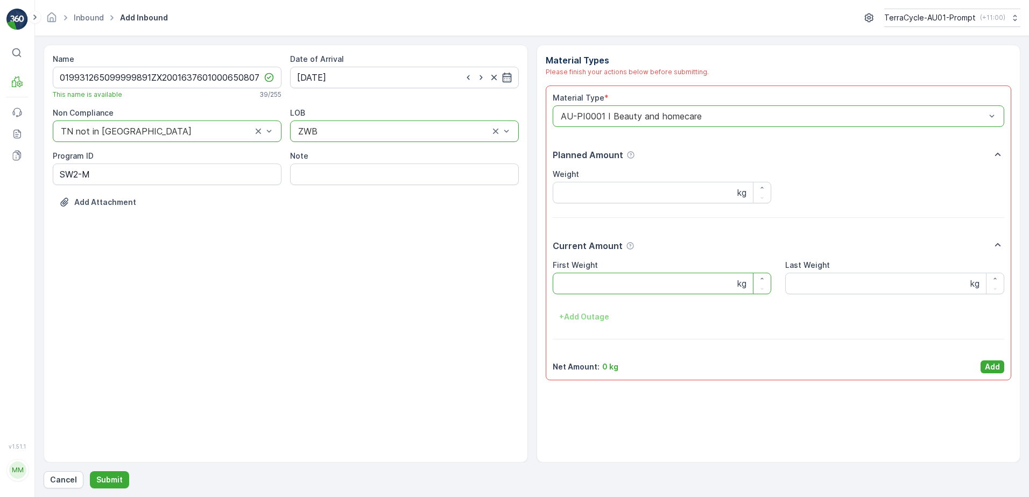
click at [611, 283] on Weight "First Weight" at bounding box center [662, 284] width 219 height 22
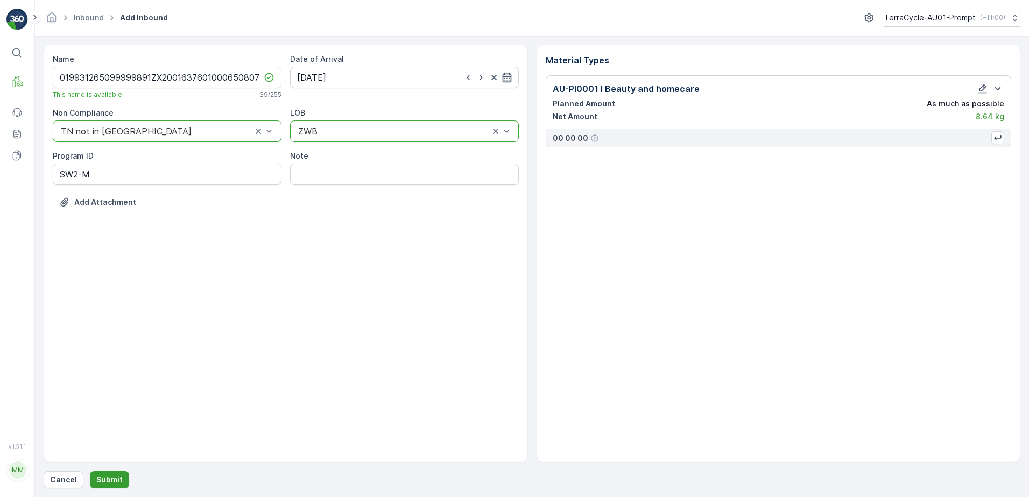
click at [115, 479] on p "Submit" at bounding box center [109, 480] width 26 height 11
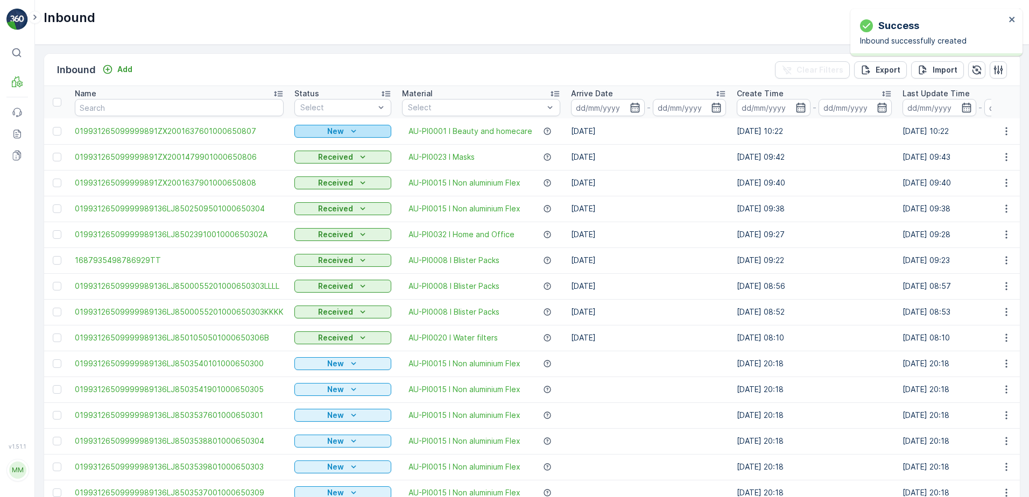
click at [342, 127] on div "New" at bounding box center [343, 131] width 88 height 11
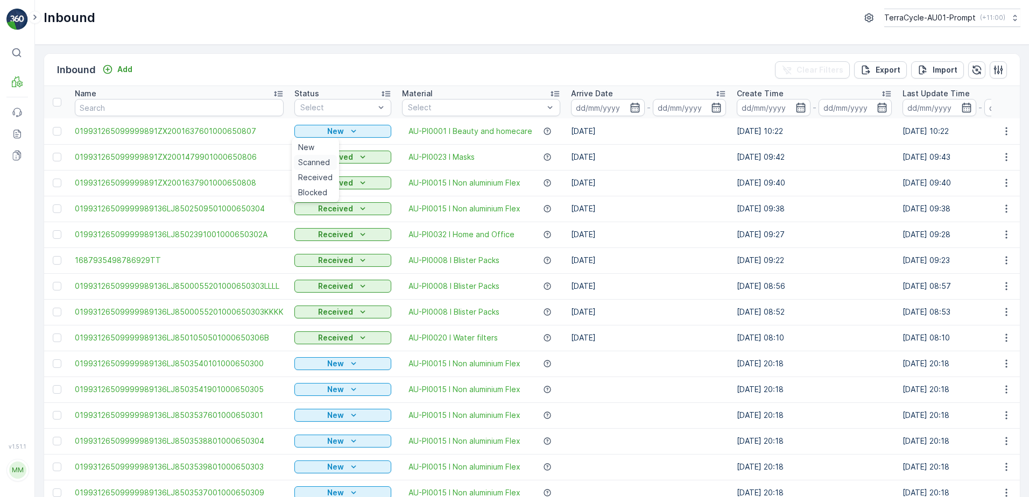
click at [313, 161] on span "Scanned" at bounding box center [314, 162] width 32 height 11
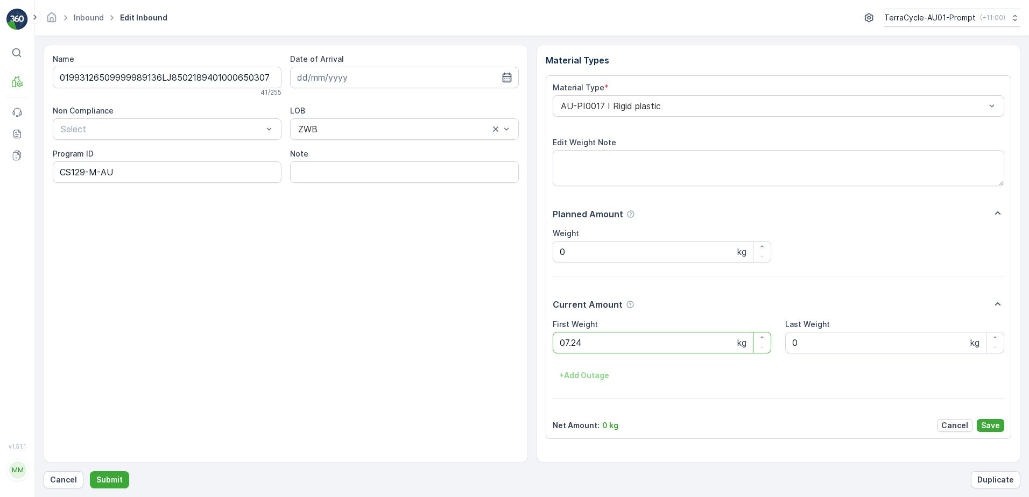
click at [90, 471] on button "Submit" at bounding box center [109, 479] width 39 height 17
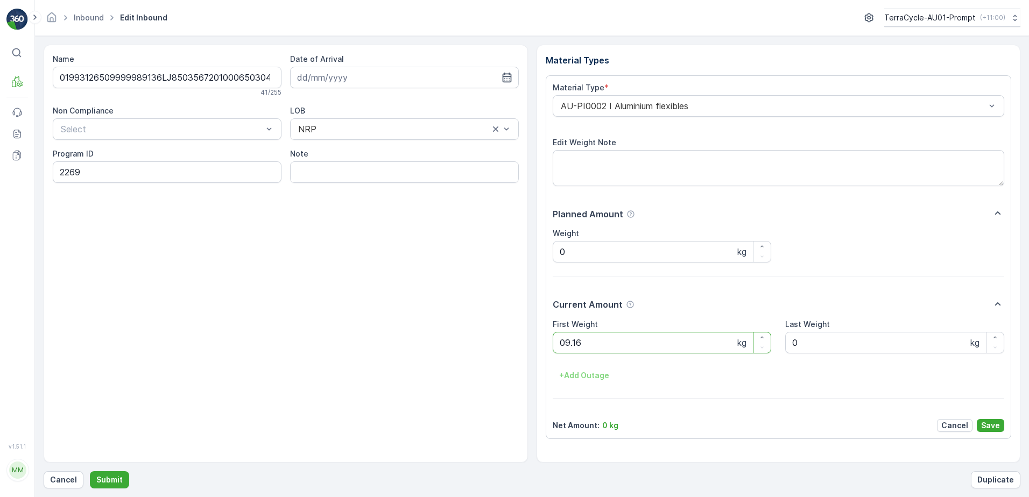
click at [90, 471] on button "Submit" at bounding box center [109, 479] width 39 height 17
click at [116, 176] on ID "CS9-S-AU" at bounding box center [167, 172] width 229 height 22
type ID "CS63-M"
click at [555, 107] on div "AU-PI0029 I Eyewear" at bounding box center [779, 106] width 452 height 22
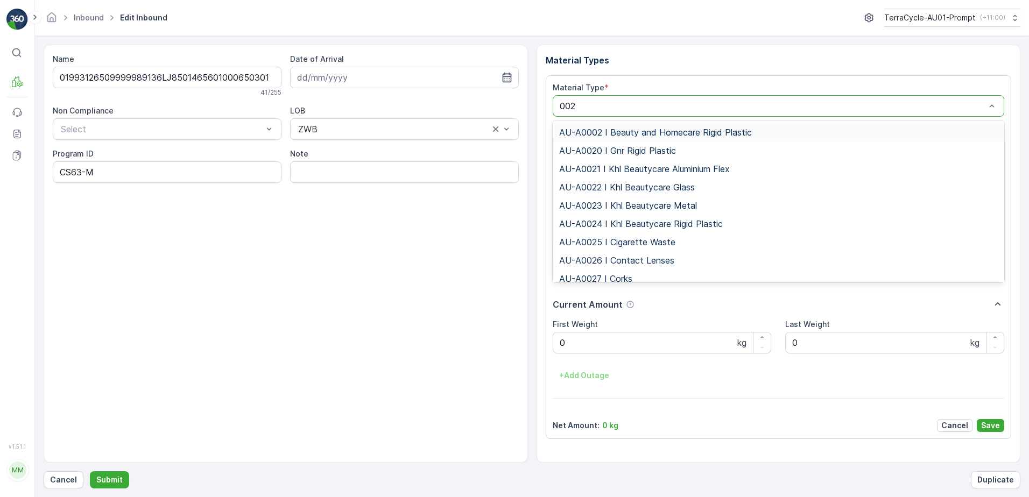
type input "0027"
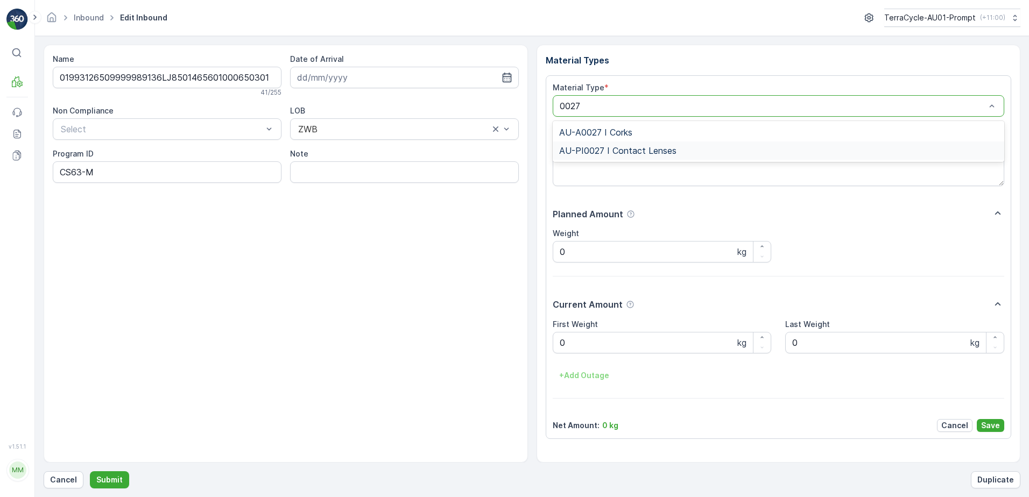
click at [631, 151] on span "AU-PI0027 I Contact Lenses" at bounding box center [617, 151] width 117 height 10
click at [90, 471] on button "Submit" at bounding box center [109, 479] width 39 height 17
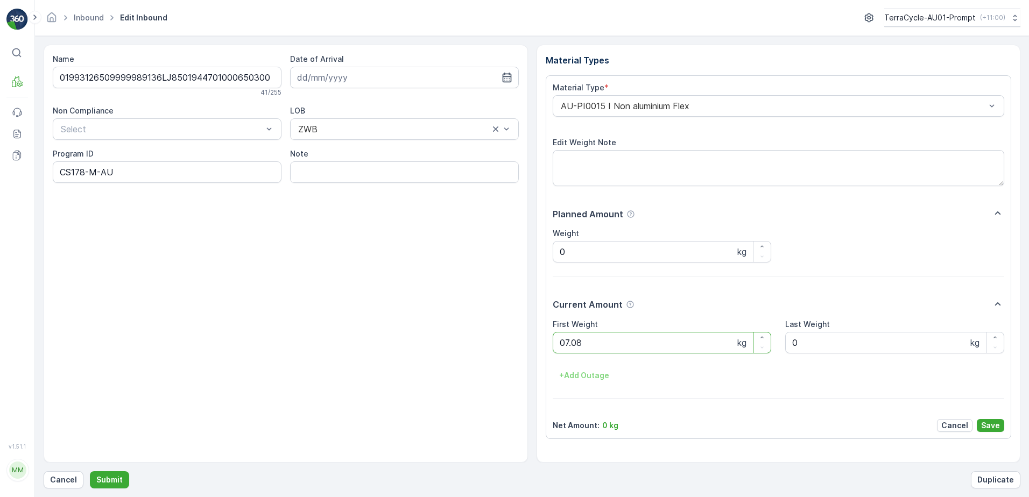
click at [90, 471] on button "Submit" at bounding box center [109, 479] width 39 height 17
click at [84, 172] on ID "CS33-M-AU" at bounding box center [167, 172] width 229 height 22
type ID "CS178-M-AU"
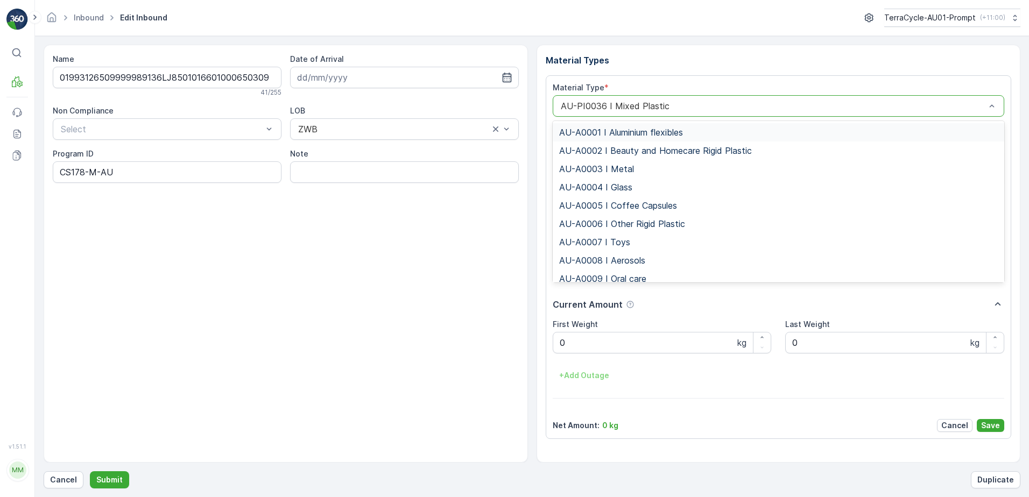
click at [557, 106] on div "AU-PI0036 I Mixed Plastic" at bounding box center [779, 106] width 452 height 22
type input "0015"
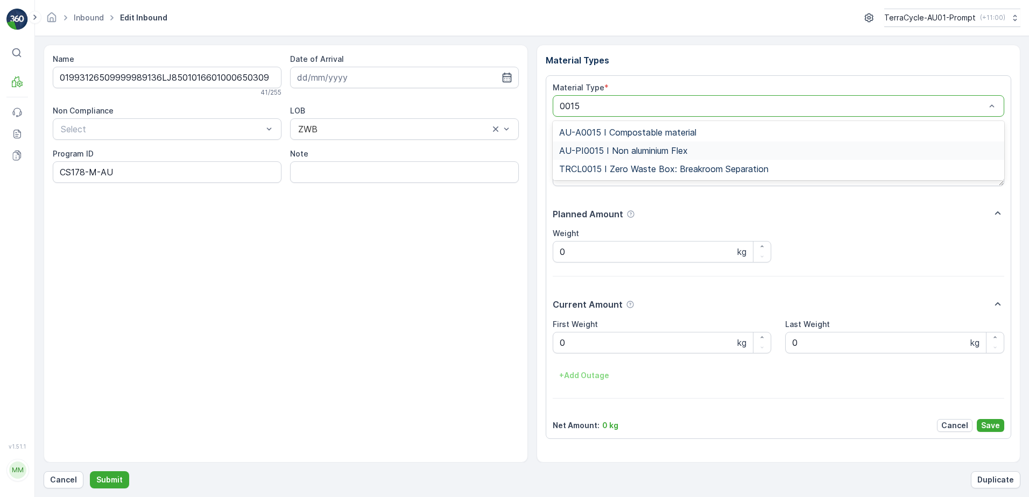
click at [629, 152] on span "AU-PI0015 I Non aluminium Flex" at bounding box center [623, 151] width 129 height 10
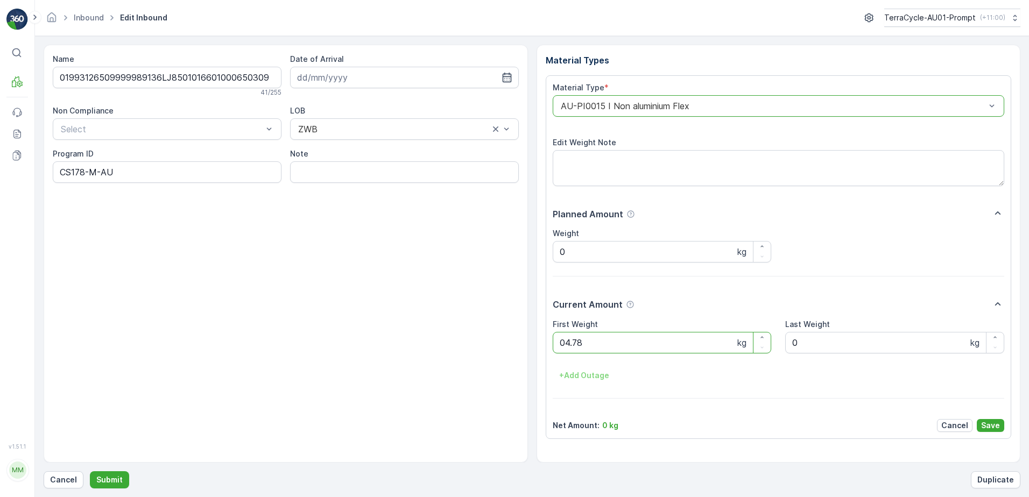
click at [90, 471] on button "Submit" at bounding box center [109, 479] width 39 height 17
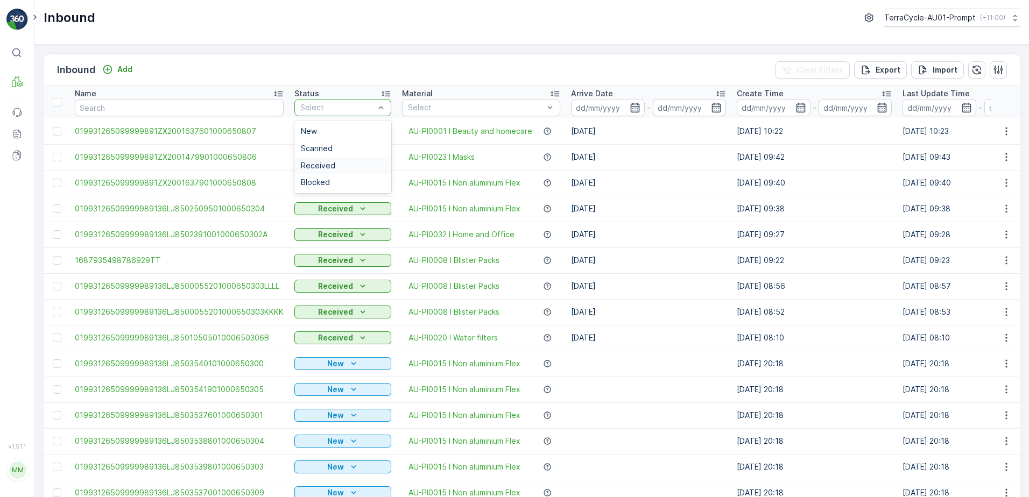
click at [324, 163] on span "Received" at bounding box center [318, 165] width 34 height 9
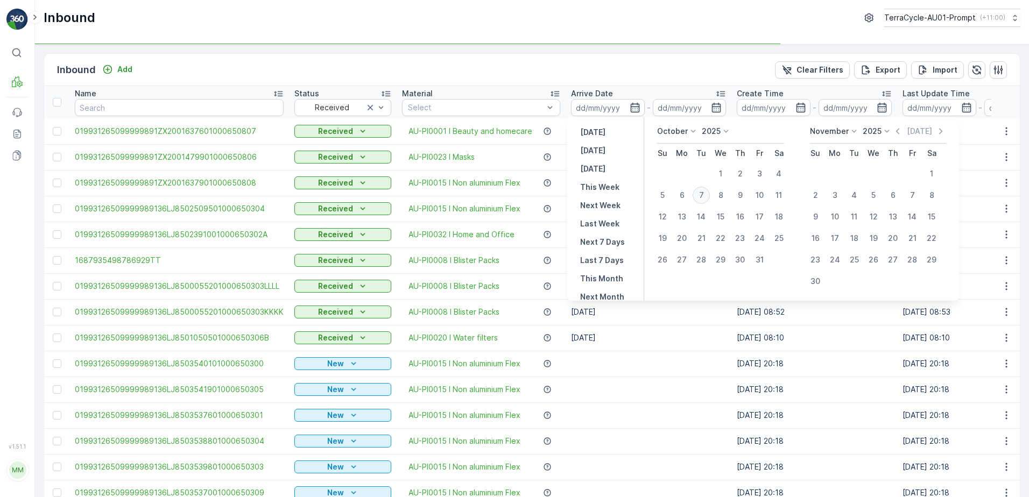
click at [706, 196] on div "7" at bounding box center [700, 195] width 17 height 17
type input "[DATE]"
click at [703, 195] on div "7" at bounding box center [700, 195] width 17 height 17
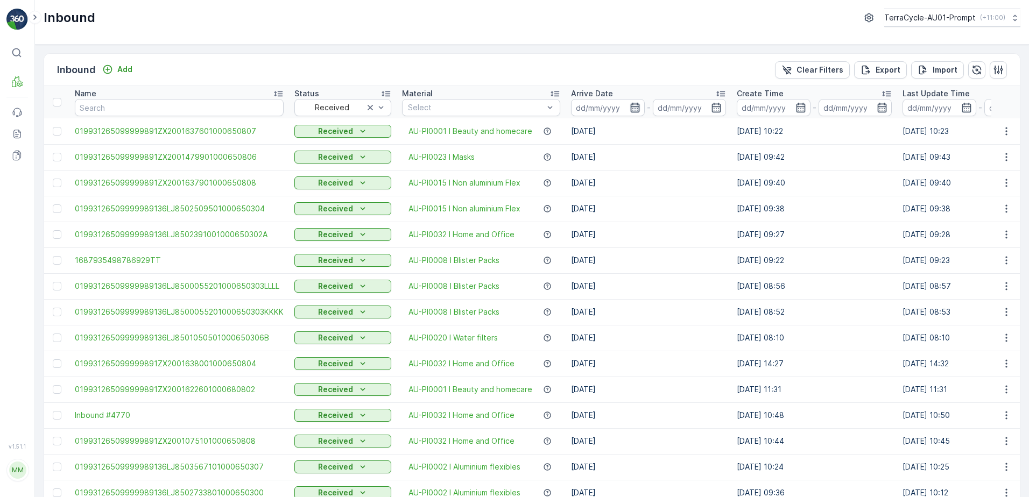
click at [629, 109] on icon "button" at bounding box center [634, 107] width 11 height 11
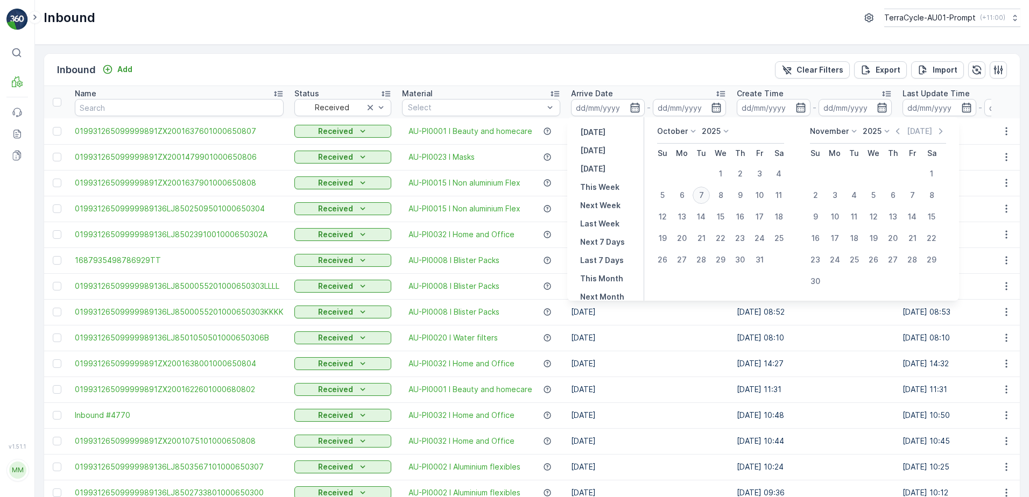
click at [703, 196] on div "7" at bounding box center [700, 195] width 17 height 17
type input "[DATE]"
click at [703, 196] on div "7" at bounding box center [700, 195] width 17 height 17
type input "[DATE]"
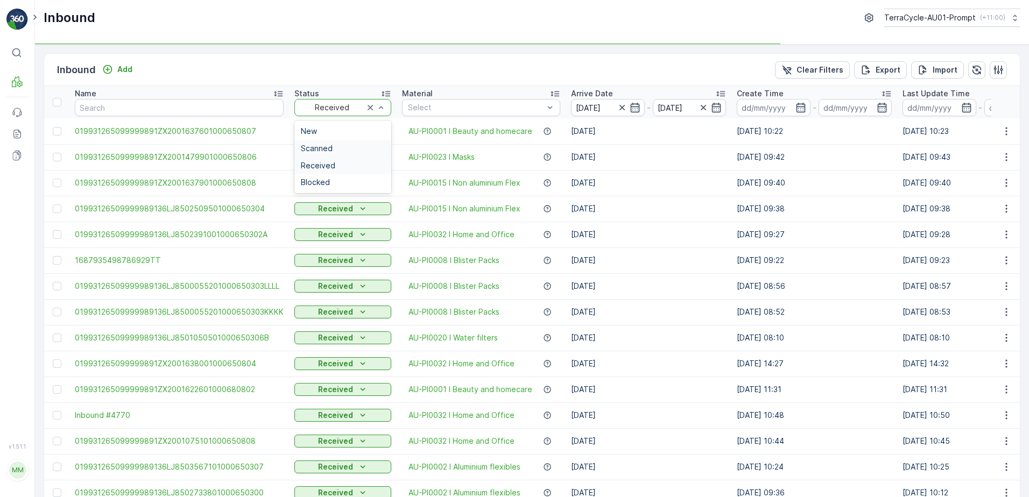
click at [323, 149] on span "Scanned" at bounding box center [317, 148] width 32 height 9
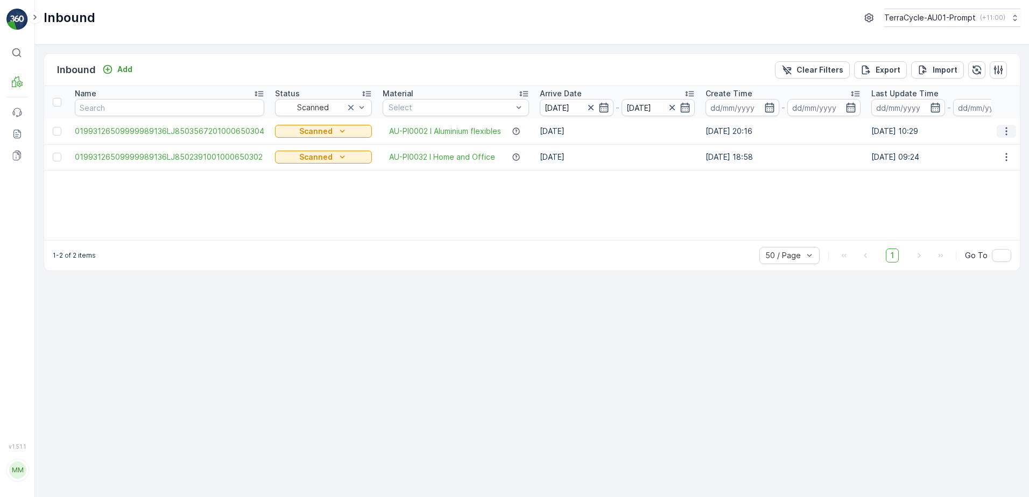
click at [1002, 132] on icon "button" at bounding box center [1006, 131] width 11 height 11
click at [976, 203] on span "Print QR" at bounding box center [963, 207] width 30 height 11
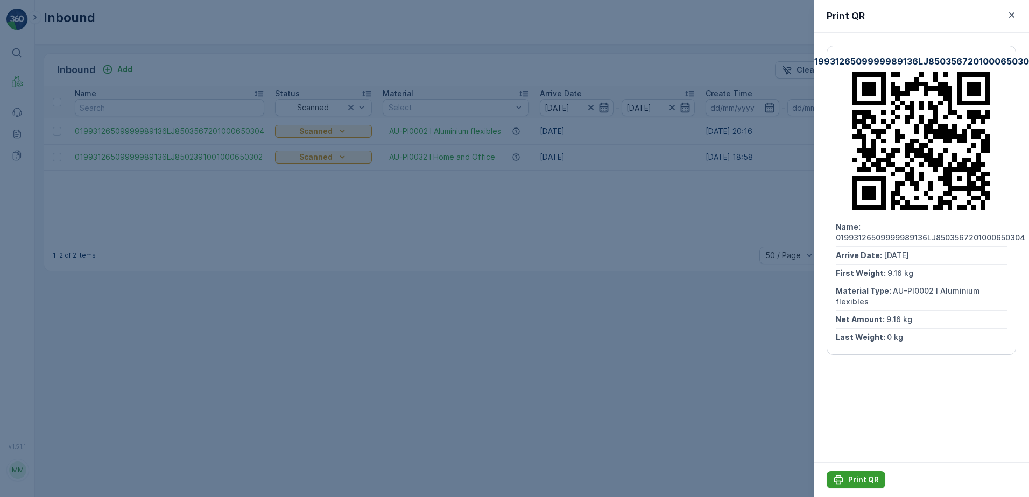
click at [860, 477] on p "Print QR" at bounding box center [863, 480] width 31 height 11
click at [1013, 16] on icon "button" at bounding box center [1011, 15] width 11 height 11
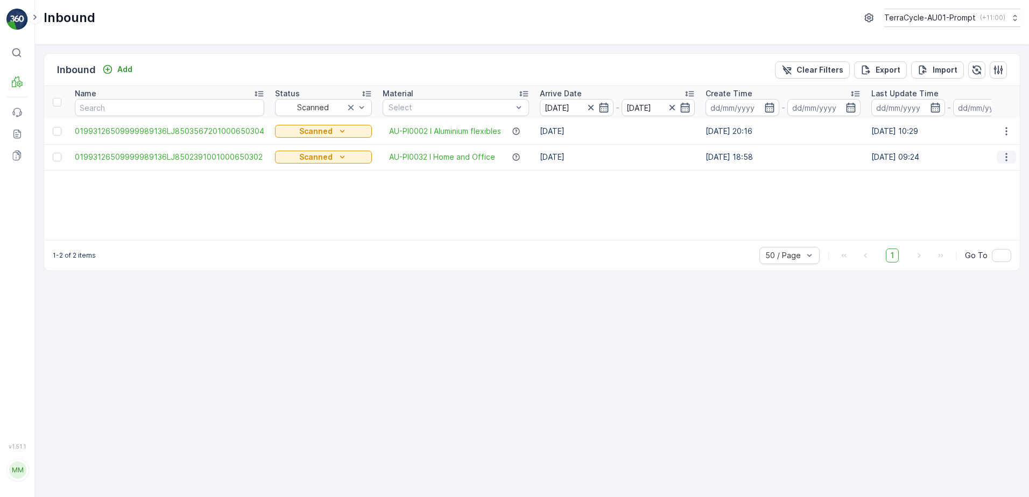
click at [1009, 161] on icon "button" at bounding box center [1006, 157] width 11 height 11
click at [979, 233] on div "Print QR" at bounding box center [987, 233] width 86 height 15
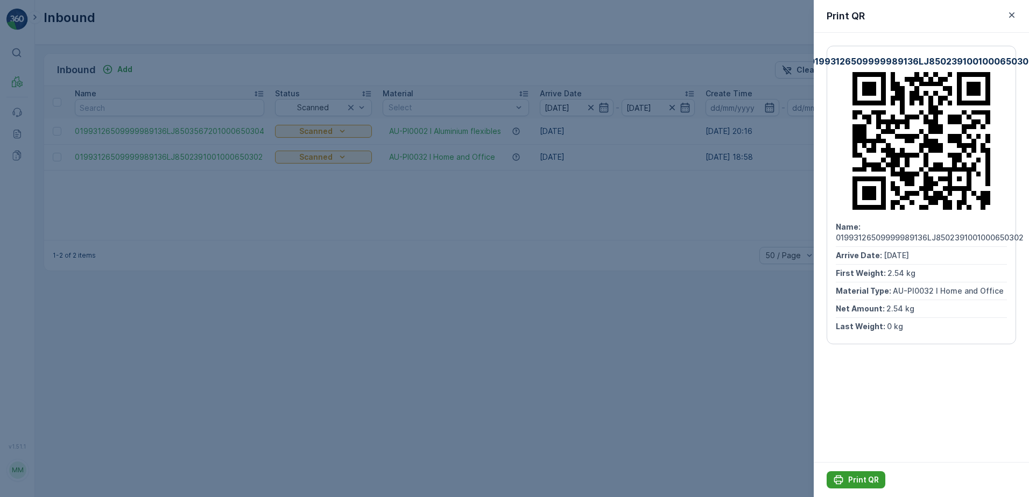
click at [859, 479] on p "Print QR" at bounding box center [863, 480] width 31 height 11
click at [1011, 17] on icon "button" at bounding box center [1011, 15] width 11 height 11
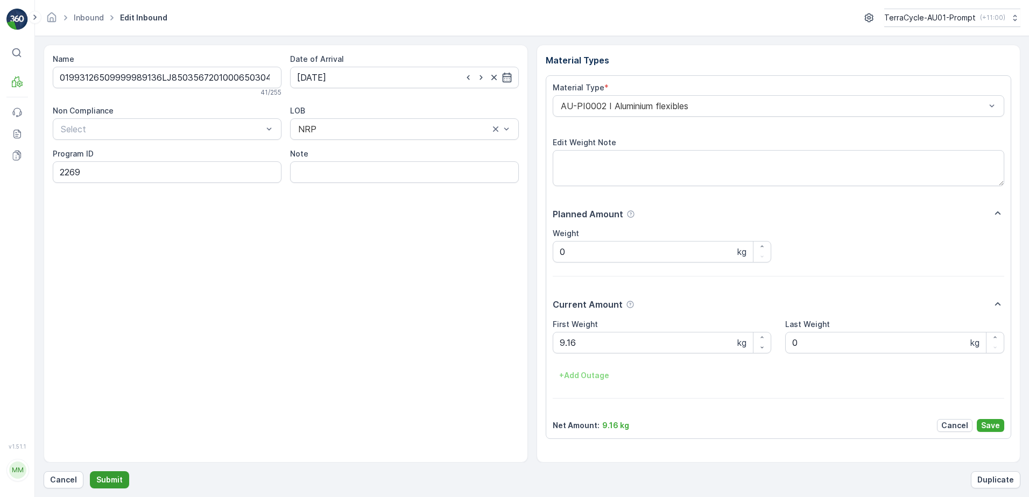
click at [108, 482] on p "Submit" at bounding box center [109, 480] width 26 height 11
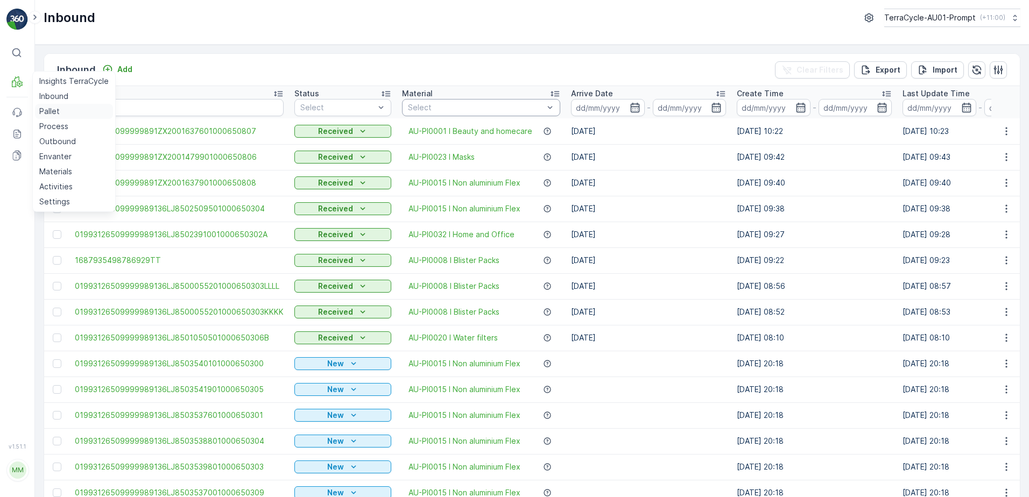
click at [58, 114] on p "Pallet" at bounding box center [49, 111] width 20 height 11
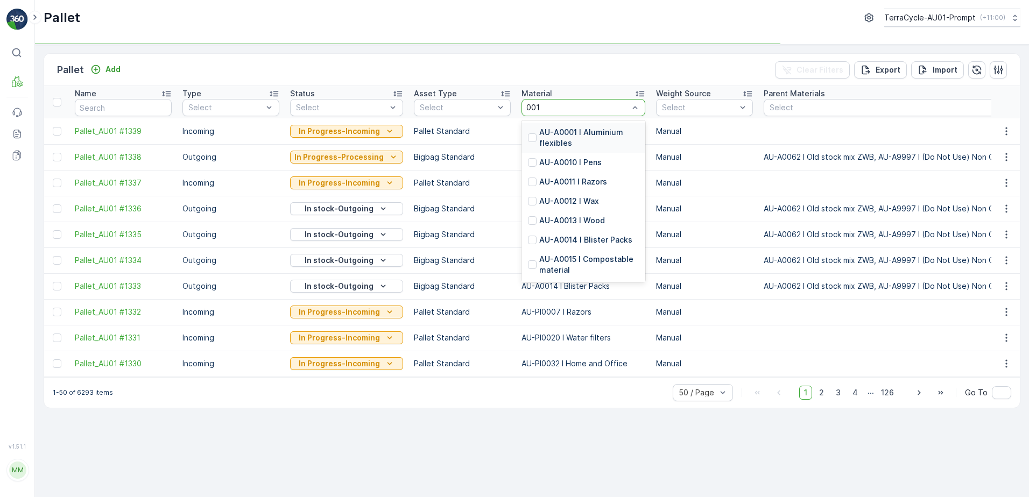
type input "0014"
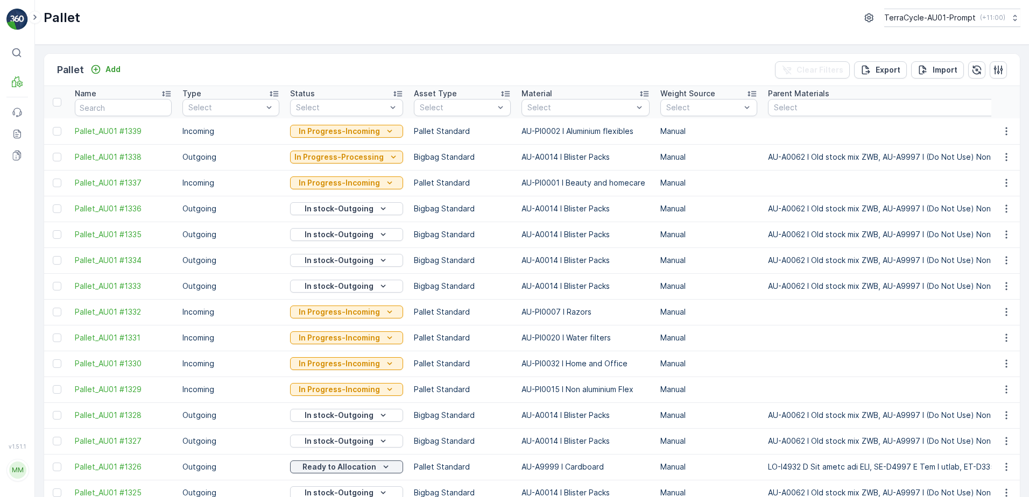
click at [568, 132] on p "AU-PI0002 I Aluminium flexibles" at bounding box center [585, 131] width 128 height 11
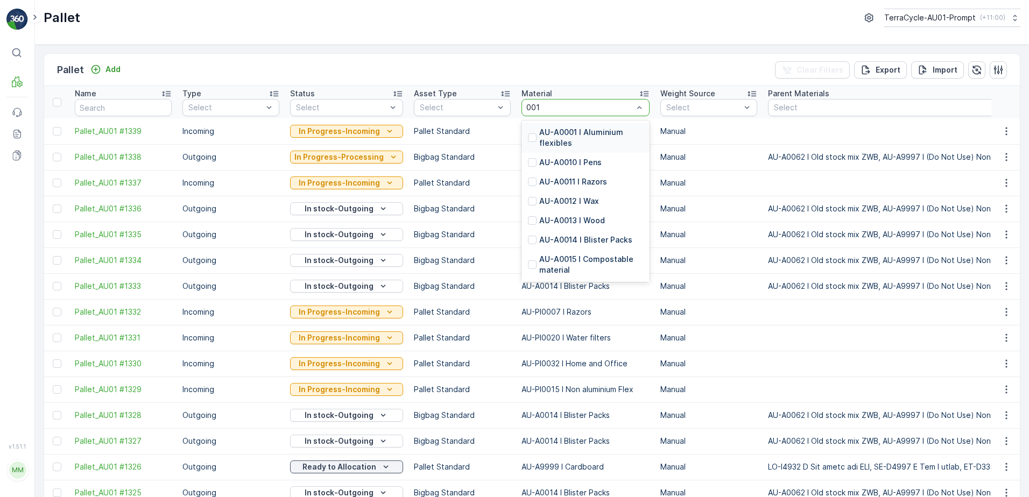
type input "0014"
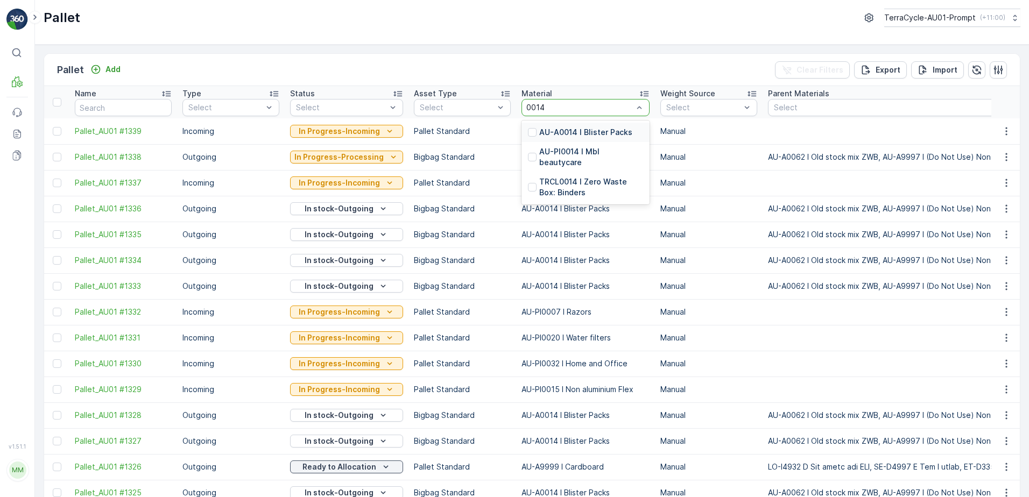
click at [599, 132] on p "AU-A0014 I Blister Packs" at bounding box center [585, 132] width 93 height 11
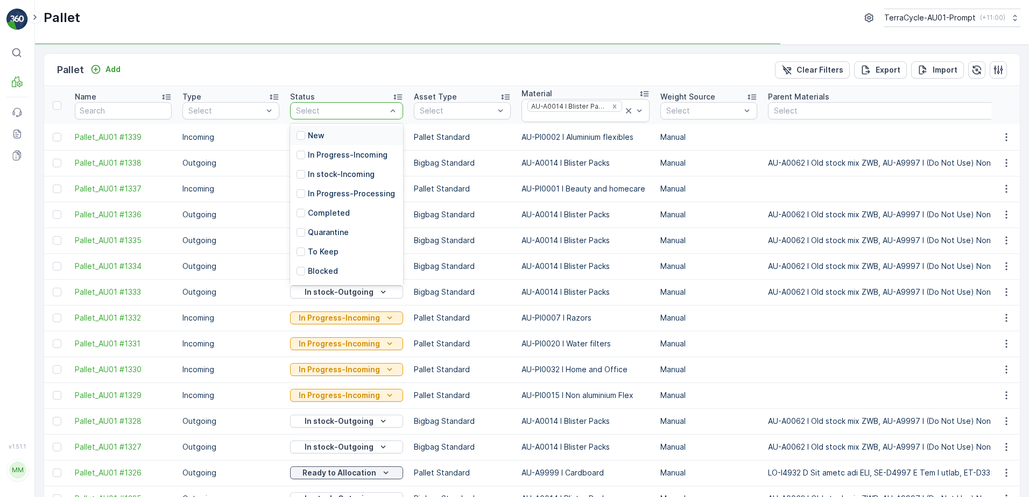
click at [323, 133] on p "New" at bounding box center [316, 135] width 17 height 11
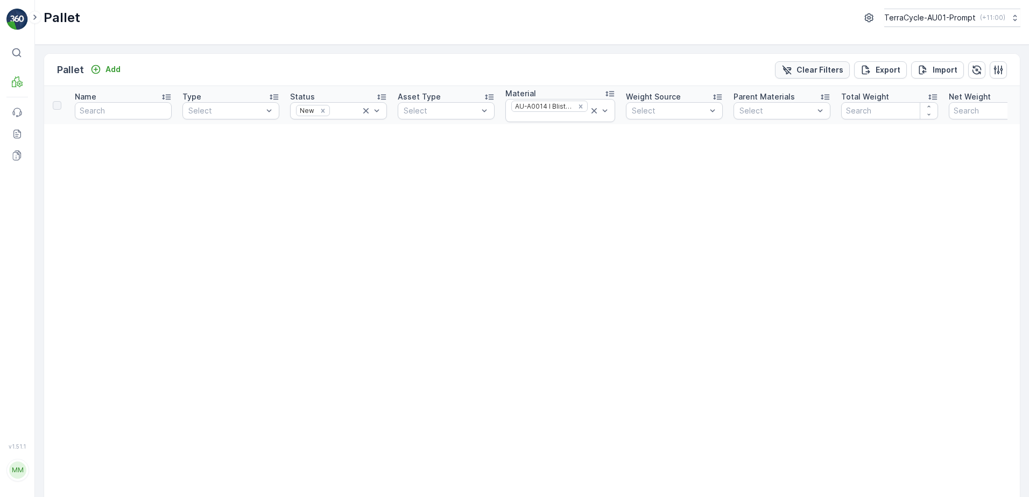
click at [810, 74] on p "Clear Filters" at bounding box center [819, 70] width 47 height 11
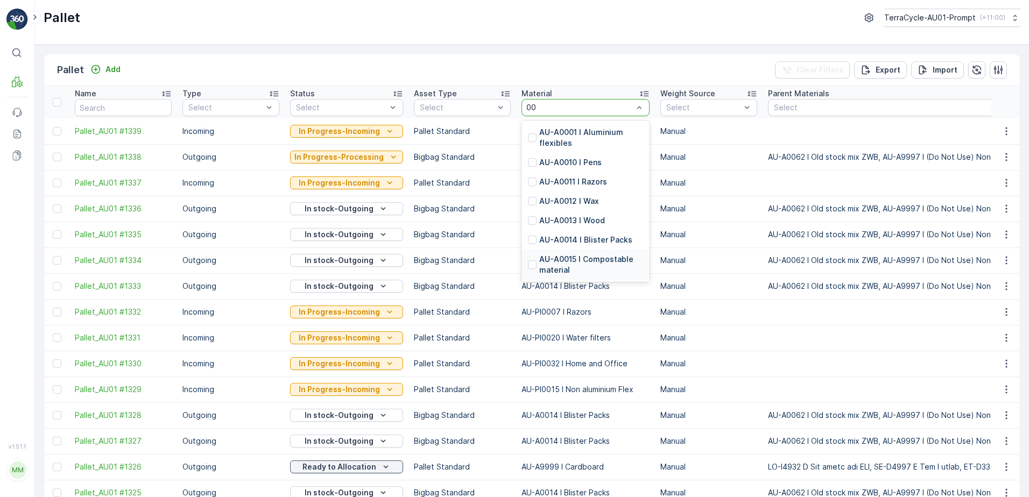
type input "0"
click at [98, 110] on input "text" at bounding box center [123, 107] width 97 height 17
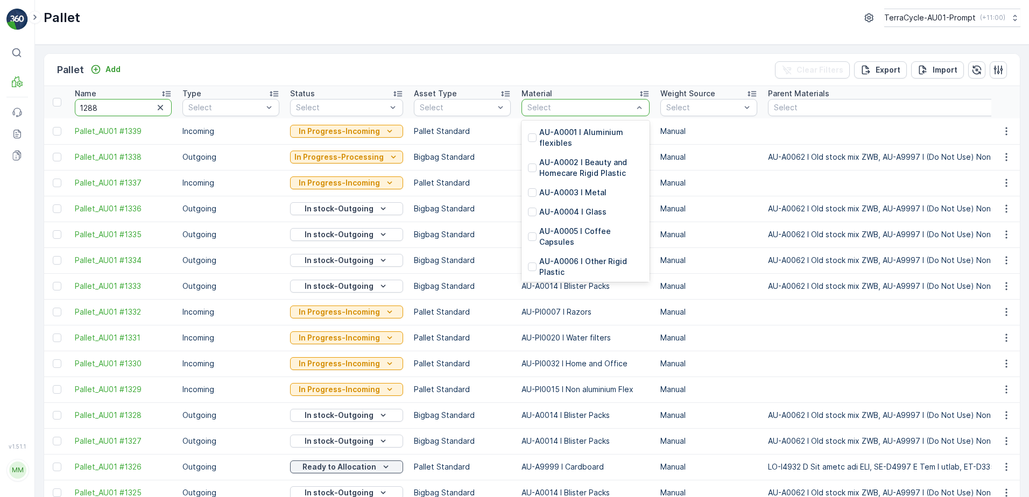
type input "1288"
click at [254, 315] on p "Incoming" at bounding box center [230, 312] width 97 height 11
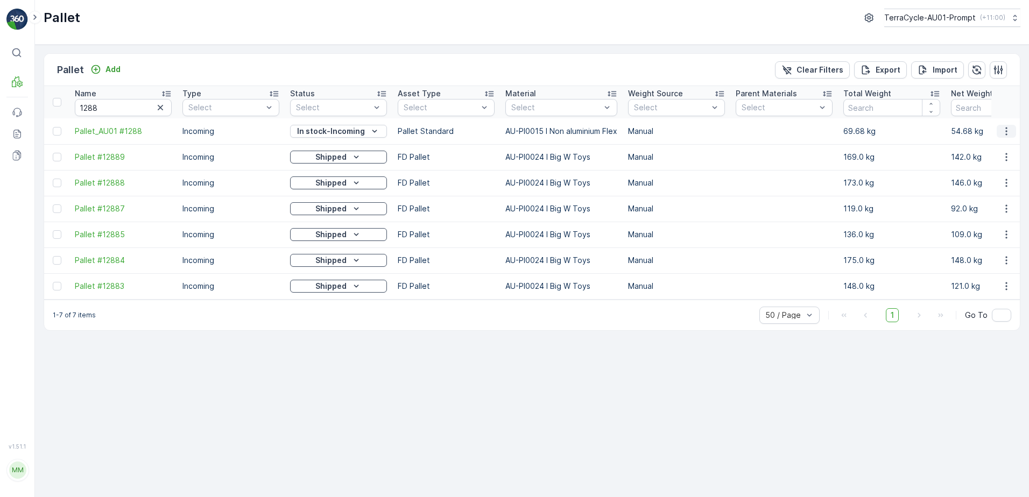
click at [1005, 132] on icon "button" at bounding box center [1006, 131] width 11 height 11
click at [968, 150] on span "See More Details" at bounding box center [993, 147] width 62 height 11
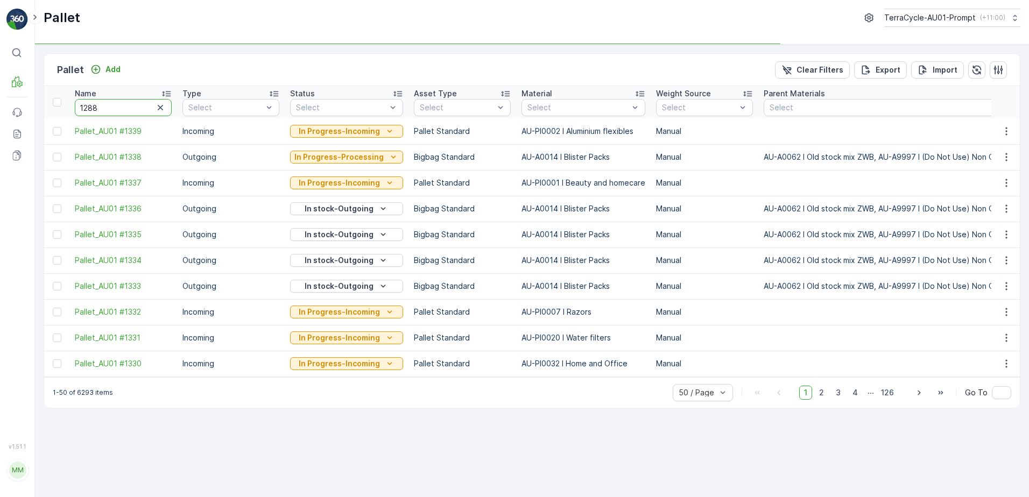
click at [110, 106] on input "1288" at bounding box center [123, 107] width 97 height 17
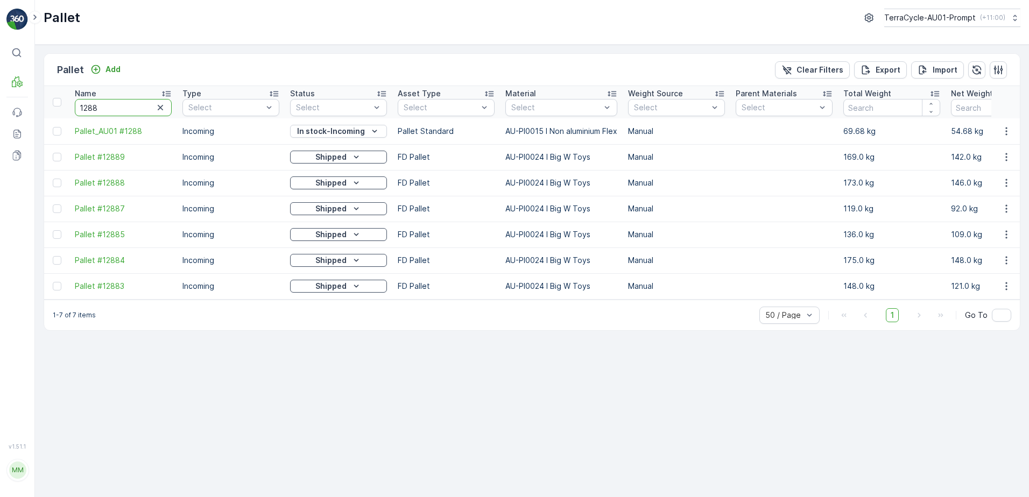
click at [102, 106] on input "1288" at bounding box center [123, 107] width 97 height 17
type input "1242"
